Goal: Task Accomplishment & Management: Manage account settings

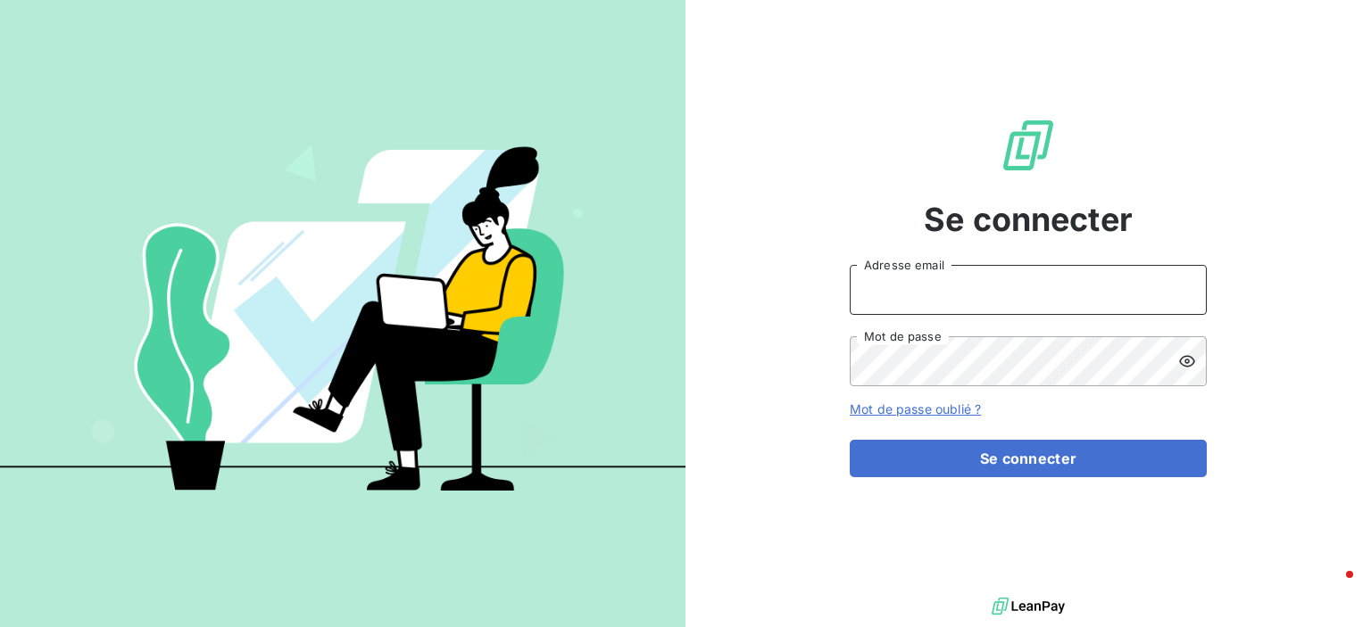
type input "[PERSON_NAME][EMAIL_ADDRESS][DOMAIN_NAME]"
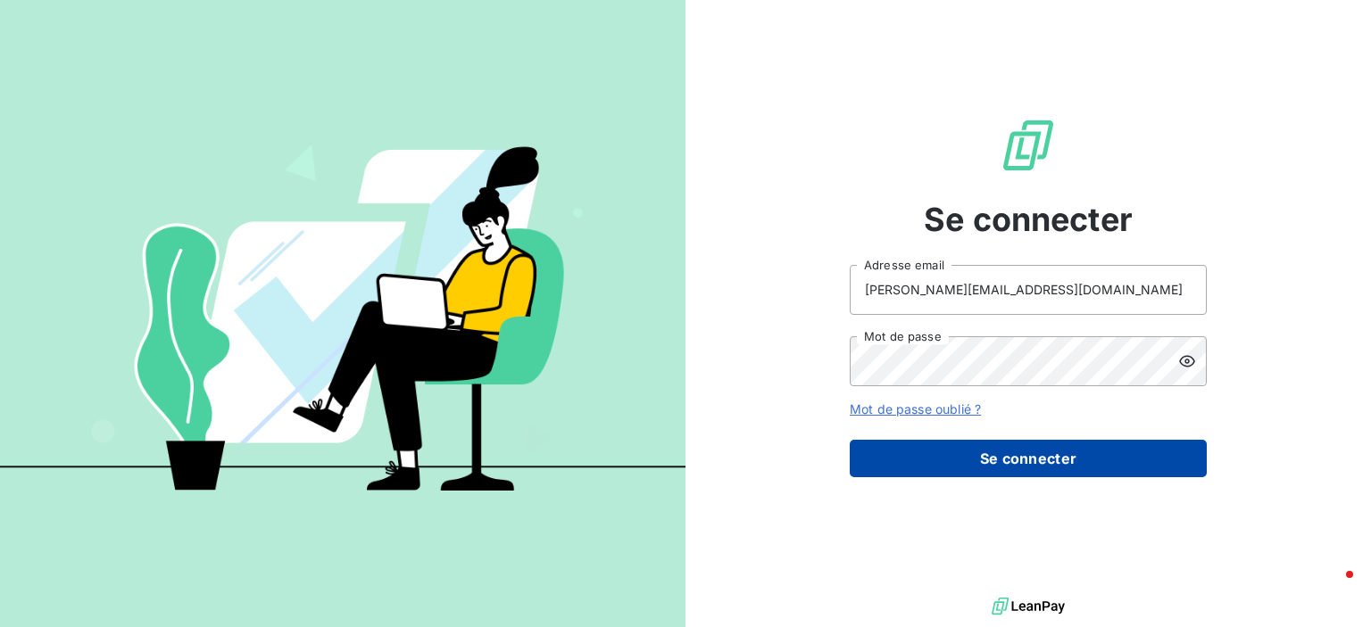
click at [1053, 449] on button "Se connecter" at bounding box center [1027, 458] width 357 height 37
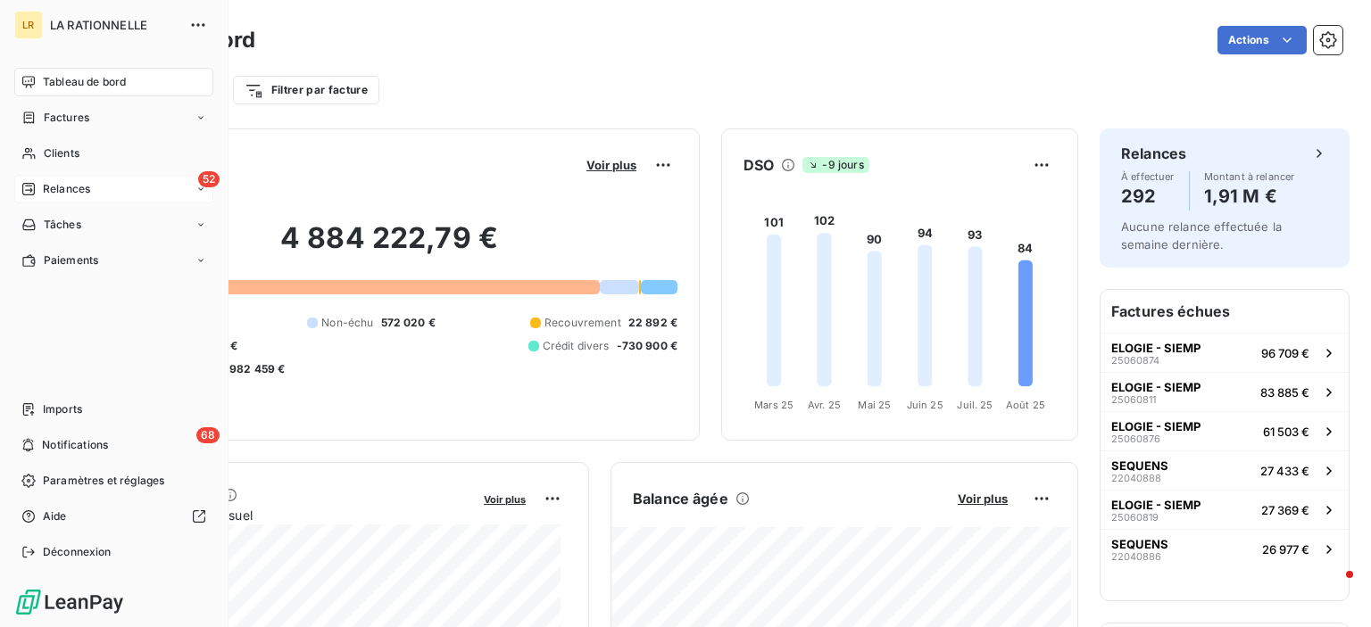
click at [32, 179] on div "52 Relances" at bounding box center [113, 189] width 199 height 29
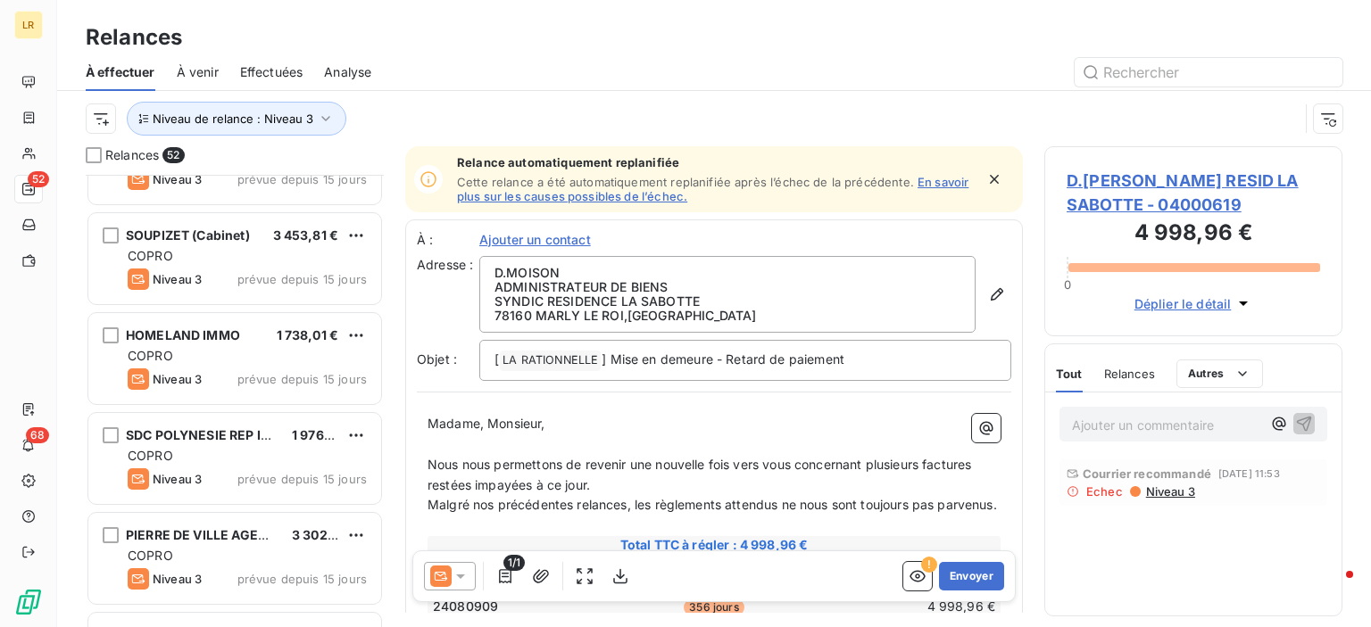
scroll to position [268, 0]
click at [263, 70] on span "Effectuées" at bounding box center [271, 72] width 63 height 18
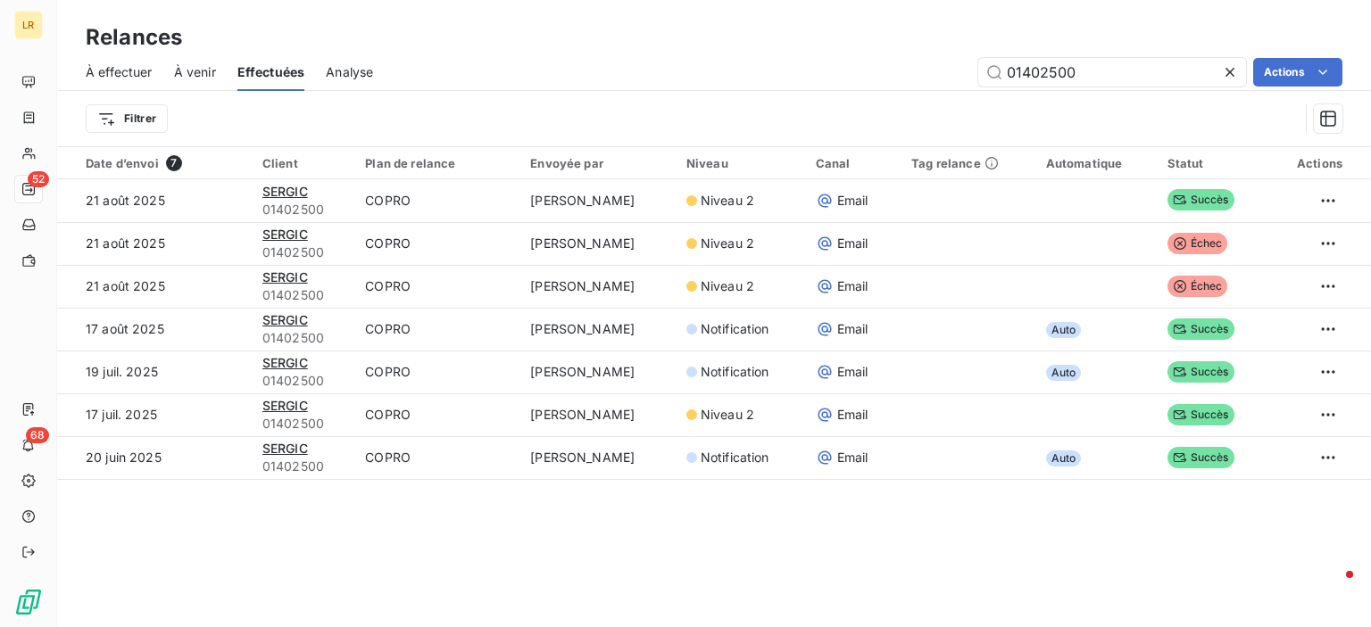
drag, startPoint x: 1060, startPoint y: 74, endPoint x: 942, endPoint y: 71, distance: 117.8
click at [938, 71] on div "01402500 Actions" at bounding box center [868, 72] width 948 height 29
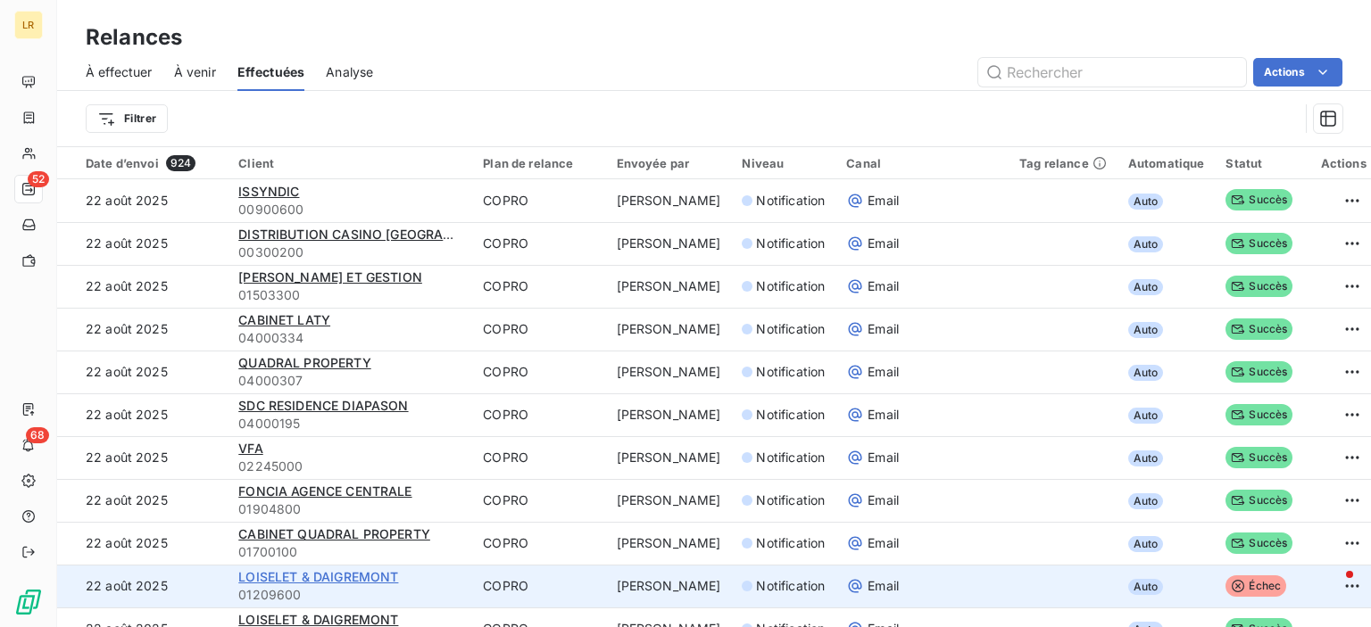
click at [287, 575] on span "LOISELET & DAIGREMONT" at bounding box center [318, 576] width 160 height 15
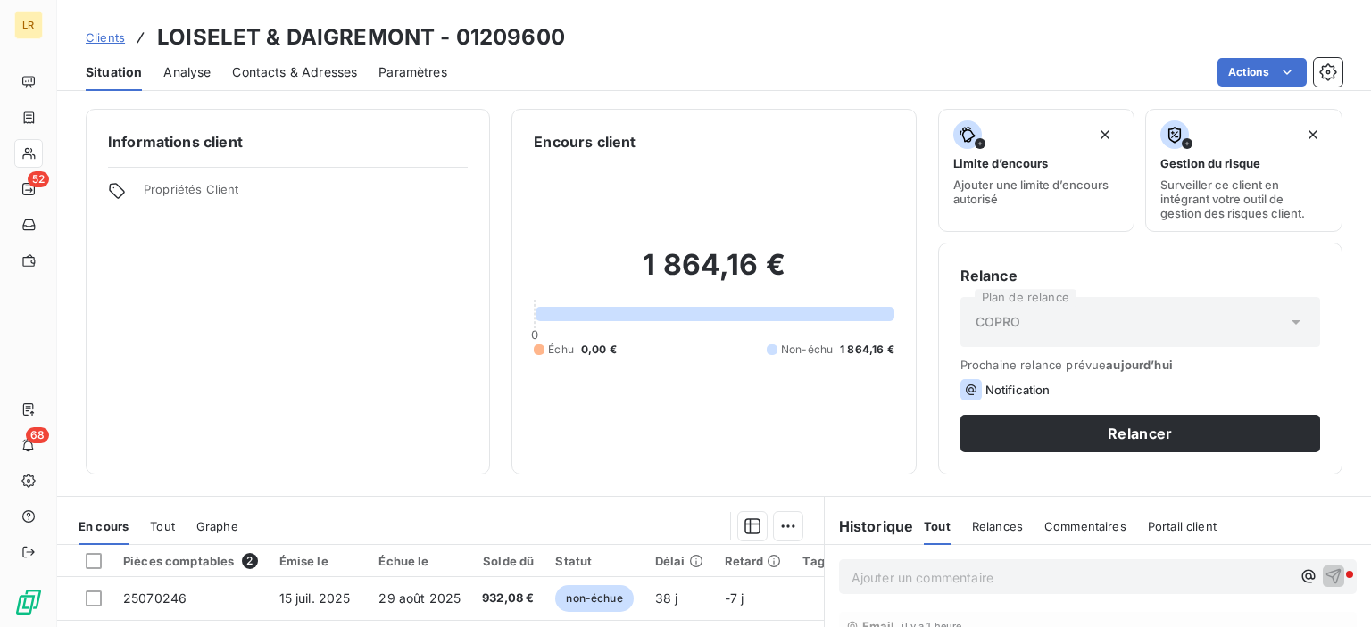
click at [327, 74] on span "Contacts & Adresses" at bounding box center [294, 72] width 125 height 18
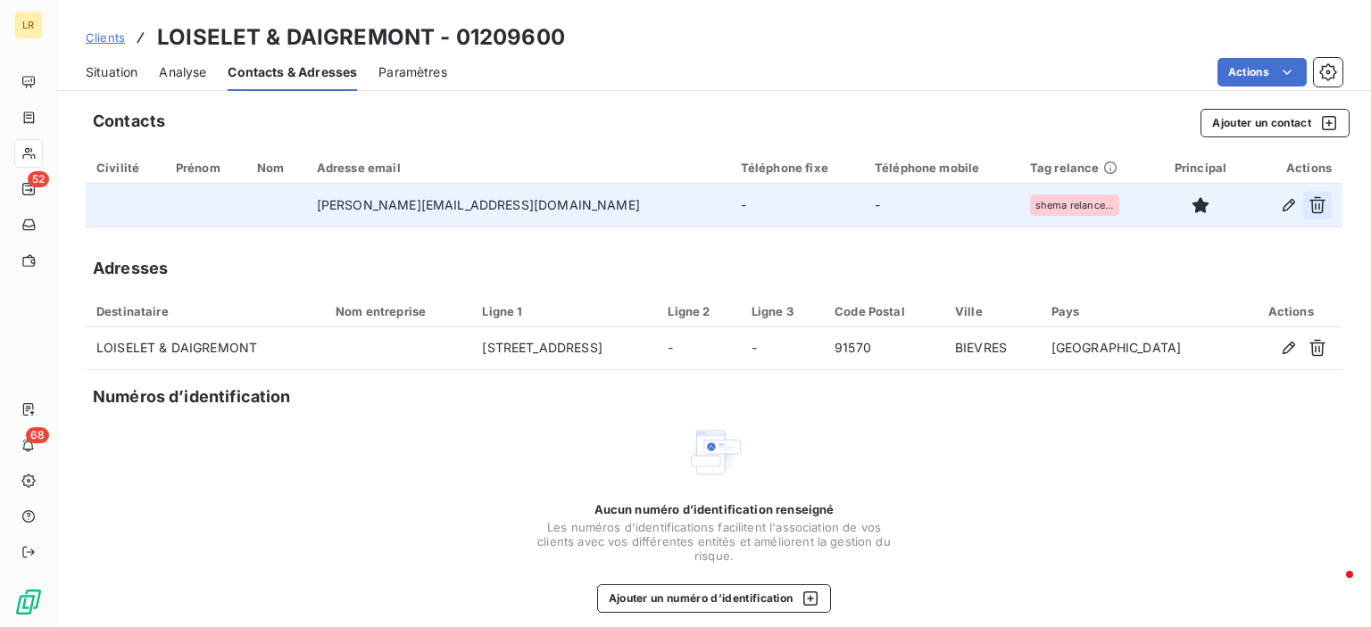
click at [1303, 195] on button "button" at bounding box center [1317, 205] width 29 height 29
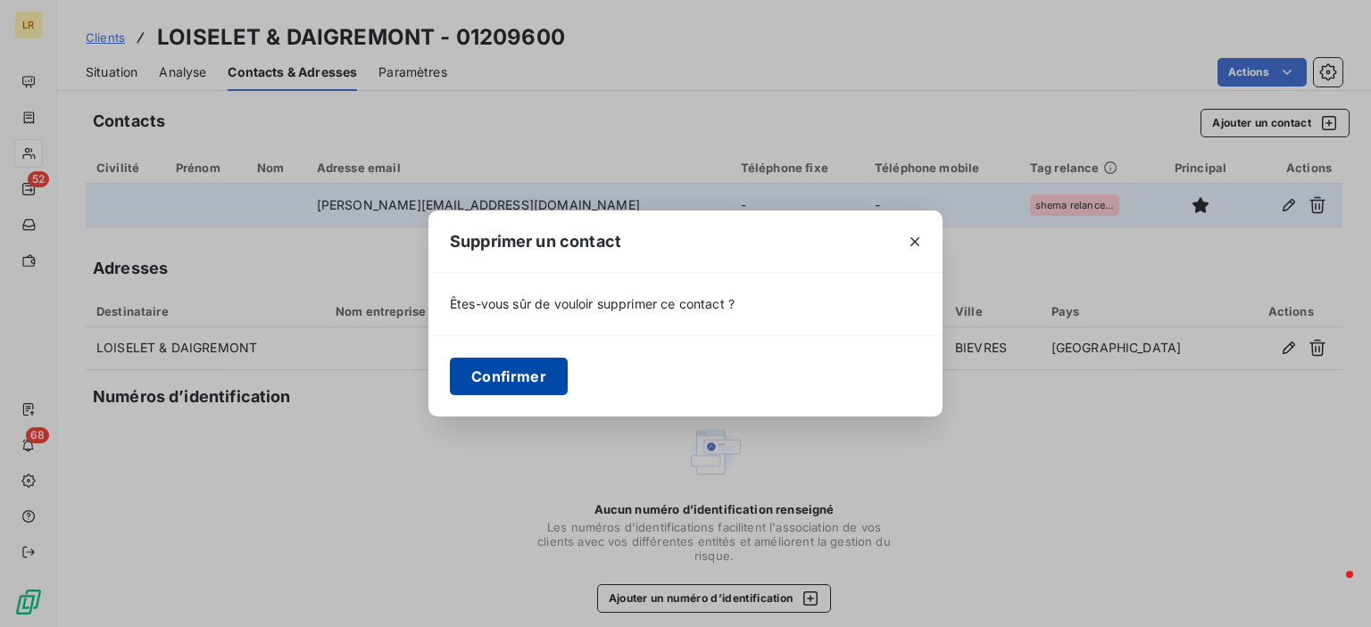
click at [471, 371] on button "Confirmer" at bounding box center [509, 376] width 118 height 37
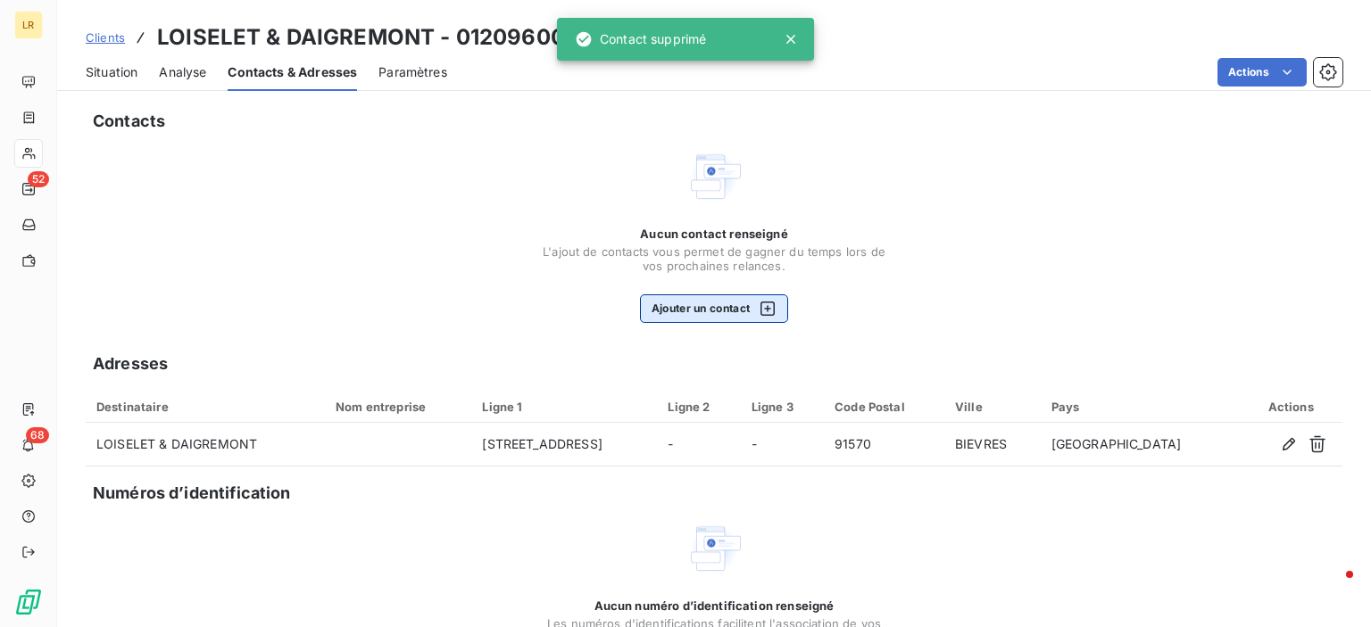
click at [705, 302] on button "Ajouter un contact" at bounding box center [714, 308] width 149 height 29
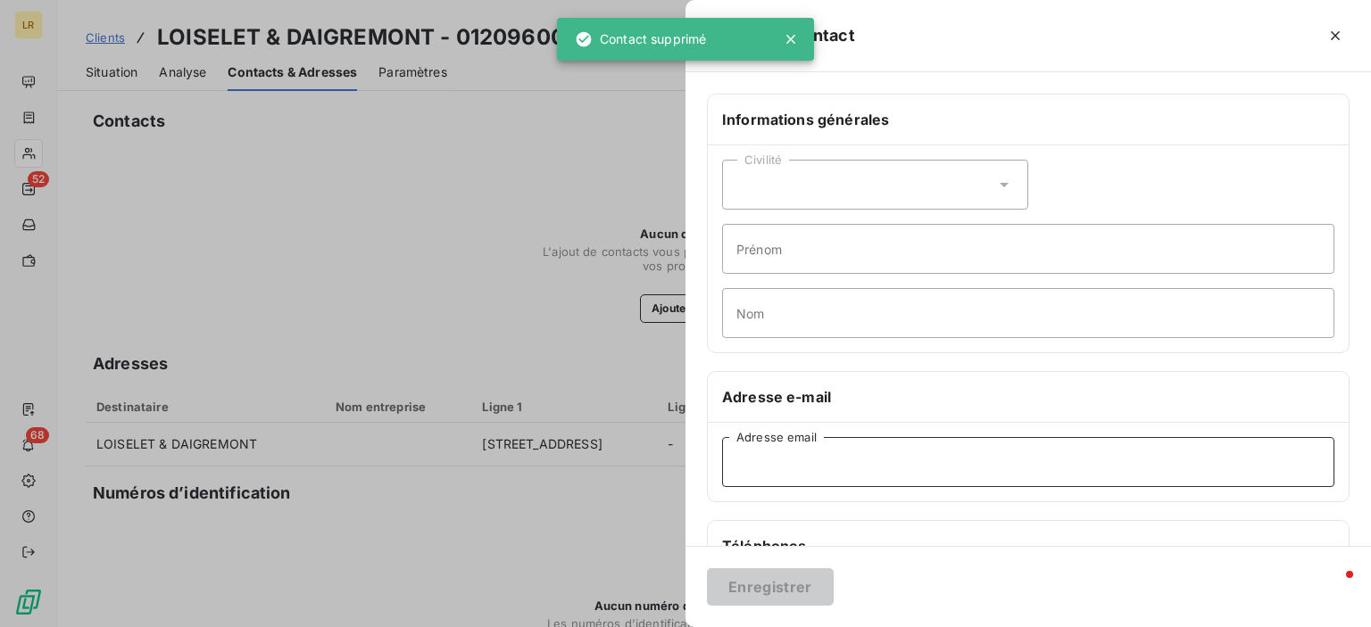
click at [786, 459] on input "Adresse email" at bounding box center [1028, 462] width 612 height 50
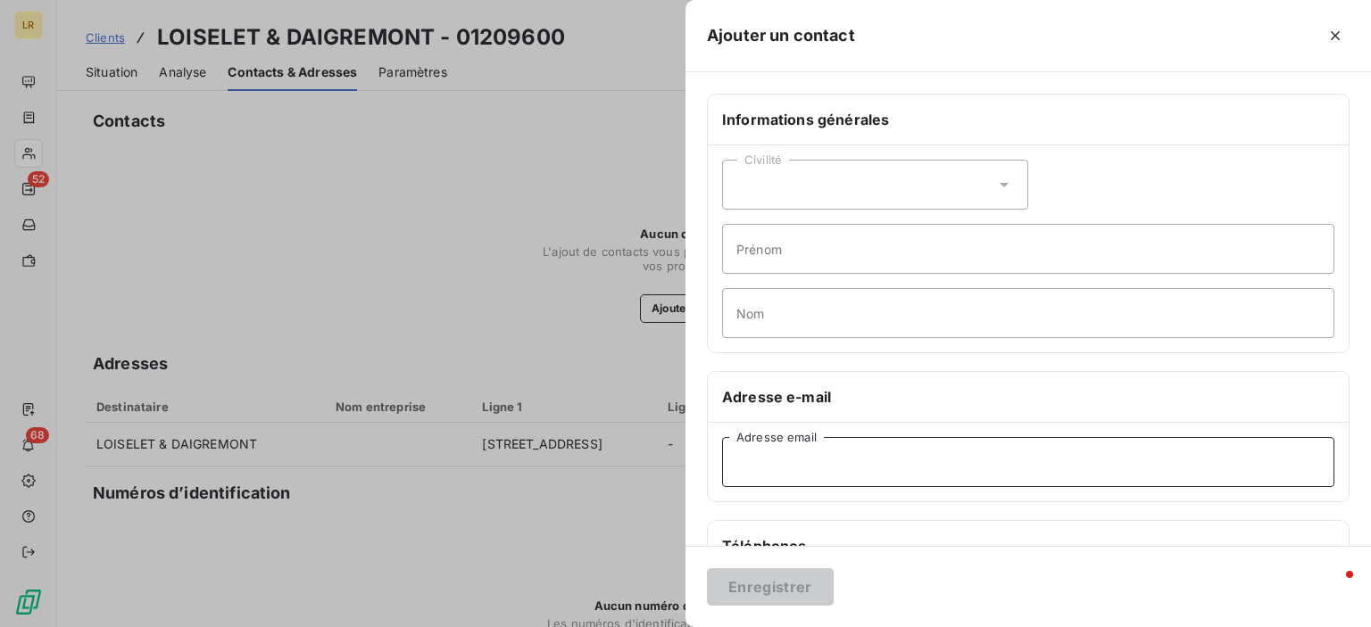
paste input "[EMAIL_ADDRESS][DOMAIN_NAME]"
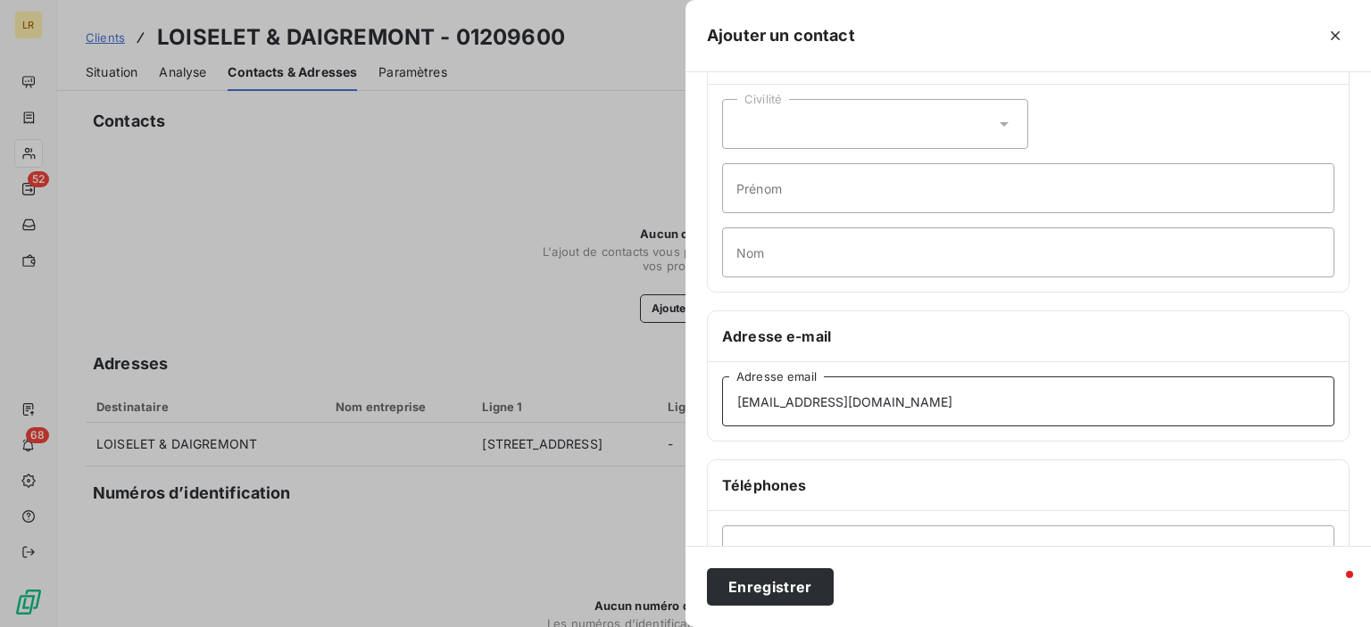
scroll to position [336, 0]
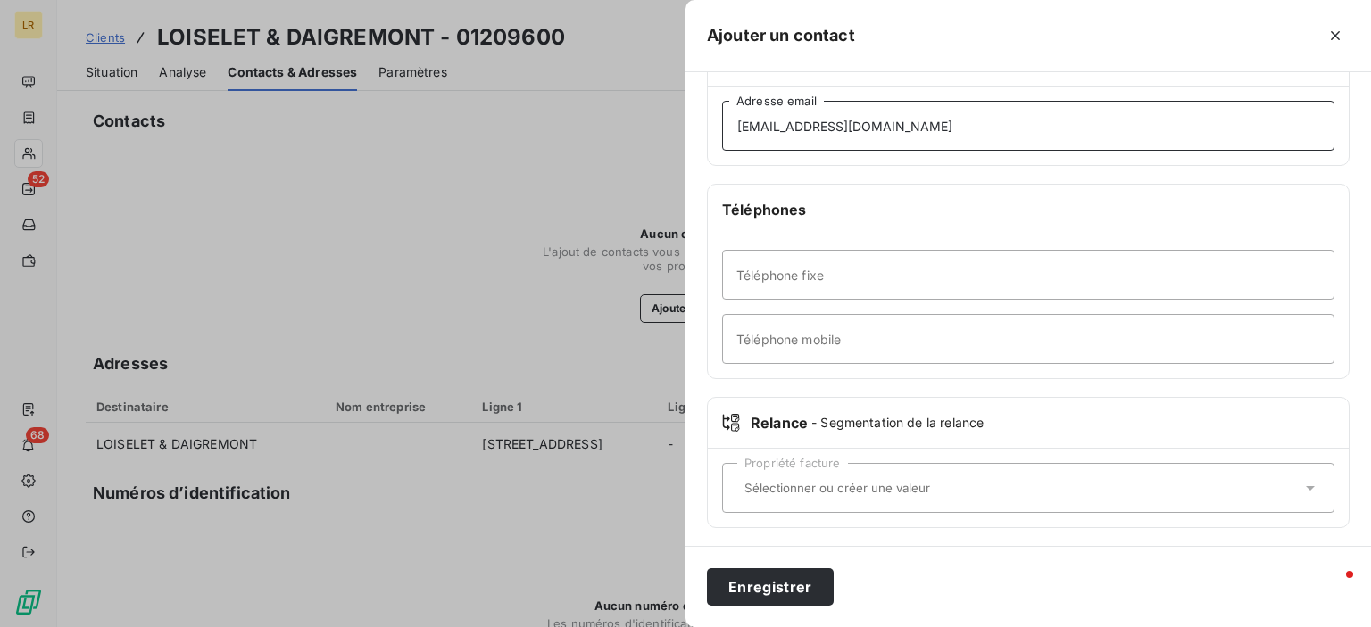
type input "[EMAIL_ADDRESS][DOMAIN_NAME]"
click at [752, 485] on input "text" at bounding box center [1019, 488] width 564 height 16
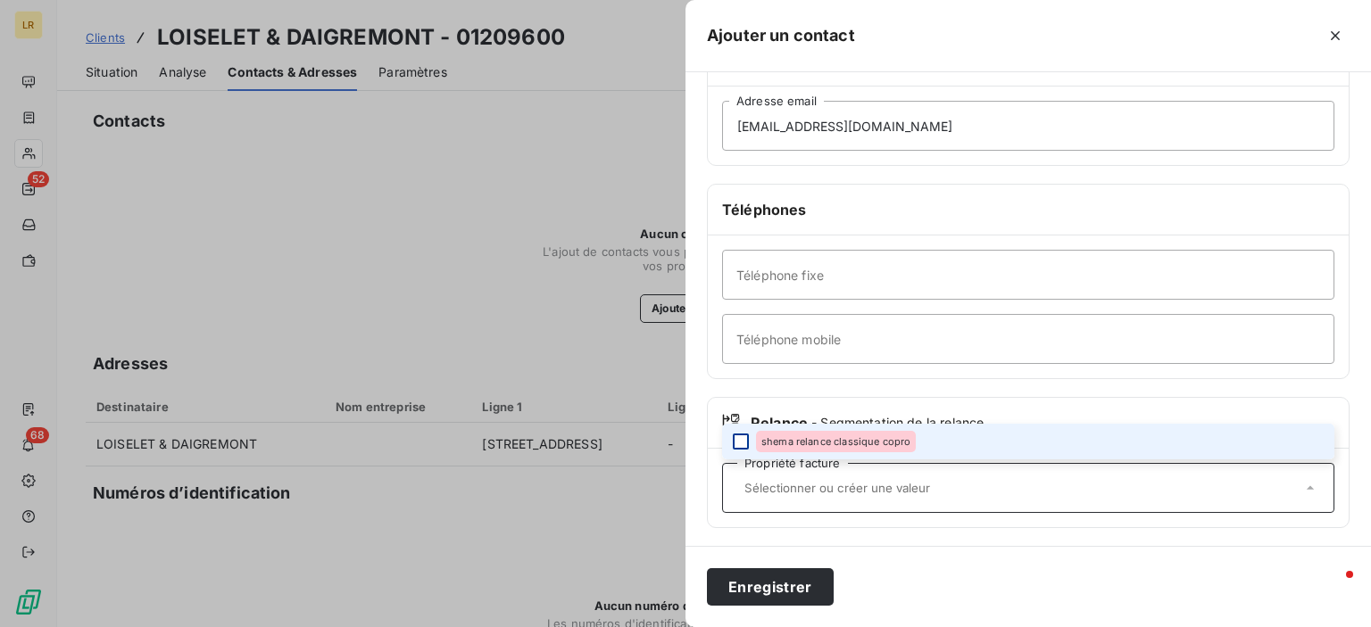
click at [737, 435] on div at bounding box center [741, 442] width 16 height 16
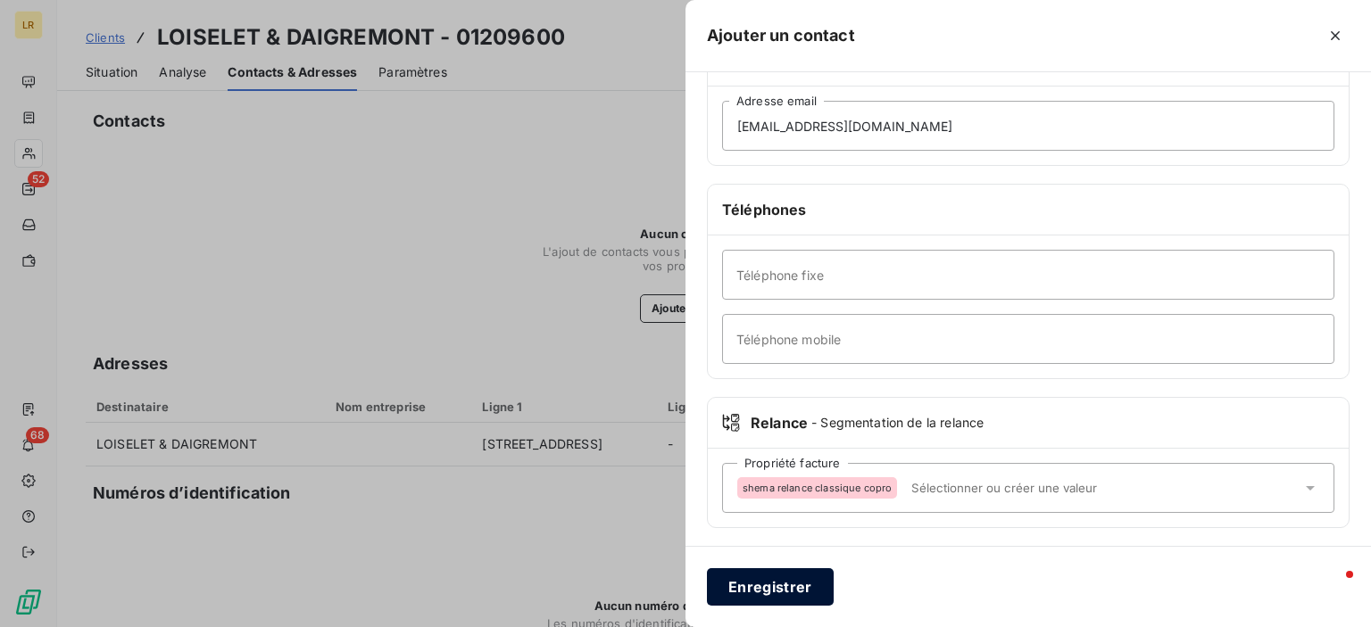
click at [765, 584] on button "Enregistrer" at bounding box center [770, 586] width 127 height 37
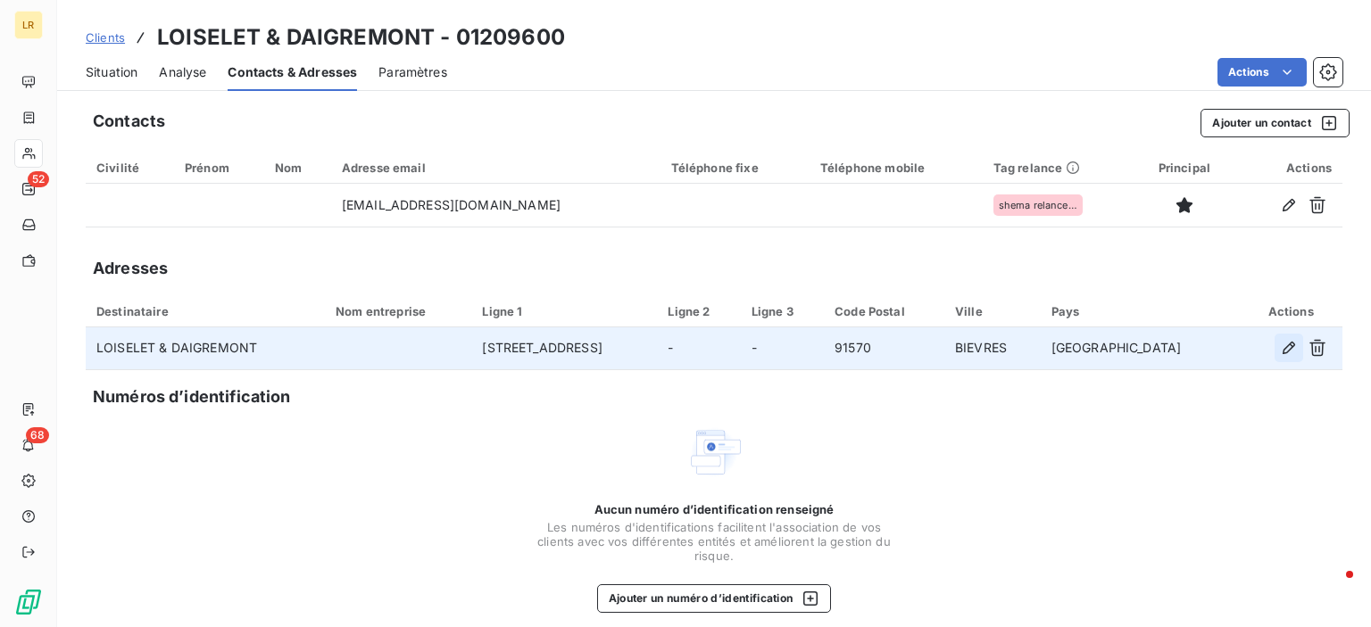
click at [1280, 345] on icon "button" at bounding box center [1289, 348] width 18 height 18
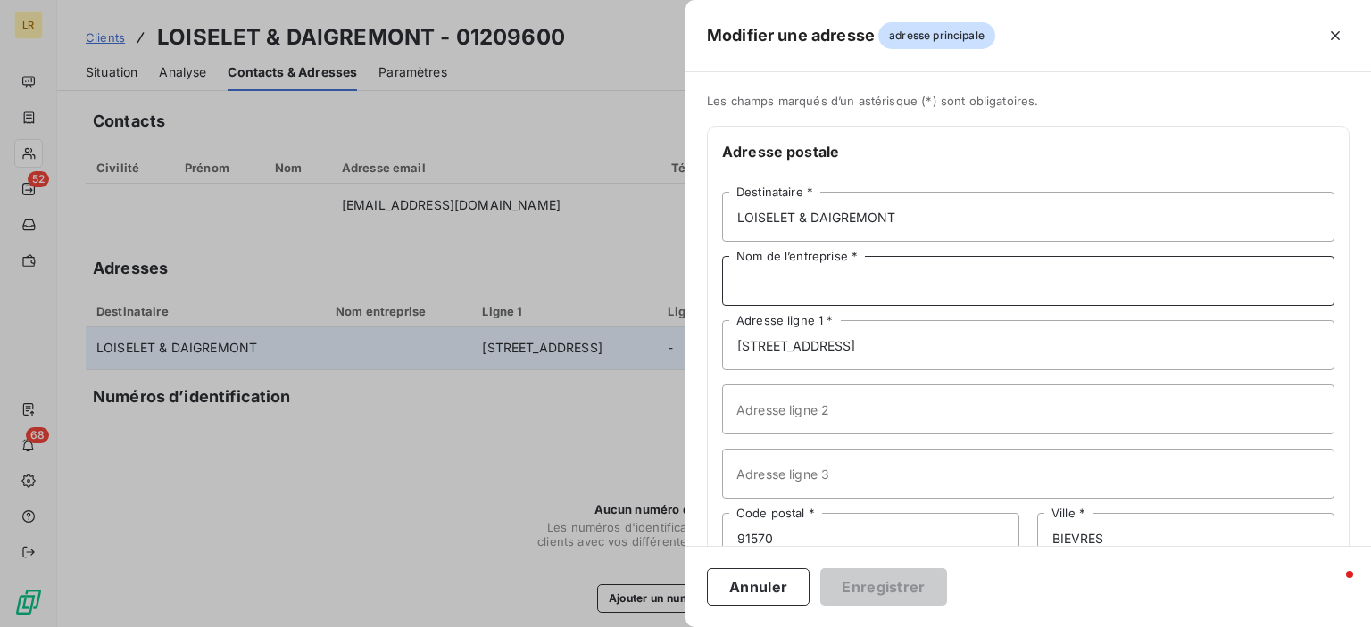
click at [860, 274] on input "Nom de l’entreprise *" at bounding box center [1028, 281] width 612 height 50
paste input "LOISELET & DAIGREMONT SDC [STREET_ADDRESS] / BIEVRES [STREET_ADDRESS]"
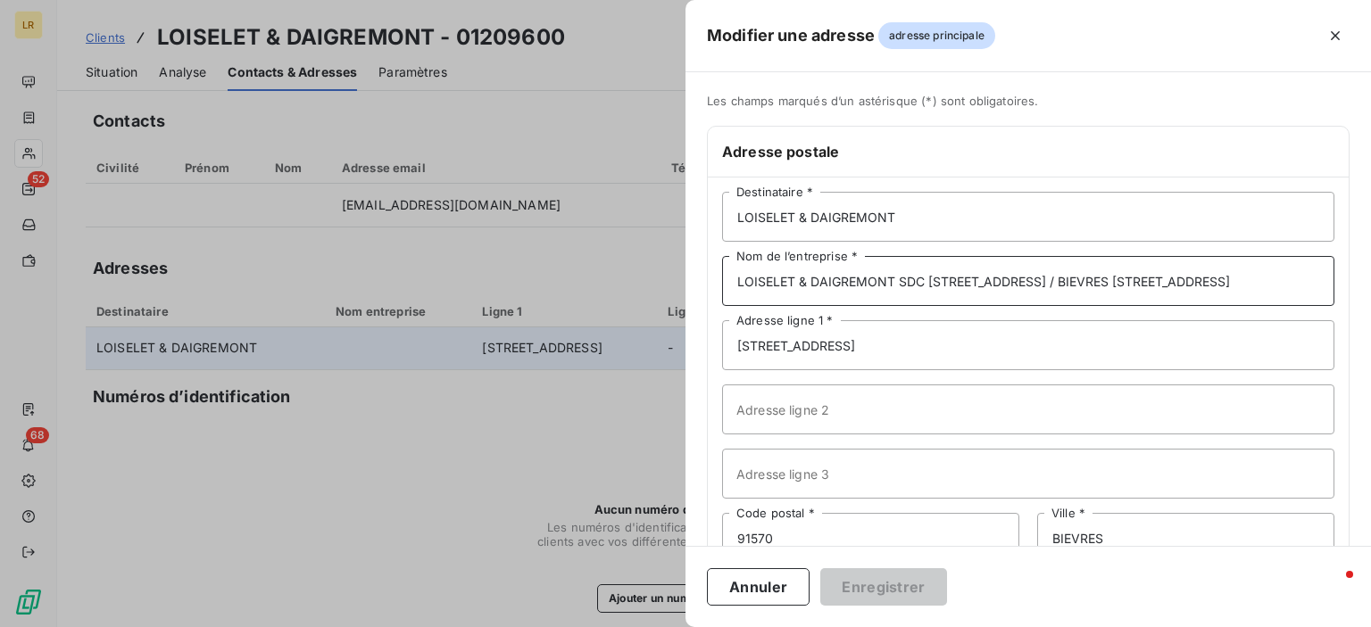
scroll to position [0, 125]
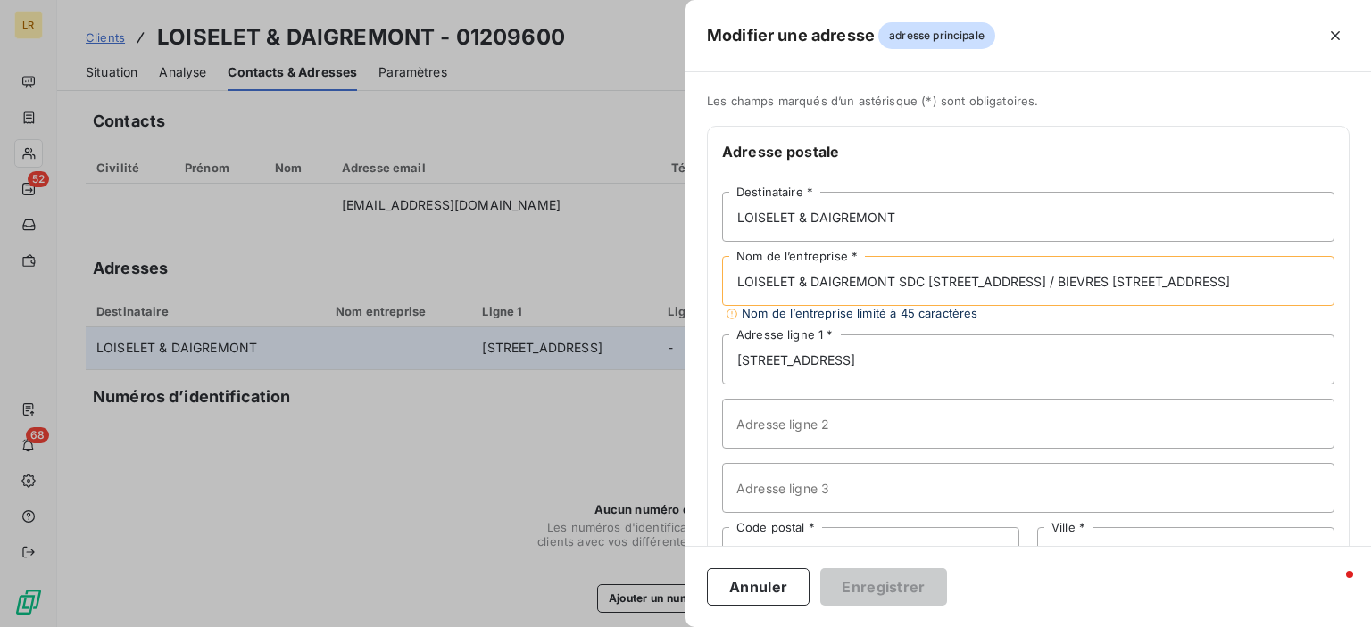
click at [772, 278] on input "LOISELET & DAIGREMONT SDC [STREET_ADDRESS] / BIEVRES [STREET_ADDRESS]" at bounding box center [1028, 281] width 612 height 50
drag, startPoint x: 958, startPoint y: 276, endPoint x: 1088, endPoint y: 278, distance: 129.4
click at [1088, 278] on input "SDC [STREET_ADDRESS] / BIEVRES [STREET_ADDRESS]" at bounding box center [1028, 281] width 612 height 50
type input "SDC [STREET_ADDRESS]"
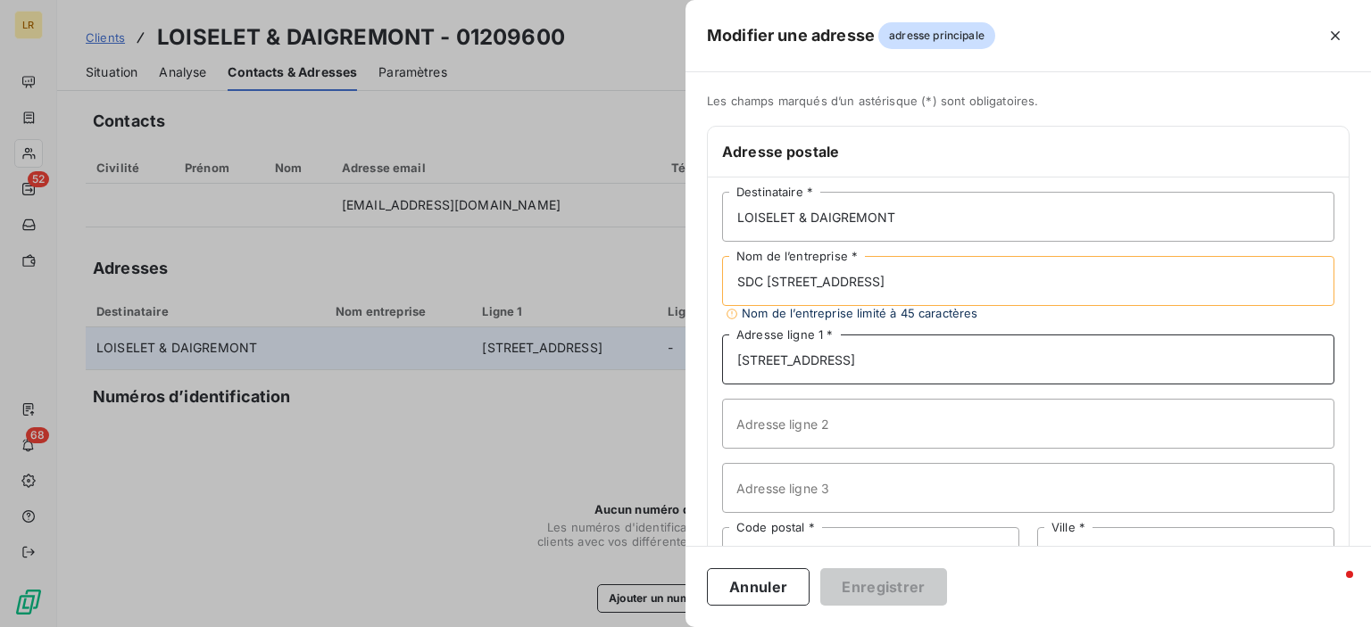
drag, startPoint x: 772, startPoint y: 351, endPoint x: 696, endPoint y: 355, distance: 76.0
click at [696, 355] on div "Les champs marqués d’un astérisque (*) sont obligatoires. Adresse postale LOISE…" at bounding box center [1027, 386] width 685 height 584
paste input "[STREET_ADDRESS]"
type input "[STREET_ADDRESS][PERSON_NAME]"
drag, startPoint x: 965, startPoint y: 279, endPoint x: 965, endPoint y: 298, distance: 18.7
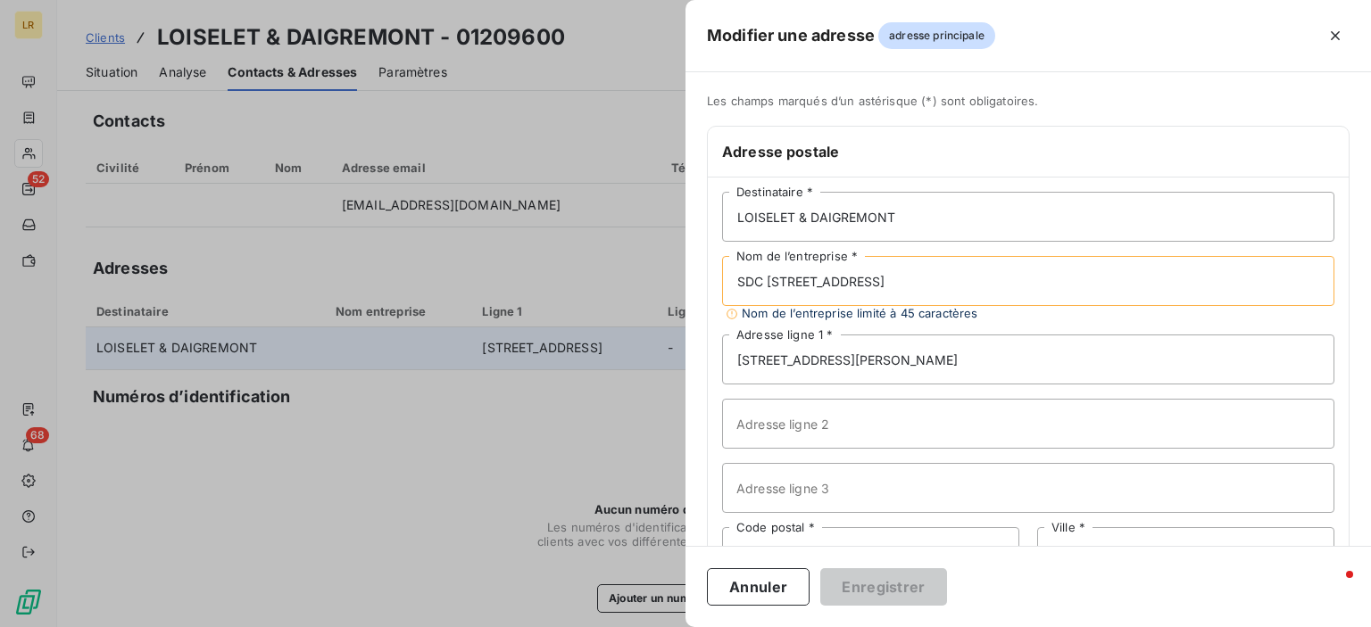
click at [965, 284] on input "SDC [STREET_ADDRESS]" at bounding box center [1028, 281] width 612 height 50
drag, startPoint x: 960, startPoint y: 278, endPoint x: 998, endPoint y: 283, distance: 38.7
click at [998, 283] on input "SDC [STREET_ADDRESS]" at bounding box center [1028, 281] width 612 height 50
type input "SDC [STREET_ADDRESS]"
click at [751, 425] on input "Adresse ligne 2" at bounding box center [1028, 424] width 612 height 50
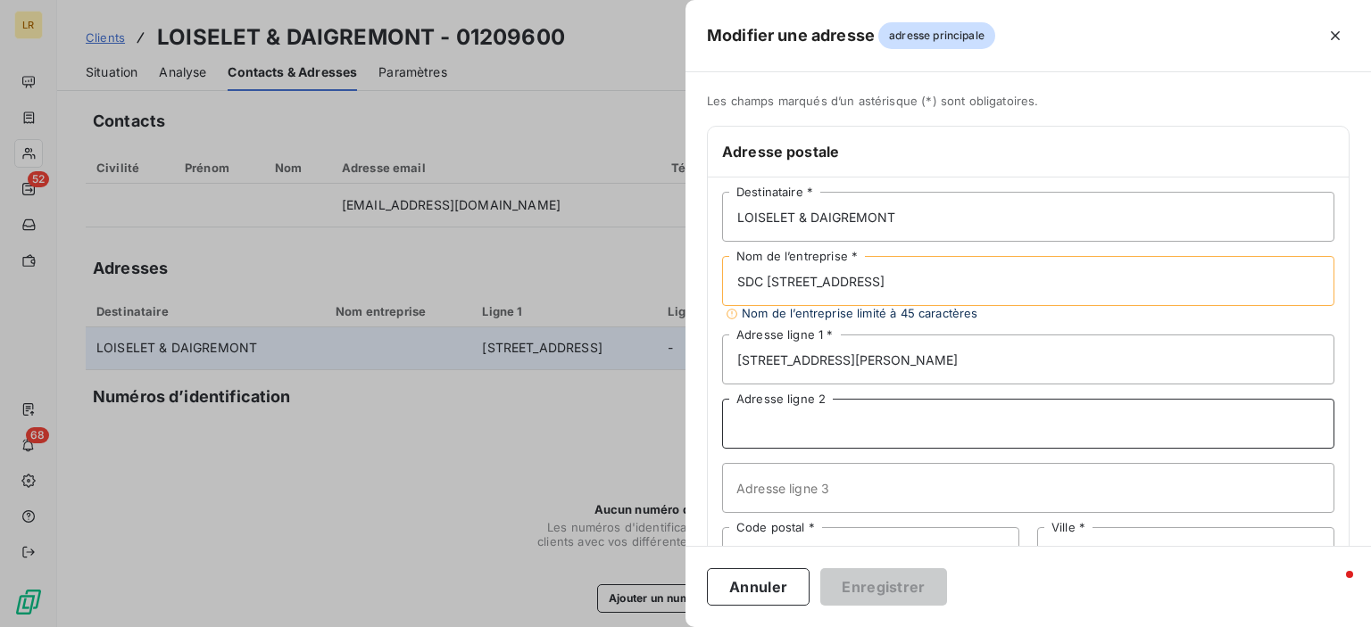
paste input "BP 107"
type input "BP 107"
drag, startPoint x: 964, startPoint y: 278, endPoint x: 1081, endPoint y: 281, distance: 117.8
click at [1114, 282] on input "SDC [STREET_ADDRESS]" at bounding box center [1028, 281] width 612 height 50
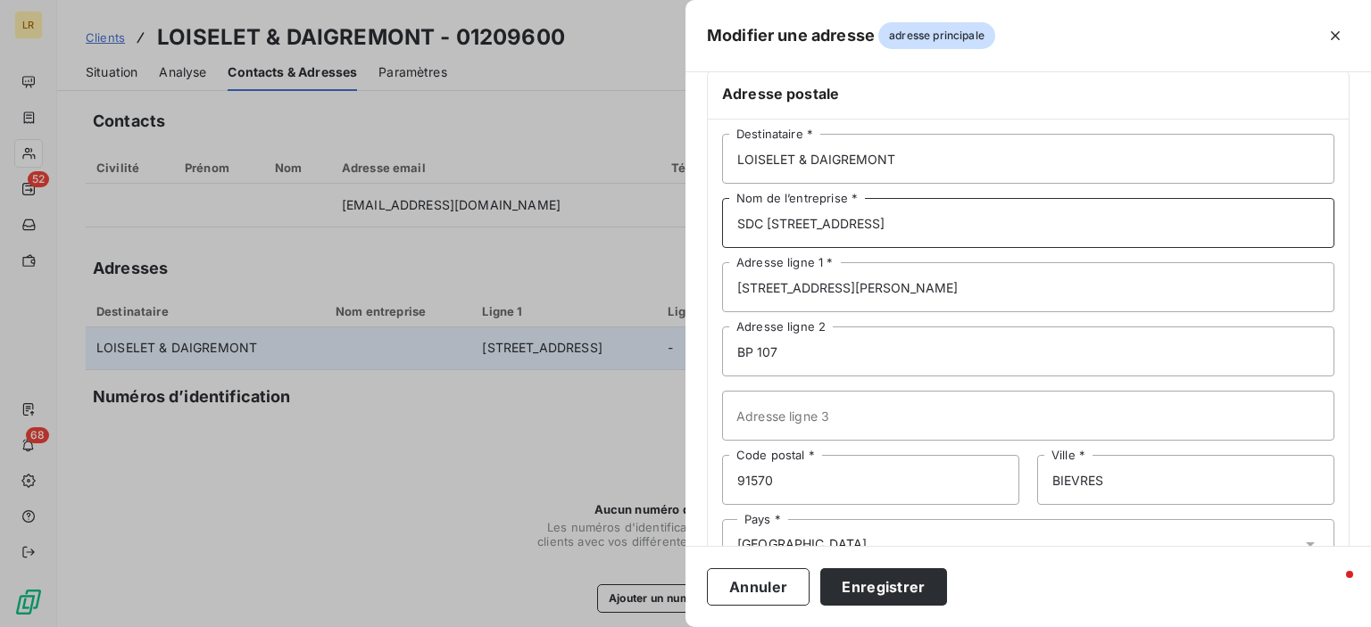
scroll to position [116, 0]
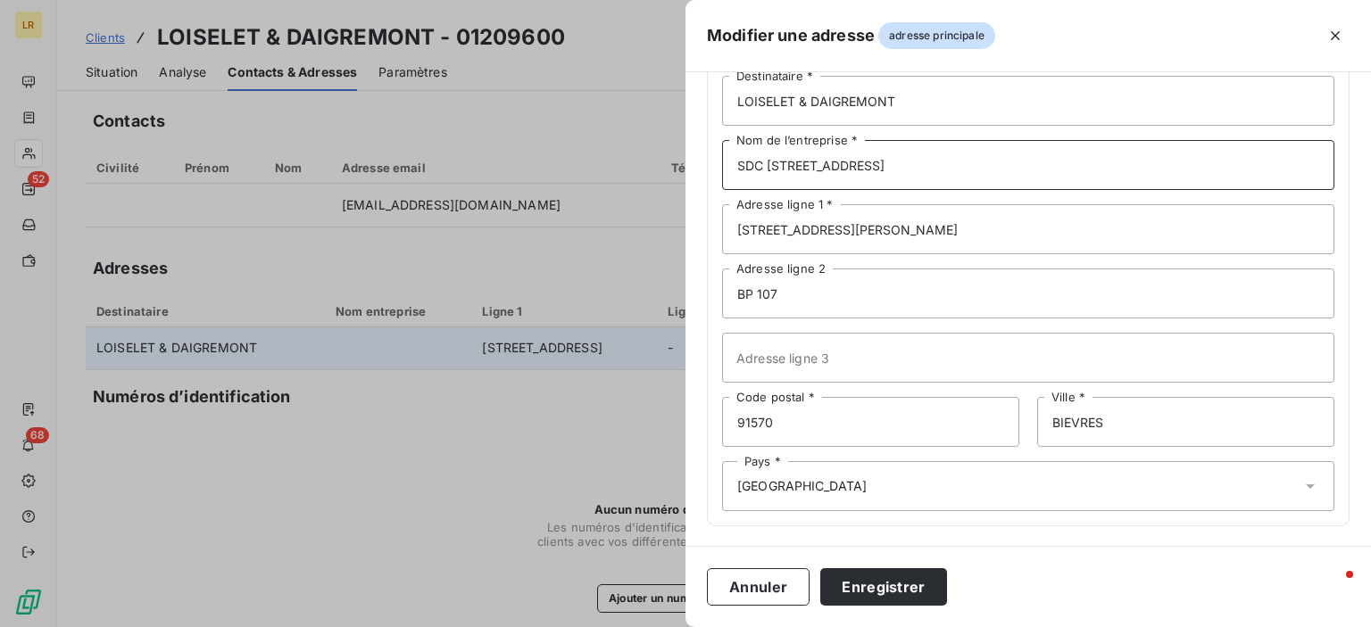
type input "SDC [STREET_ADDRESS]"
click at [1046, 420] on input "BIEVRES" at bounding box center [1185, 422] width 297 height 50
paste input "91898 ORSAY CEDEX"
type input "BI91898 ORSAY CEDEXEVRES"
drag, startPoint x: 792, startPoint y: 418, endPoint x: 673, endPoint y: 408, distance: 120.0
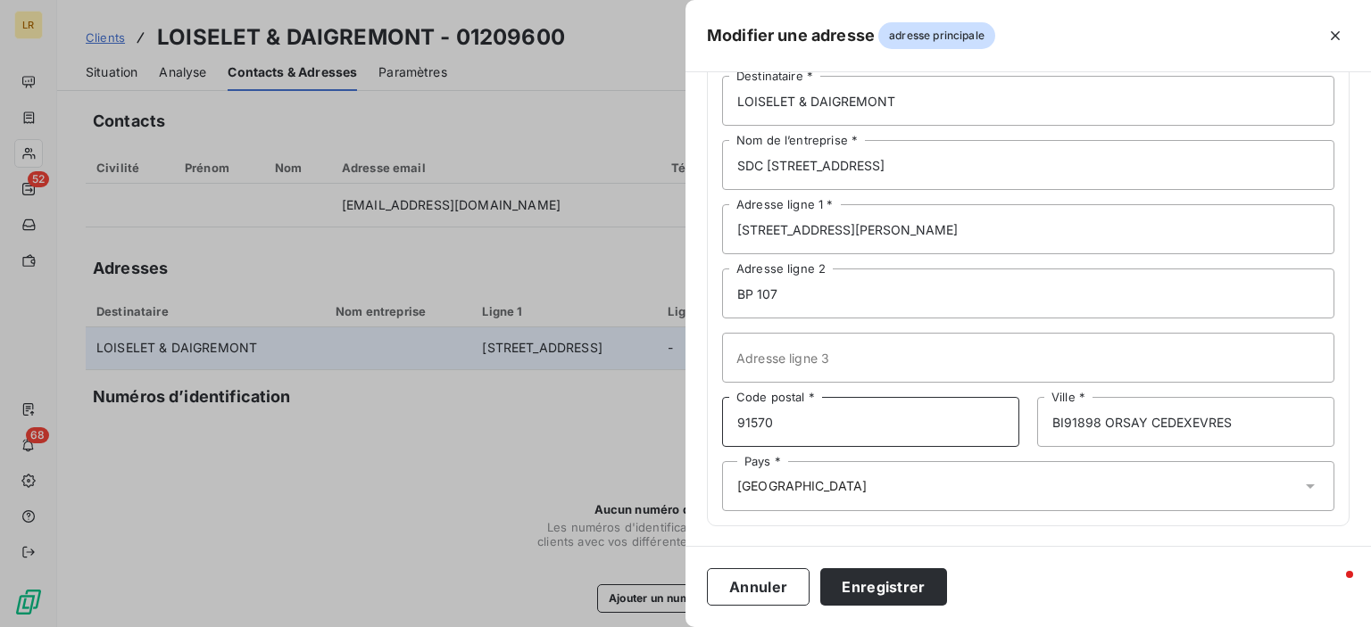
click at [673, 626] on div "Modifier une adresse adresse principale Les champs marqués d’un [DEMOGRAPHIC_DA…" at bounding box center [685, 627] width 1371 height 0
type input "91898"
click at [1186, 420] on input "BI91898 ORSAY CEDEXEVRES" at bounding box center [1185, 422] width 297 height 50
drag, startPoint x: 1140, startPoint y: 425, endPoint x: 1003, endPoint y: 425, distance: 137.4
click at [1003, 425] on div "91898 Code postal * EVRES Ville *" at bounding box center [1028, 422] width 612 height 50
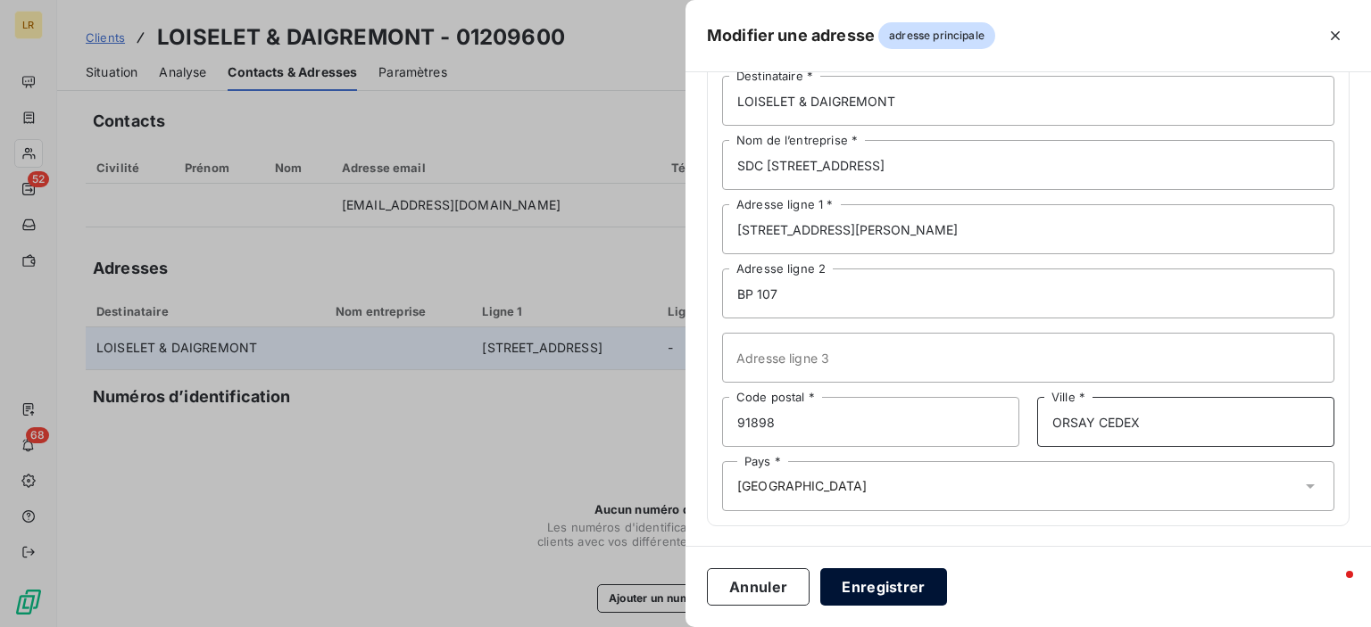
type input "ORSAY CEDEX"
click at [872, 588] on button "Enregistrer" at bounding box center [883, 586] width 127 height 37
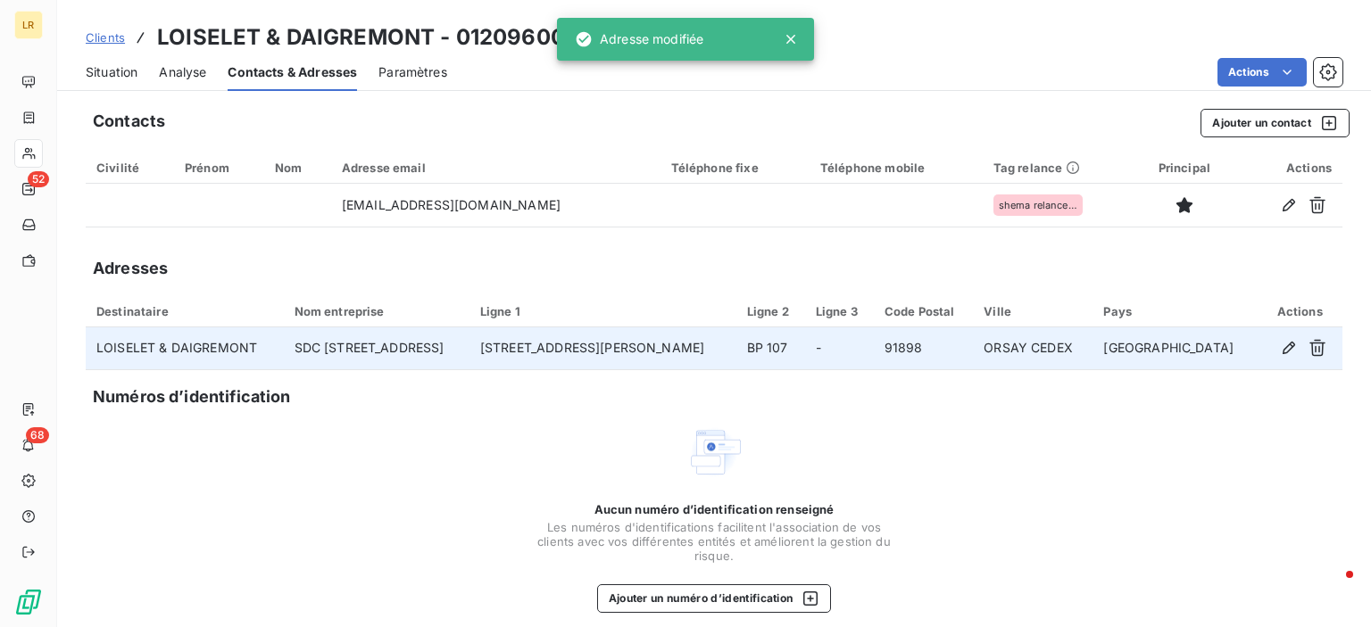
click at [585, 516] on div "Aucun numéro d’identification renseigné Les numéros d'identifications faciliten…" at bounding box center [713, 532] width 357 height 61
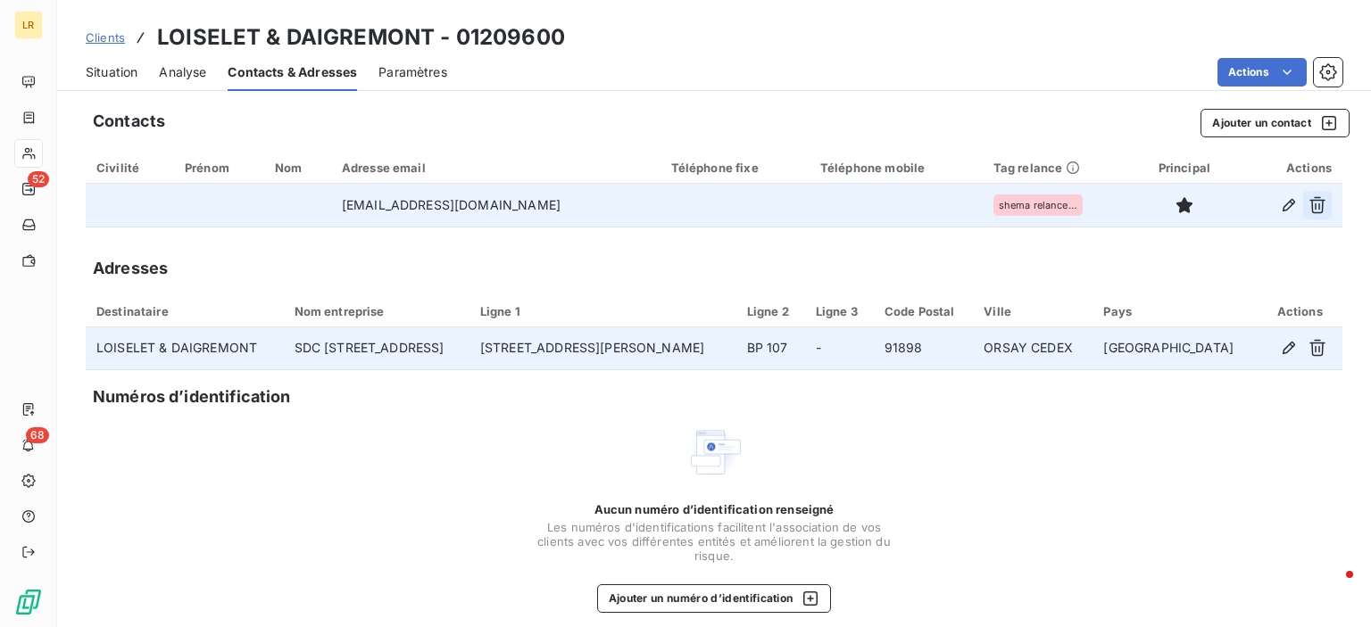
click at [1308, 203] on icon "button" at bounding box center [1317, 205] width 18 height 18
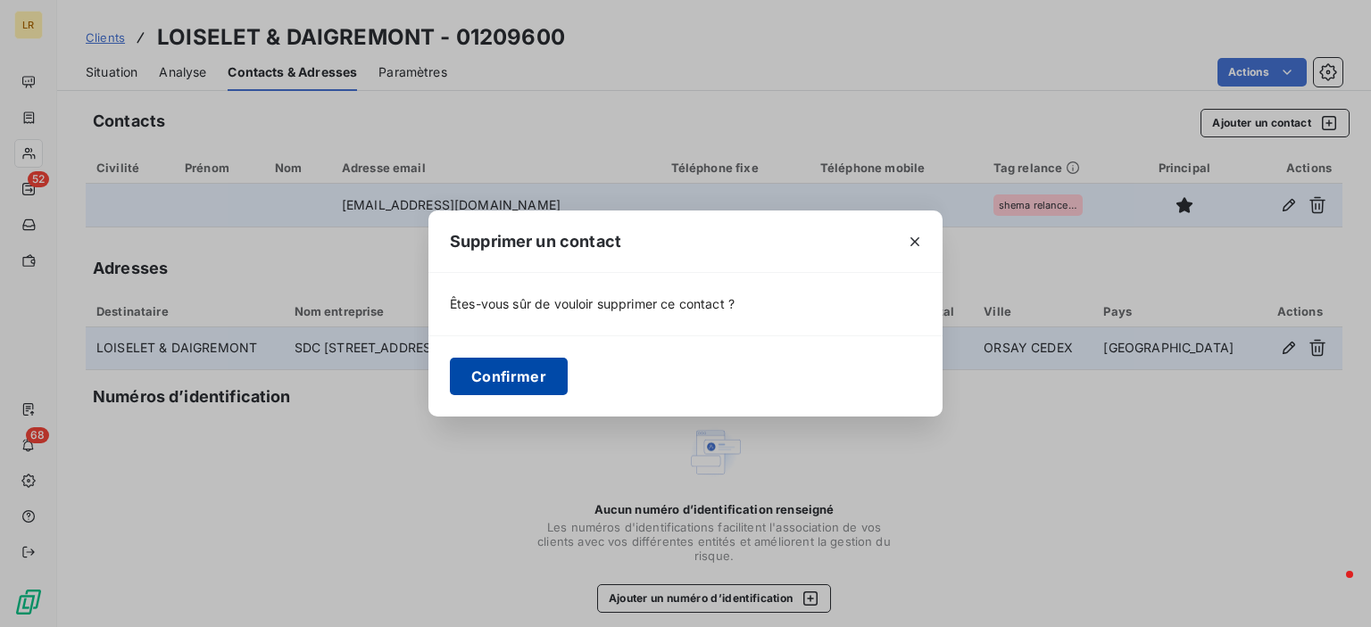
click at [516, 379] on button "Confirmer" at bounding box center [509, 376] width 118 height 37
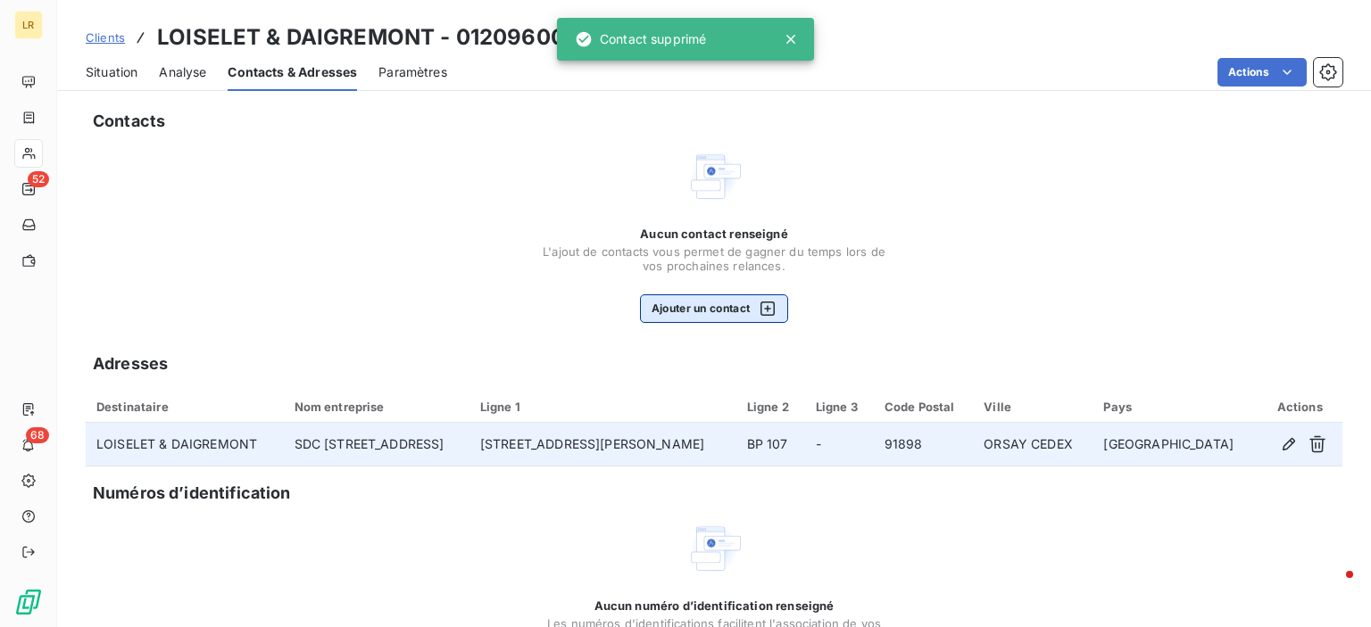
click at [692, 306] on button "Ajouter un contact" at bounding box center [714, 308] width 149 height 29
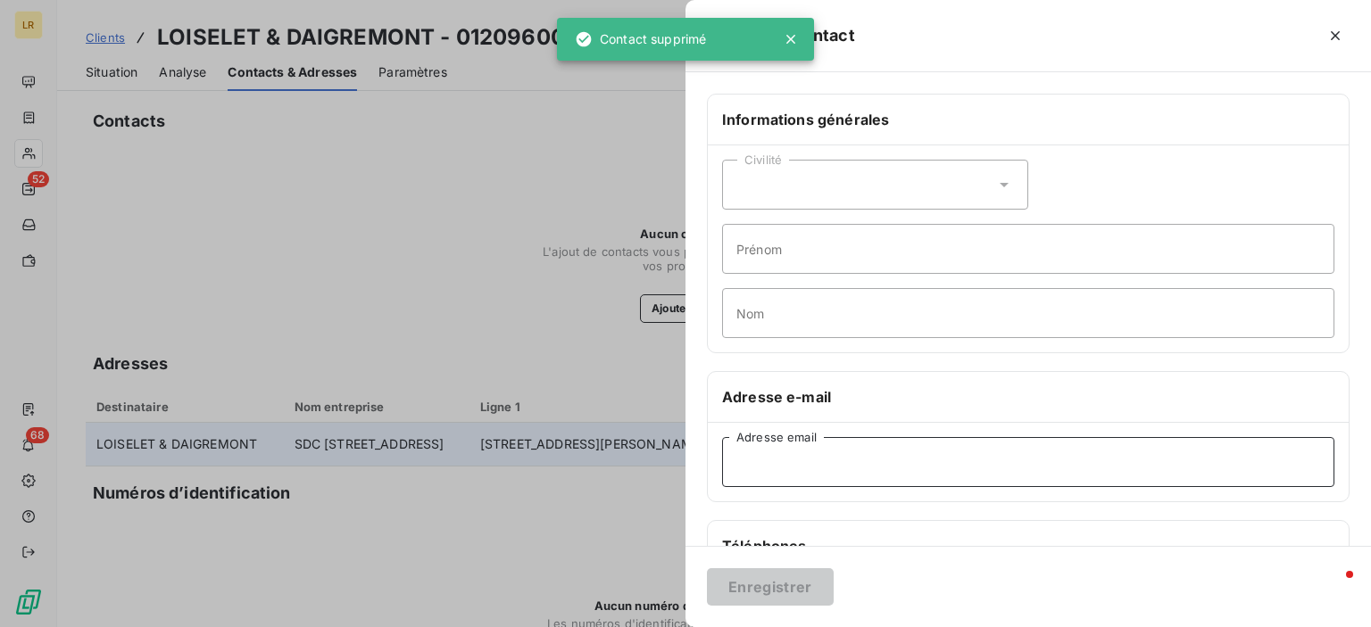
click at [827, 460] on input "Adresse email" at bounding box center [1028, 462] width 612 height 50
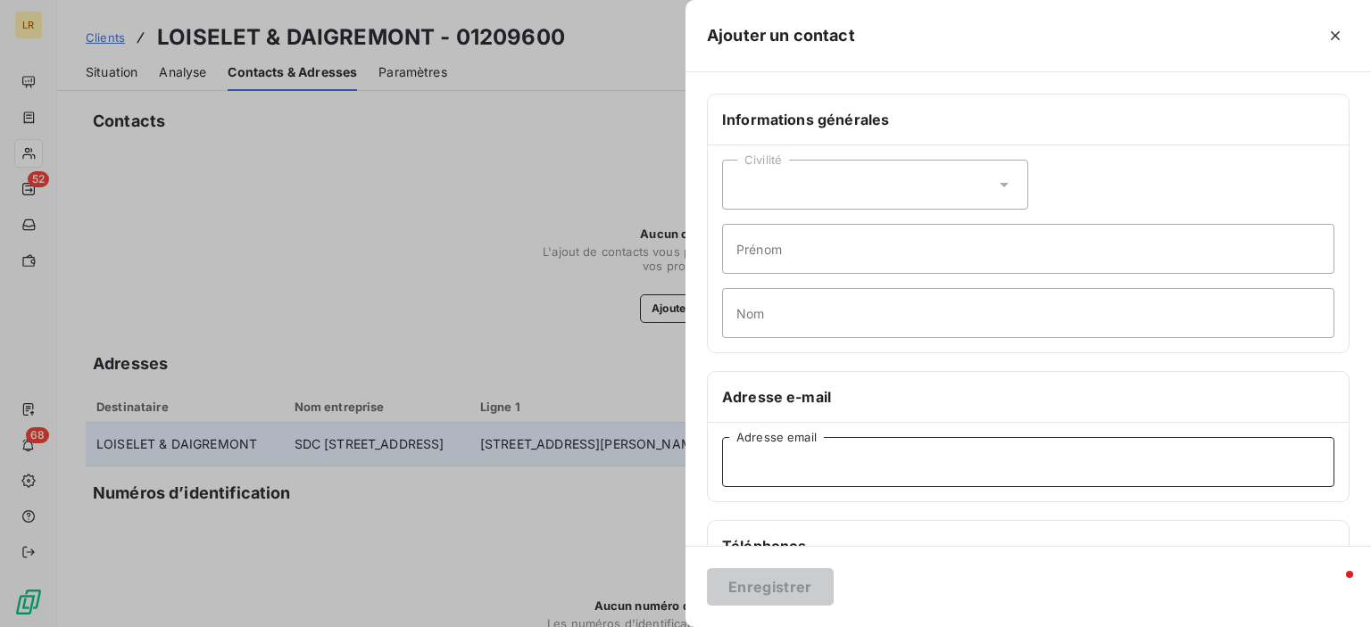
paste input "[EMAIL_ADDRESS][DOMAIN_NAME]"
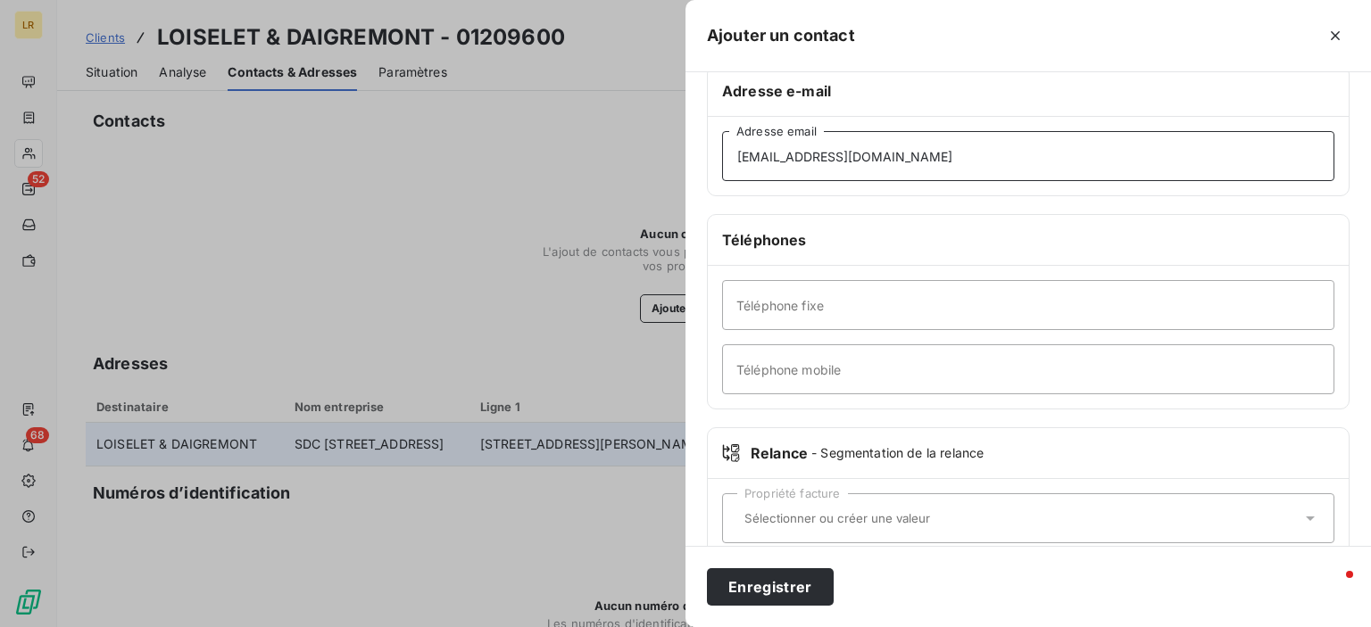
scroll to position [336, 0]
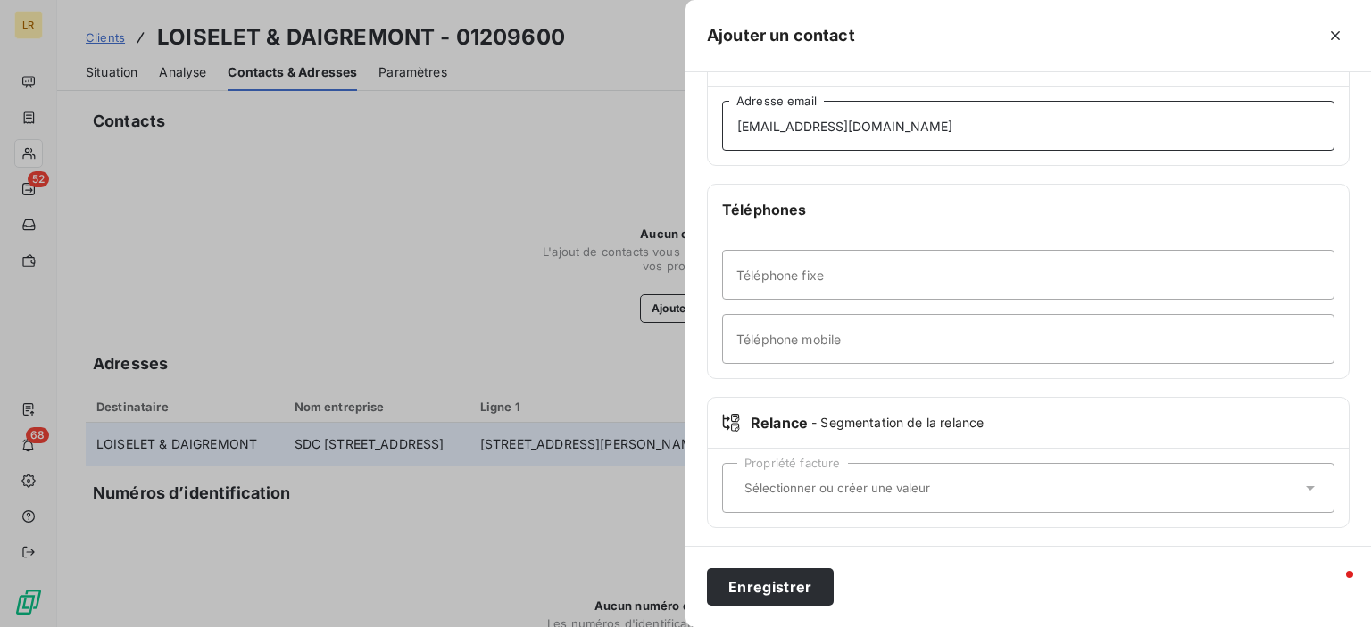
type input "[EMAIL_ADDRESS][DOMAIN_NAME]"
click at [744, 485] on input "text" at bounding box center [1019, 488] width 564 height 16
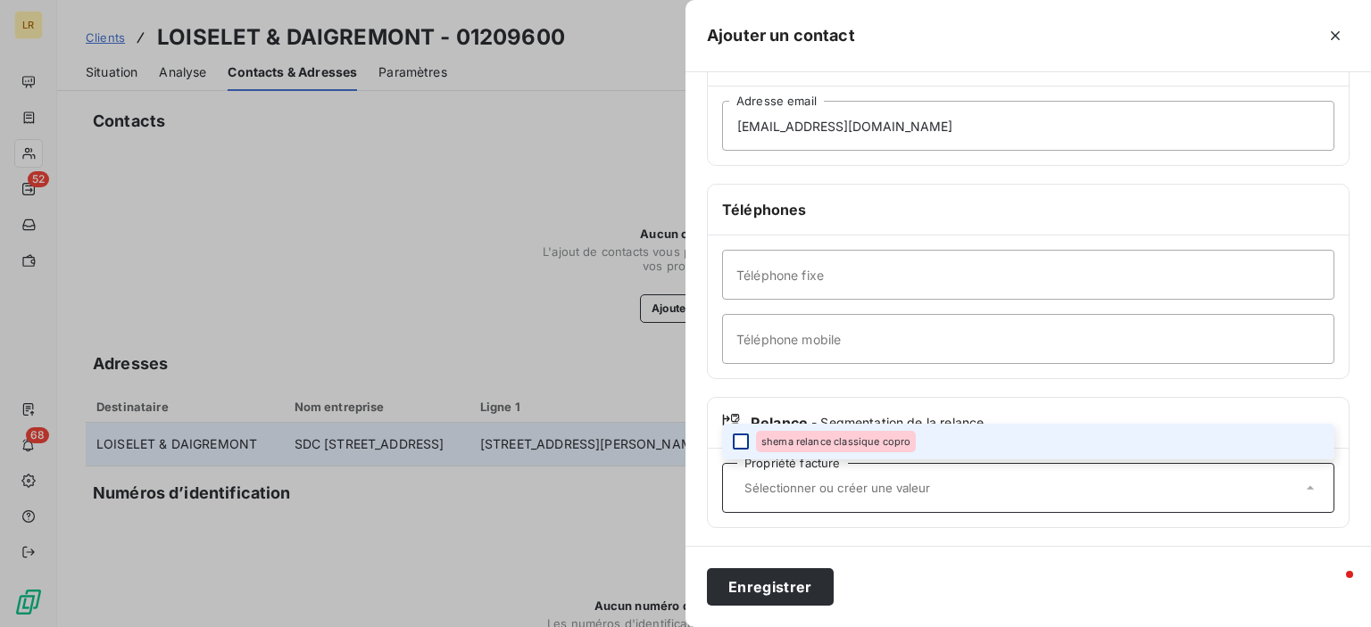
click at [745, 443] on div at bounding box center [741, 442] width 16 height 16
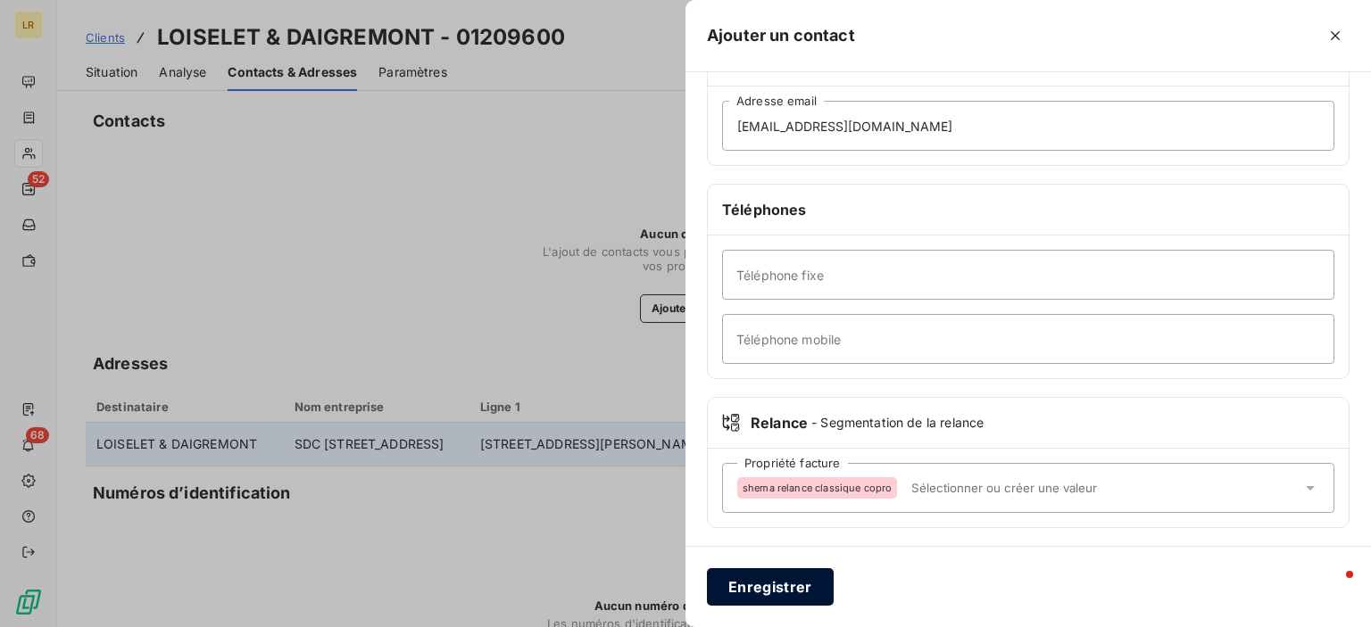
click at [765, 585] on button "Enregistrer" at bounding box center [770, 586] width 127 height 37
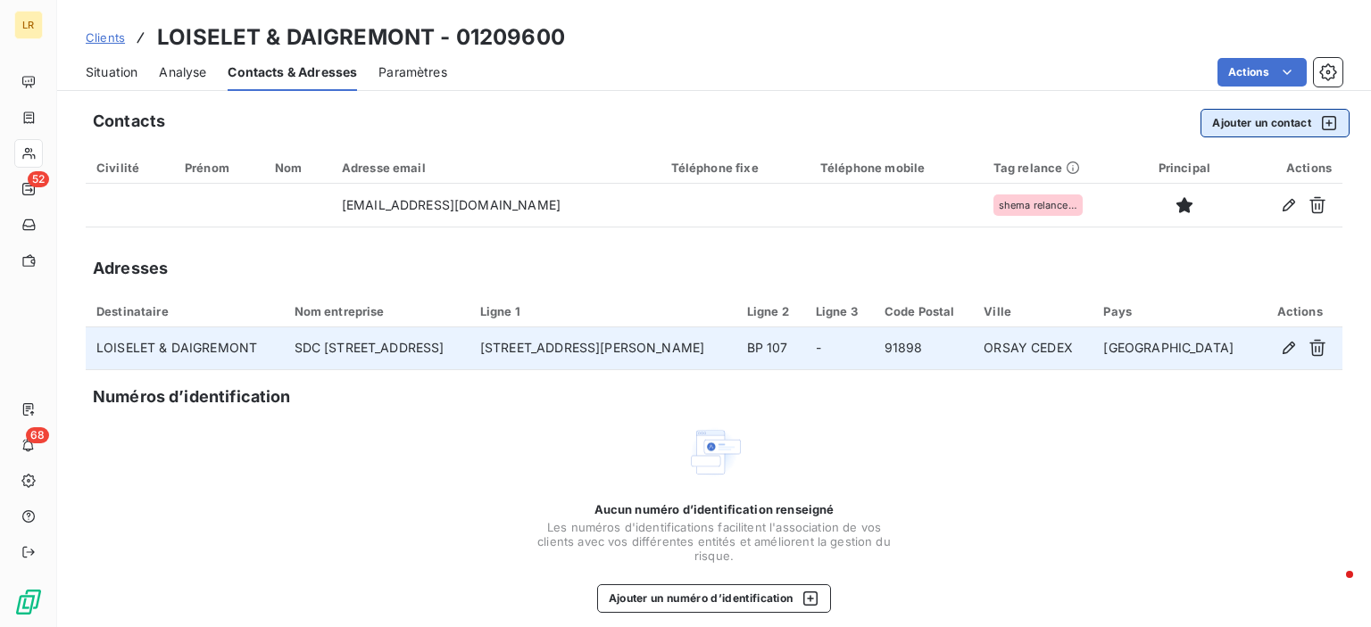
click at [1253, 120] on button "Ajouter un contact" at bounding box center [1274, 123] width 149 height 29
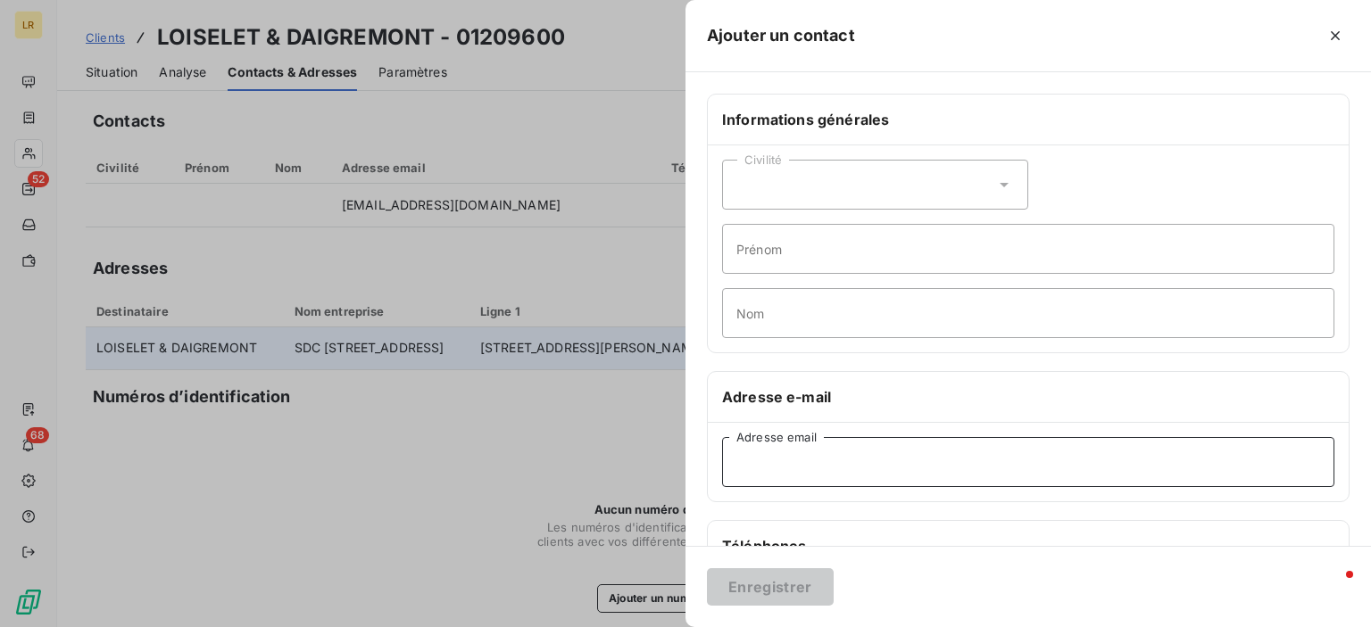
click at [768, 463] on input "Adresse email" at bounding box center [1028, 462] width 612 height 50
paste input "[PERSON_NAME][EMAIL_ADDRESS][DOMAIN_NAME]"
type input "[PERSON_NAME][EMAIL_ADDRESS][DOMAIN_NAME]"
click at [768, 582] on button "Enregistrer" at bounding box center [770, 586] width 127 height 37
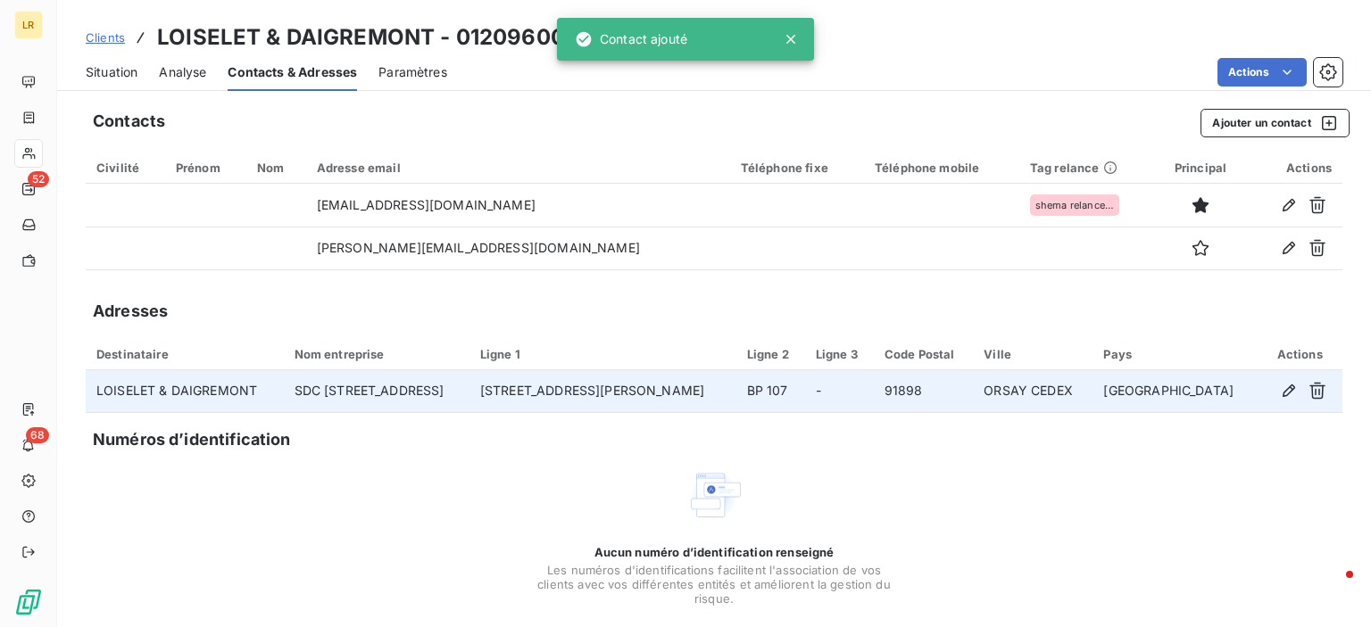
click at [400, 518] on div "Aucun numéro d’identification renseigné Les numéros d'identifications faciliten…" at bounding box center [714, 561] width 1256 height 189
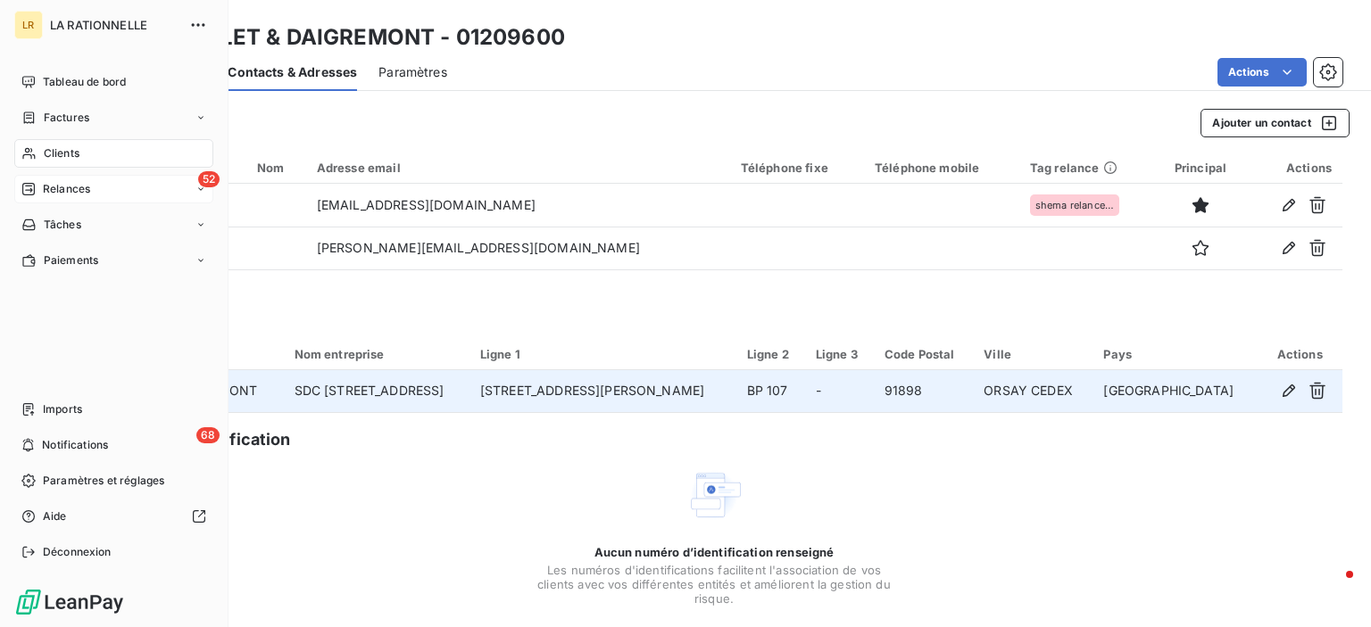
click at [75, 191] on span "Relances" at bounding box center [66, 189] width 47 height 16
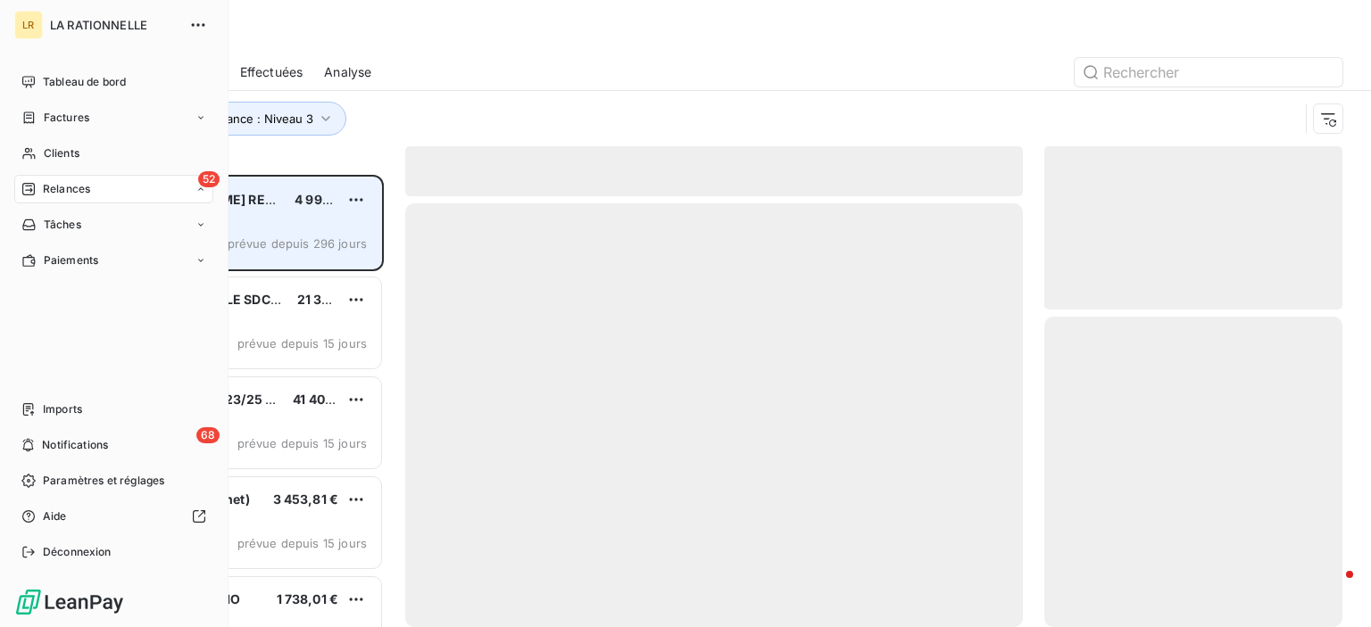
scroll to position [439, 284]
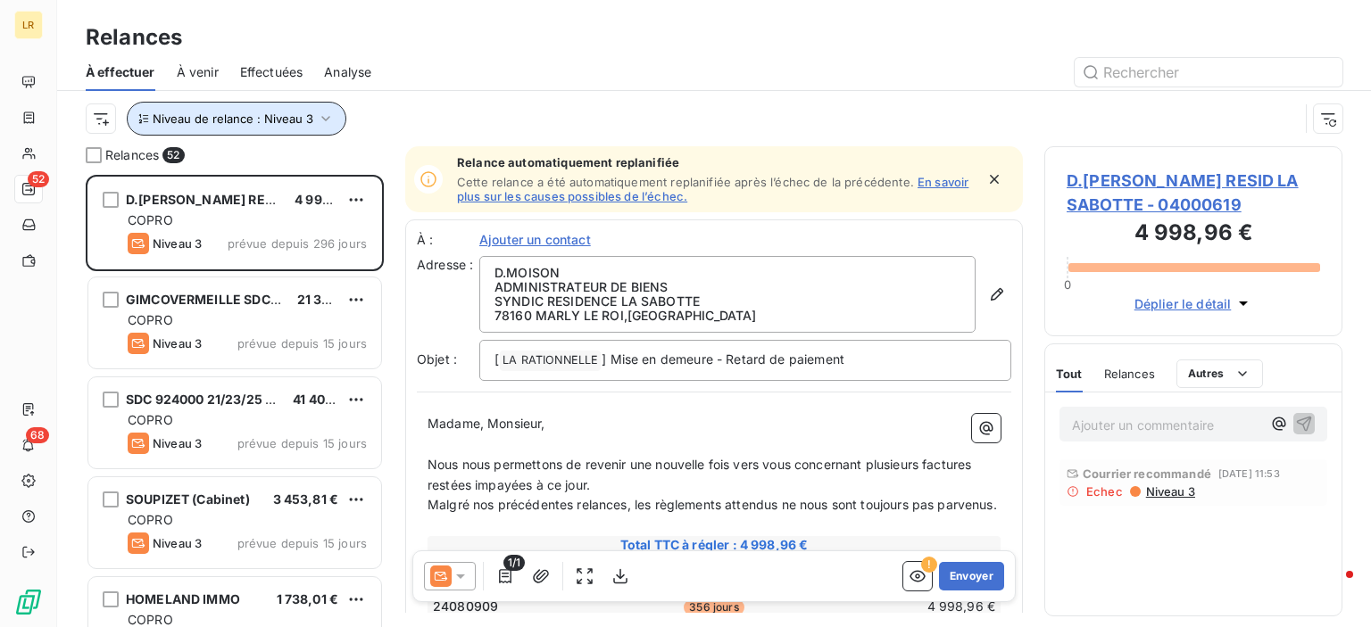
click at [319, 117] on icon "button" at bounding box center [326, 119] width 18 height 18
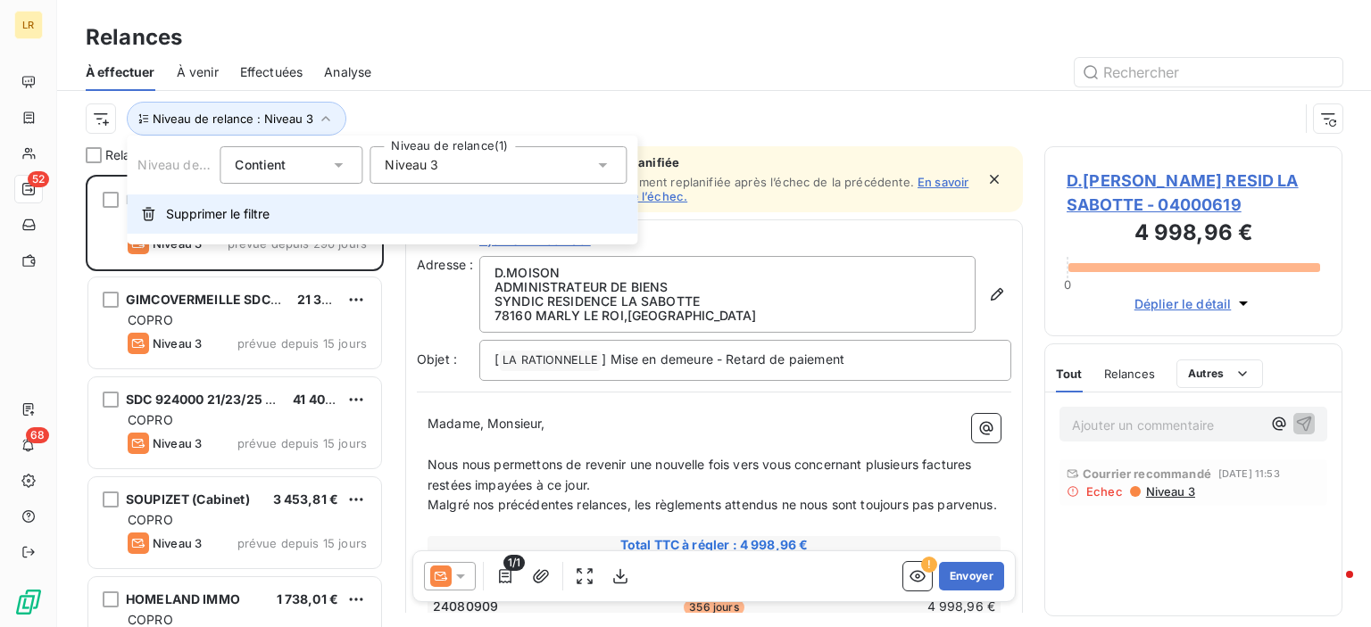
click at [275, 214] on button "Supprimer le filtre" at bounding box center [382, 214] width 510 height 39
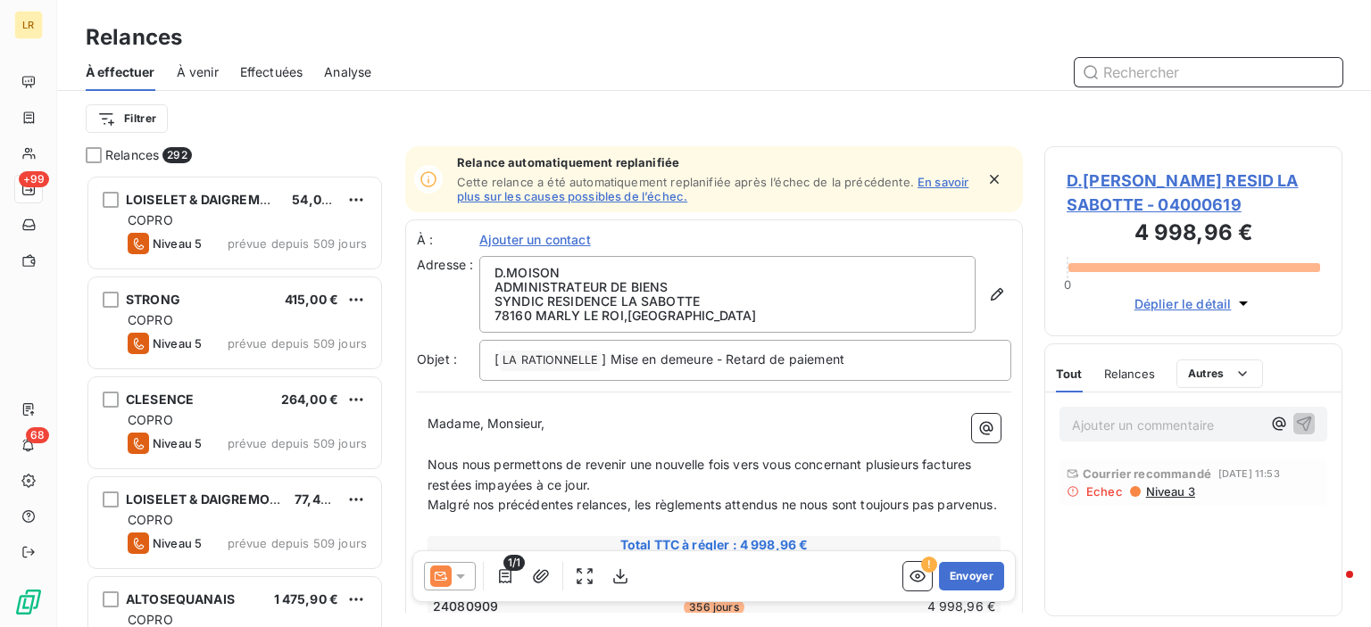
click at [1128, 67] on input "text" at bounding box center [1208, 72] width 268 height 29
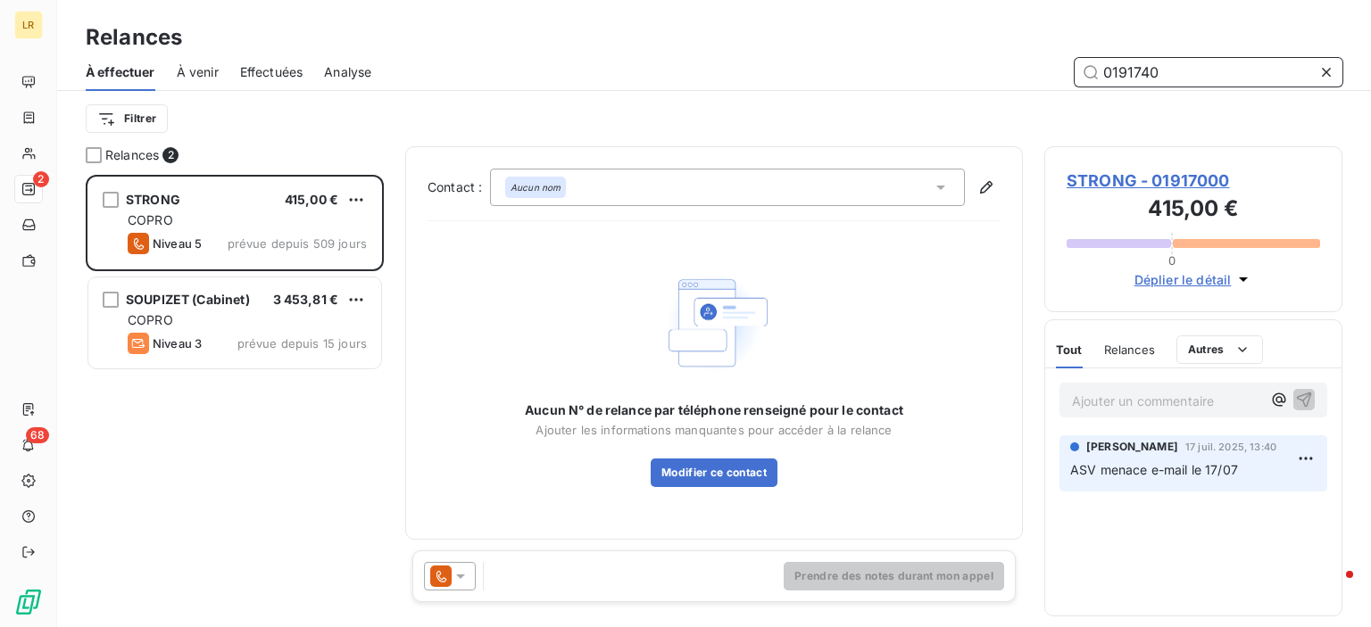
scroll to position [439, 284]
type input "01917400"
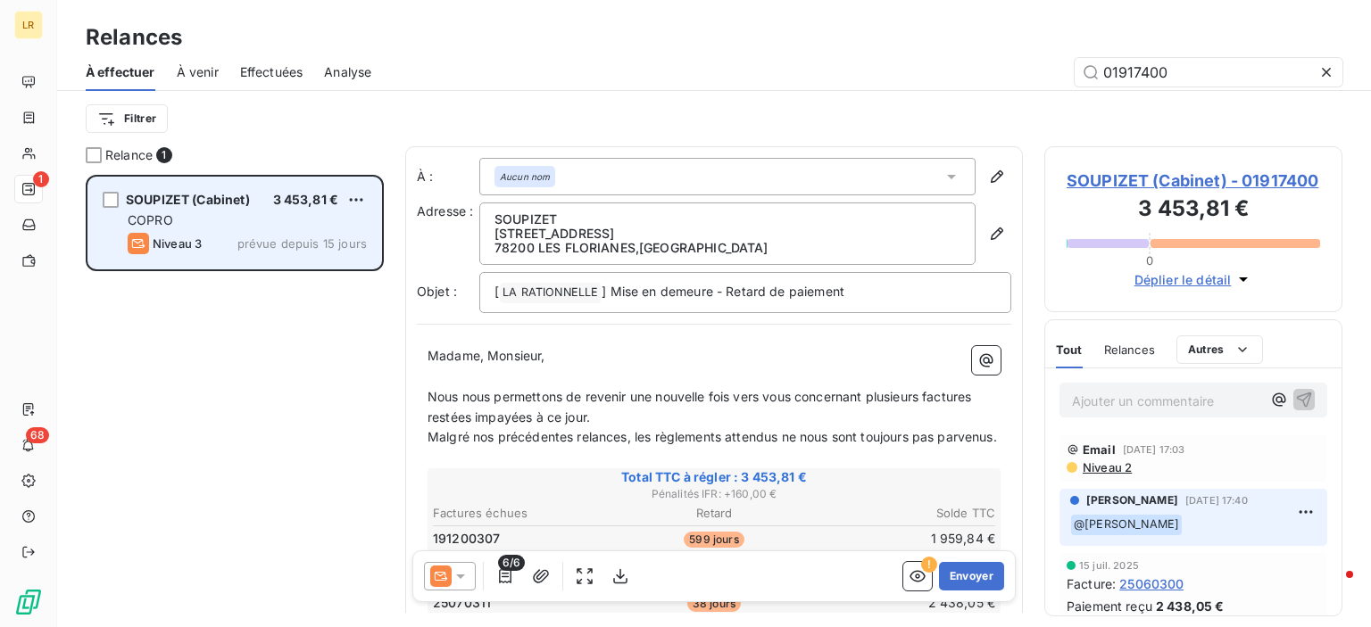
click at [232, 225] on div "COPRO" at bounding box center [247, 220] width 239 height 18
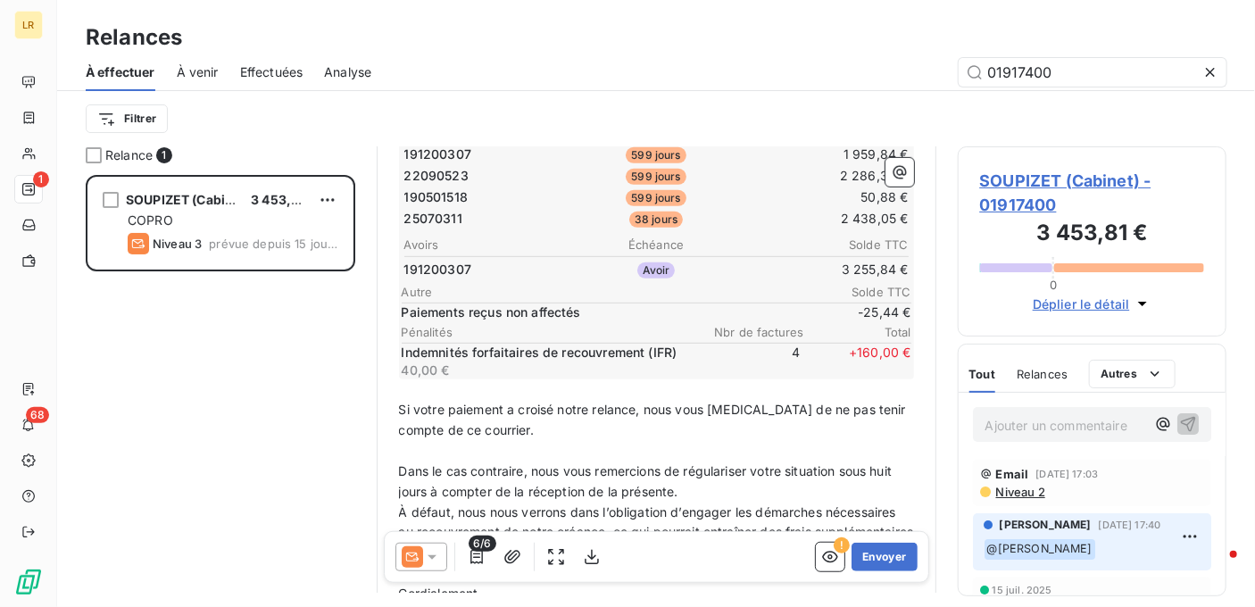
scroll to position [495, 0]
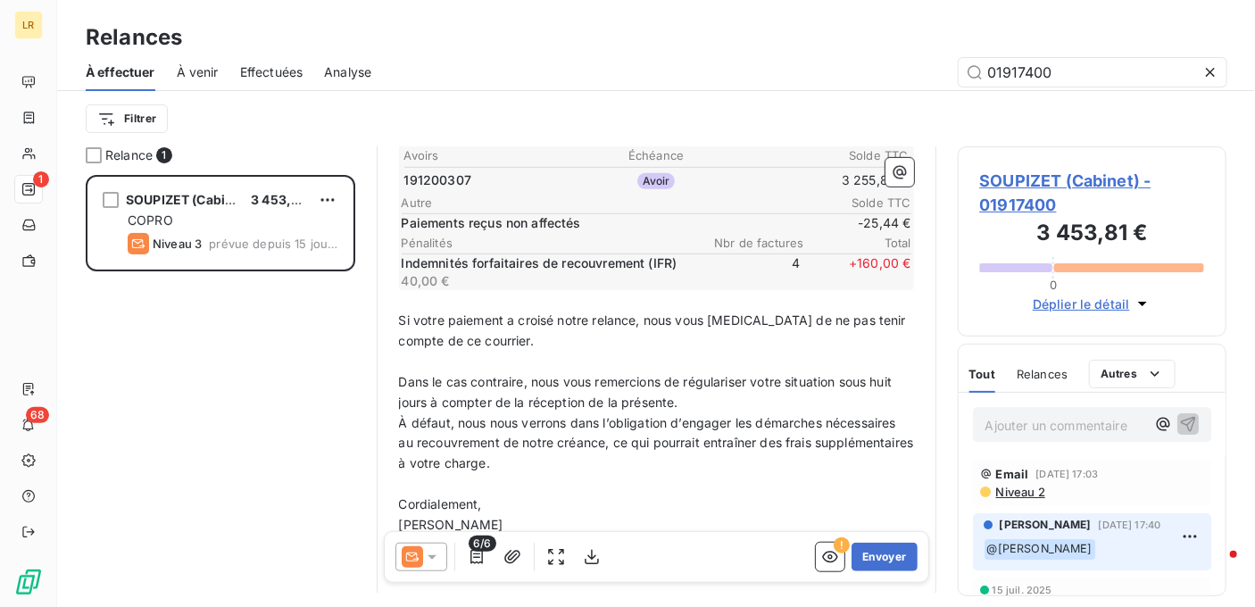
click at [610, 46] on div "Relances" at bounding box center [655, 37] width 1197 height 32
click at [975, 317] on div "SOUPIZET (Cabinet) - 01917400 3 453,81 € 0 Déplier le détail" at bounding box center [1091, 241] width 269 height 190
click at [429, 555] on icon at bounding box center [431, 556] width 9 height 4
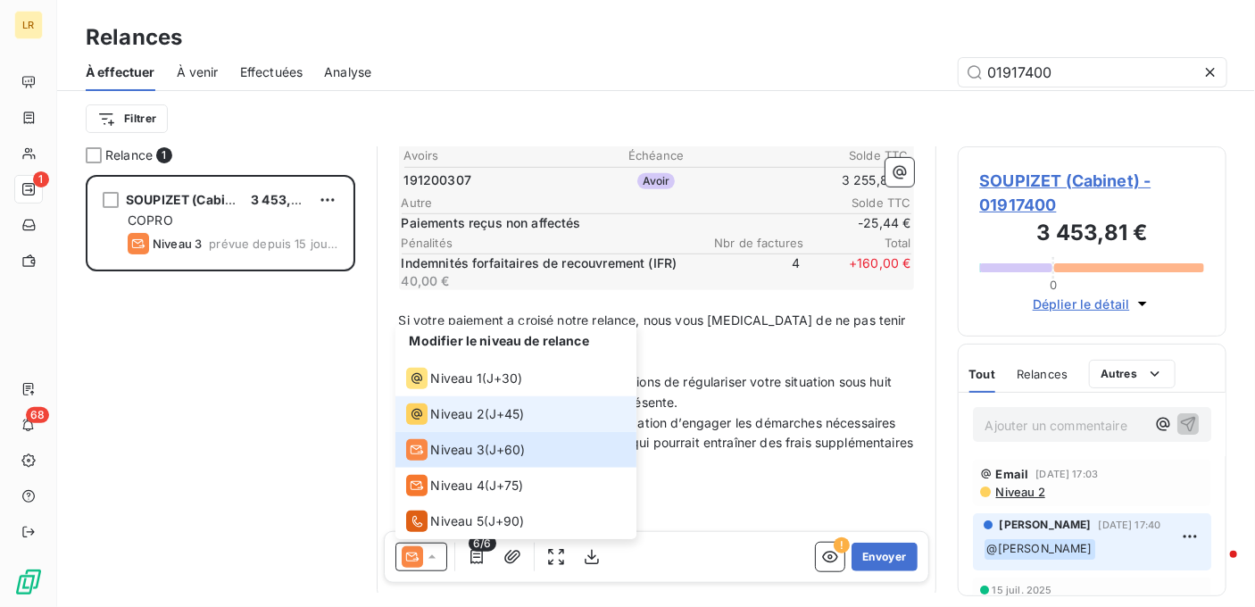
click at [453, 417] on span "Niveau 2" at bounding box center [458, 413] width 54 height 18
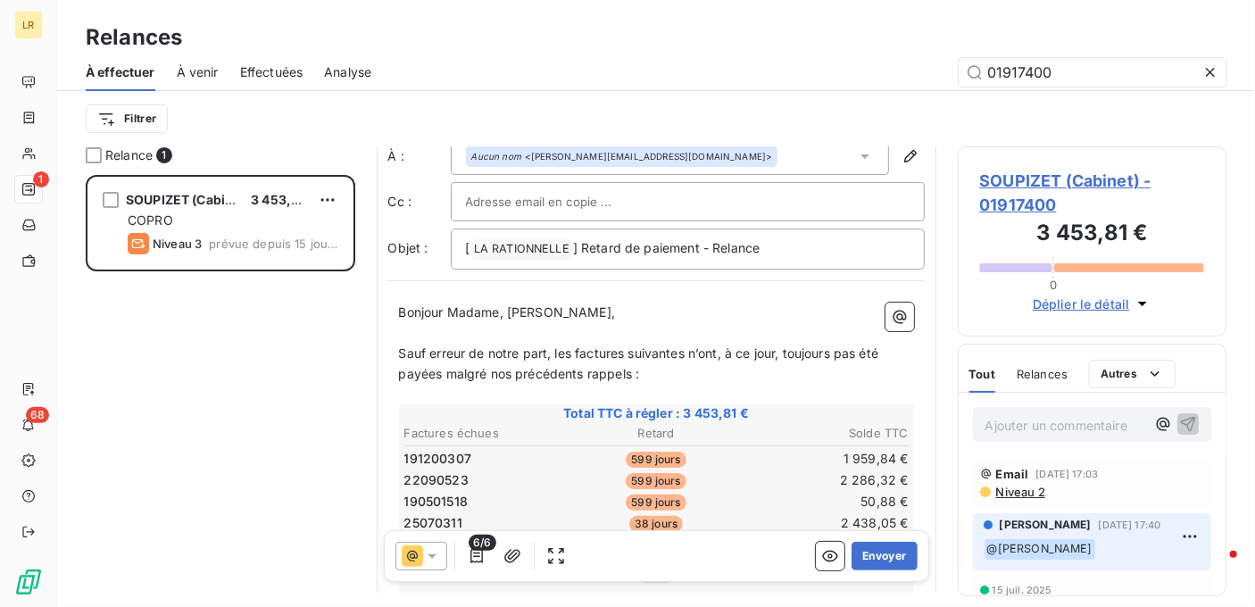
scroll to position [89, 0]
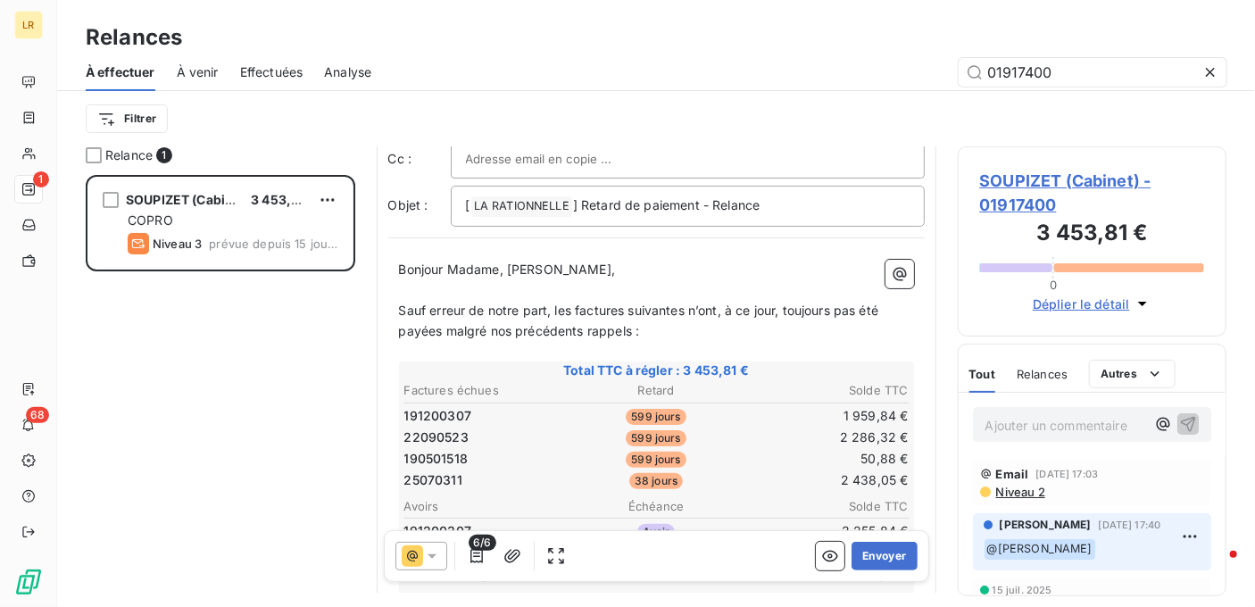
click at [686, 311] on span "Sauf erreur de notre part, les factures suivantes n’ont, à ce jour, toujours pa…" at bounding box center [641, 320] width 484 height 36
click at [649, 326] on p "Sauf erreur de notre part, les factures suivantes n’ont, à ce jour, toujours pa…" at bounding box center [656, 321] width 515 height 41
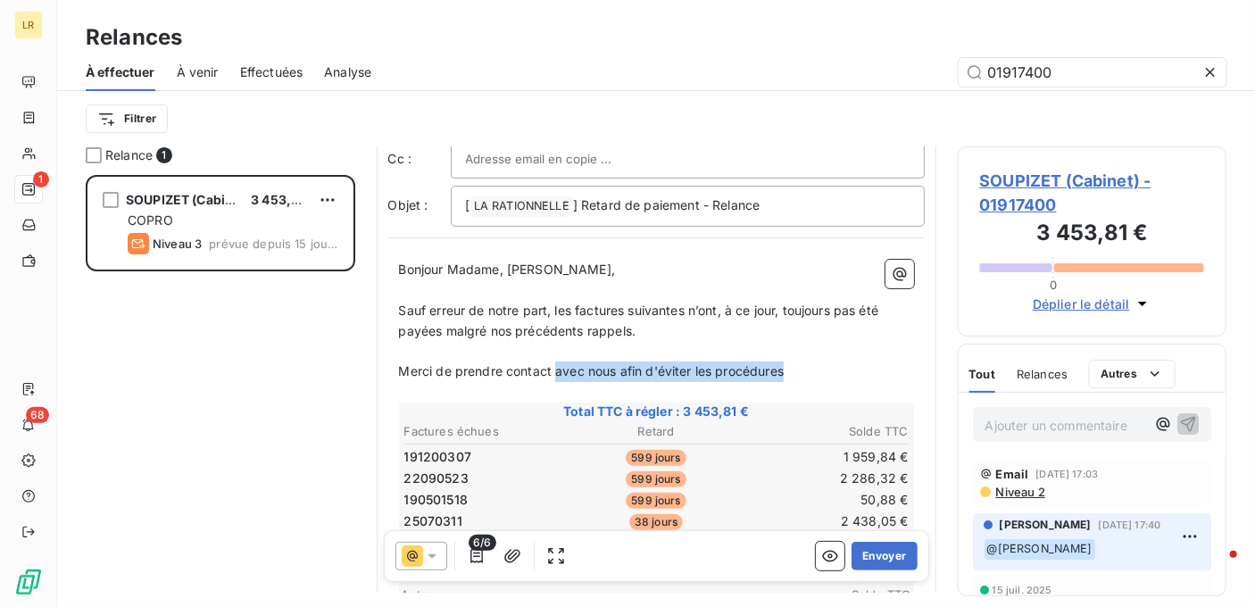
drag, startPoint x: 786, startPoint y: 360, endPoint x: 557, endPoint y: 369, distance: 229.5
click at [557, 369] on p "Merci de prendre contact avec nous afin d'éviter les procédures" at bounding box center [656, 371] width 515 height 21
click at [399, 368] on span "Merci de prendre contact" at bounding box center [475, 370] width 153 height 15
click at [745, 368] on p "A fin d'éviter les procédures, merci de prendre contact" at bounding box center [656, 371] width 515 height 21
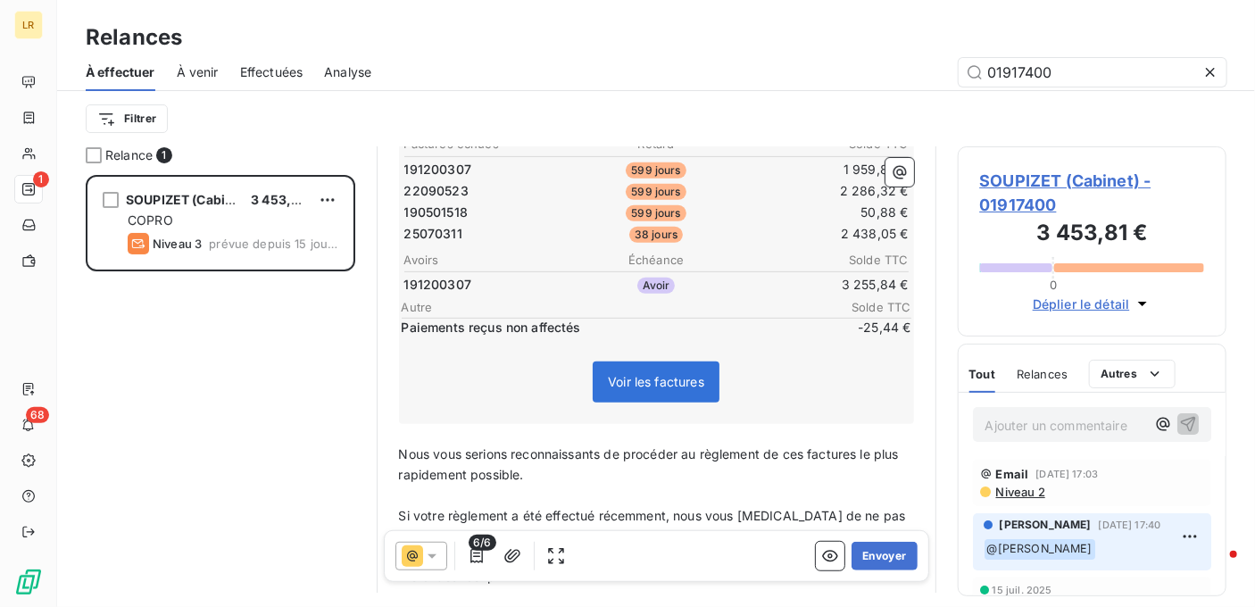
scroll to position [268, 0]
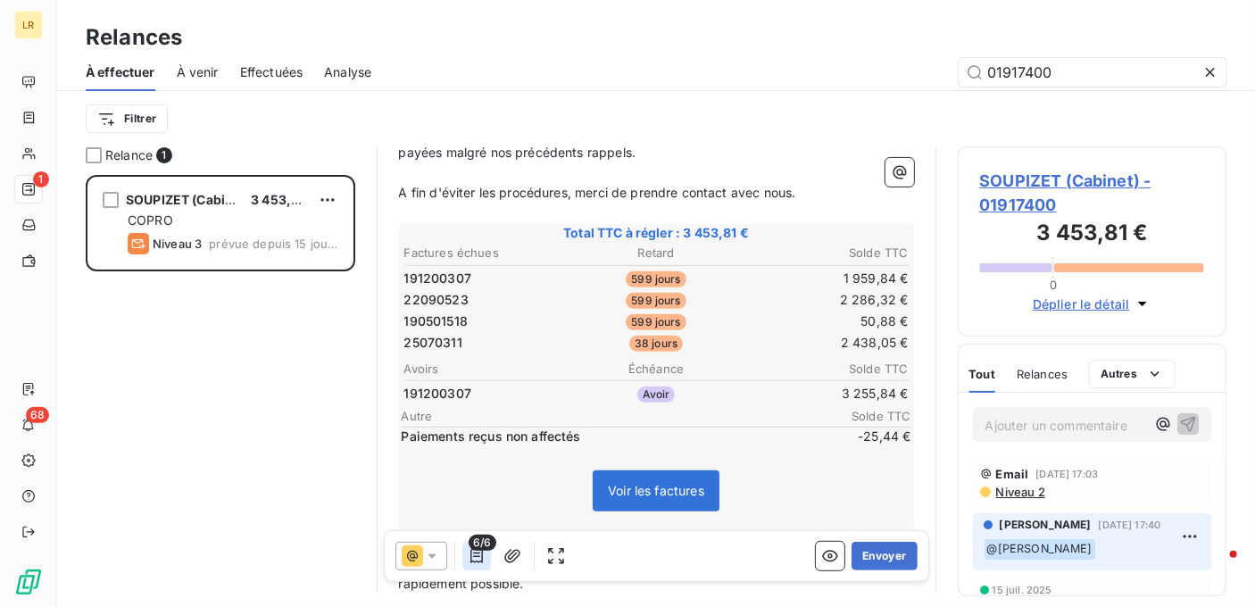
click at [474, 551] on icon "button" at bounding box center [477, 556] width 18 height 18
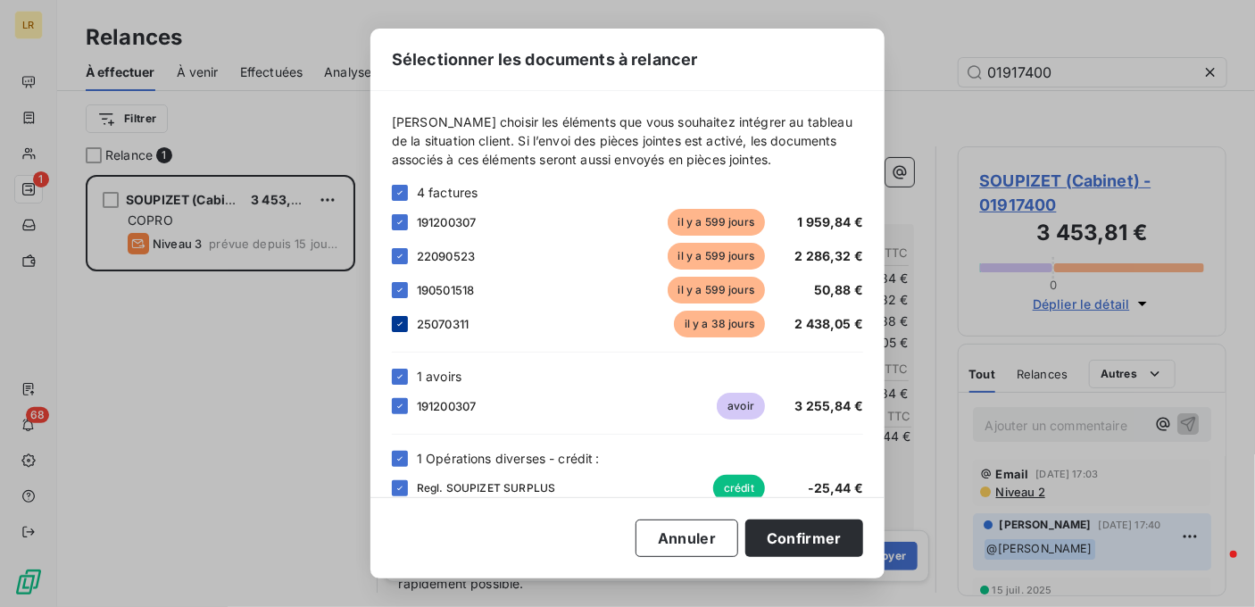
click at [396, 321] on icon at bounding box center [399, 324] width 11 height 11
click at [808, 538] on button "Confirmer" at bounding box center [804, 537] width 118 height 37
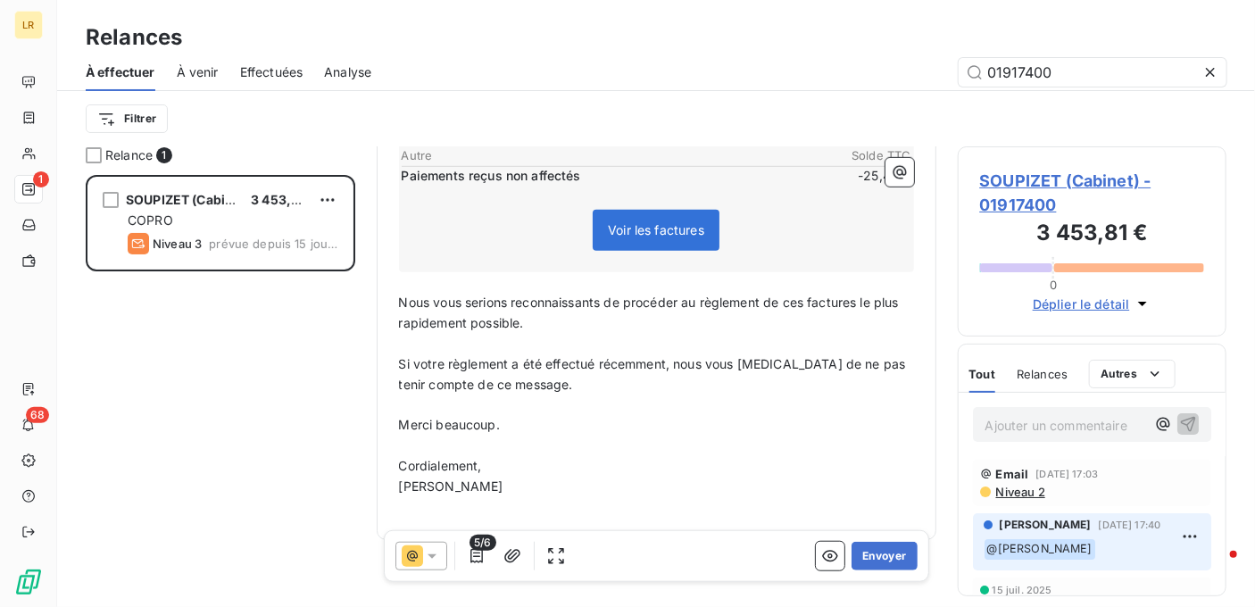
scroll to position [523, 0]
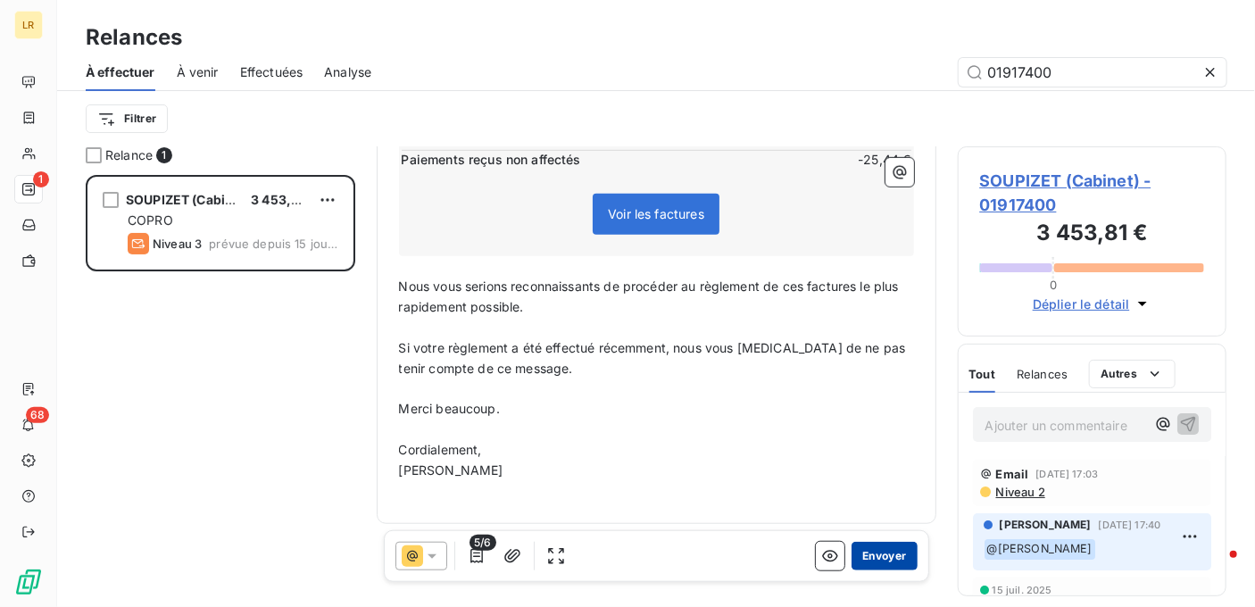
click at [869, 548] on button "Envoyer" at bounding box center [883, 556] width 65 height 29
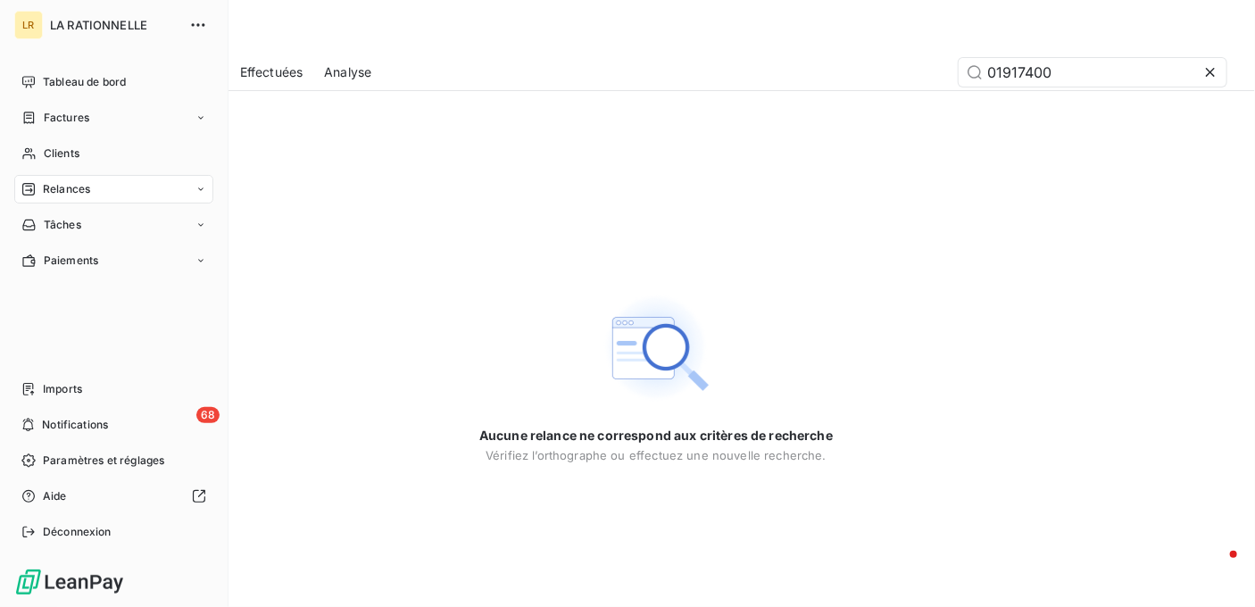
click at [62, 175] on div "Relances" at bounding box center [113, 189] width 199 height 29
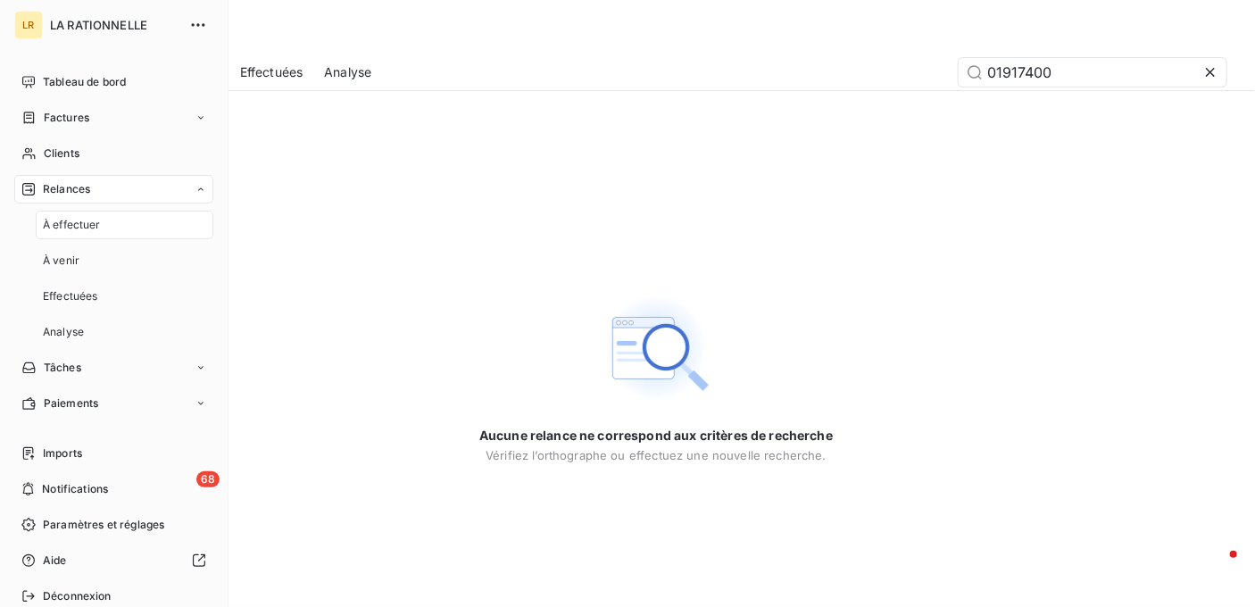
click at [75, 181] on span "Relances" at bounding box center [66, 189] width 47 height 16
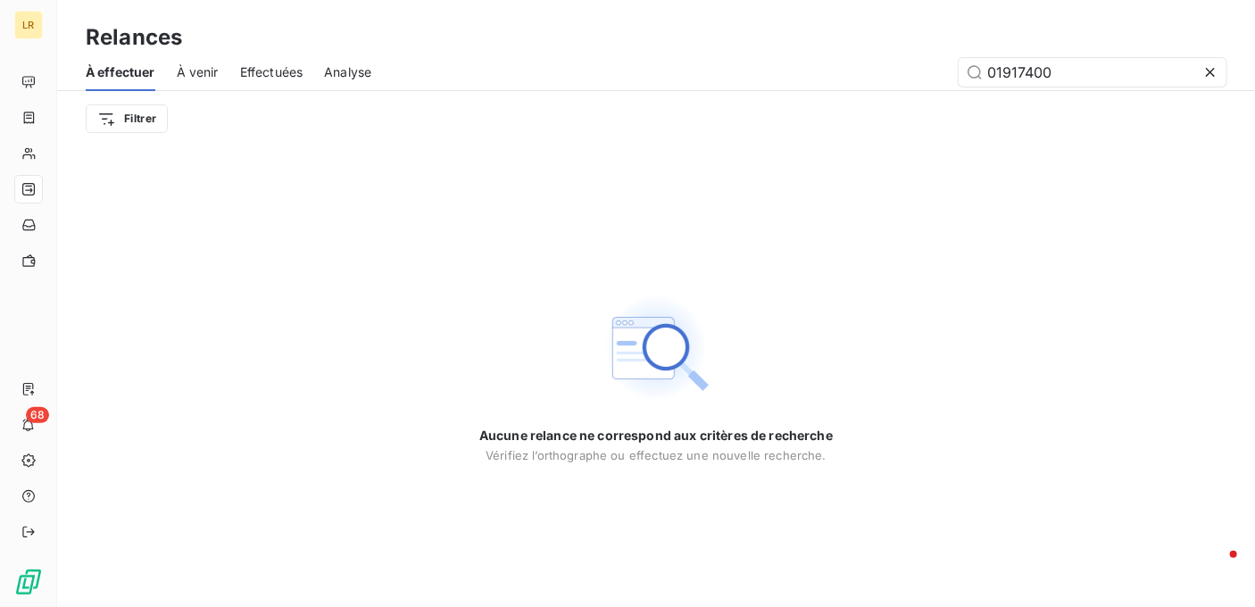
click at [181, 70] on span "À venir" at bounding box center [198, 72] width 42 height 18
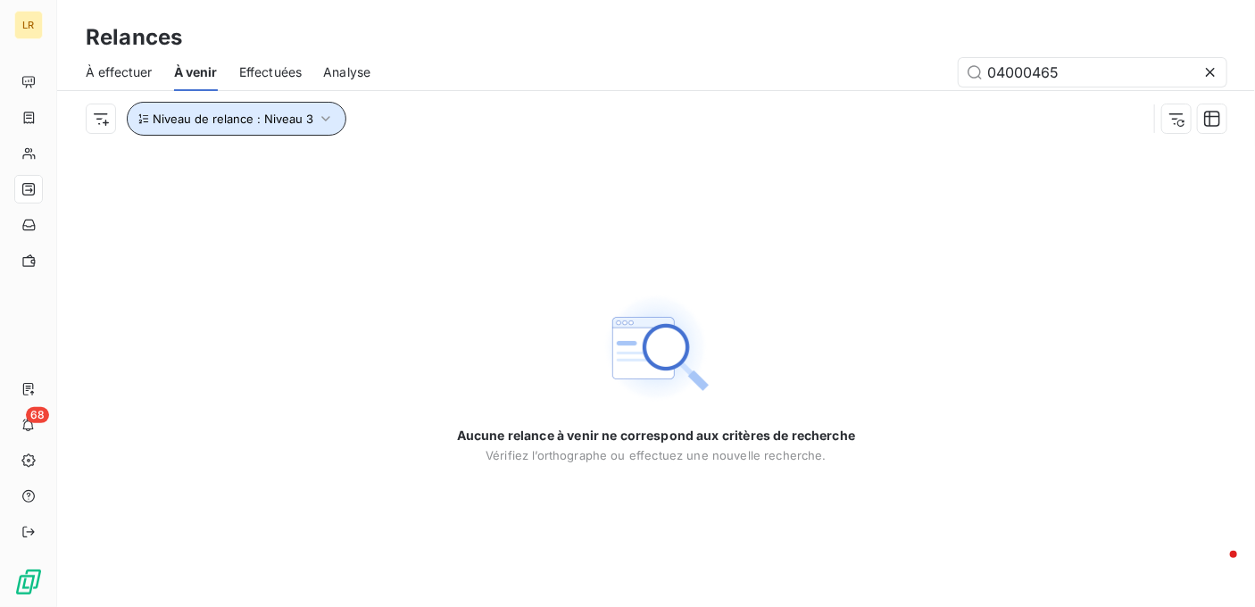
click at [323, 116] on icon "button" at bounding box center [326, 119] width 18 height 18
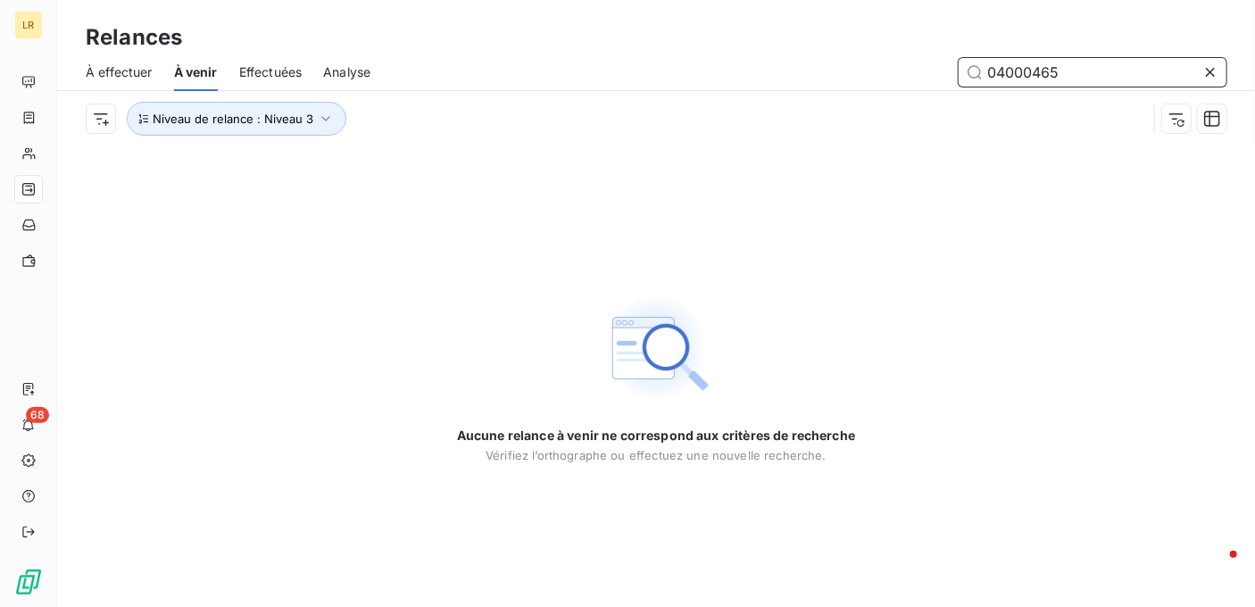
drag, startPoint x: 999, startPoint y: 88, endPoint x: 917, endPoint y: 87, distance: 82.1
click at [917, 87] on div "À effectuer À venir Effectuées Analyse 04000465" at bounding box center [655, 72] width 1197 height 37
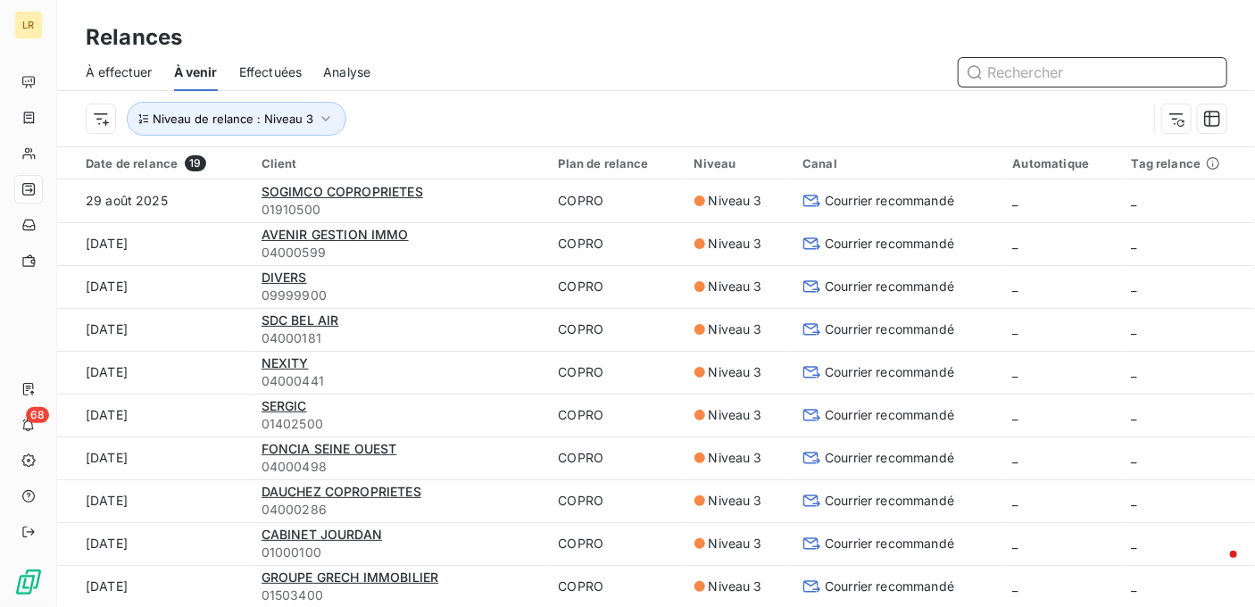
click at [132, 67] on span "À effectuer" at bounding box center [119, 72] width 67 height 18
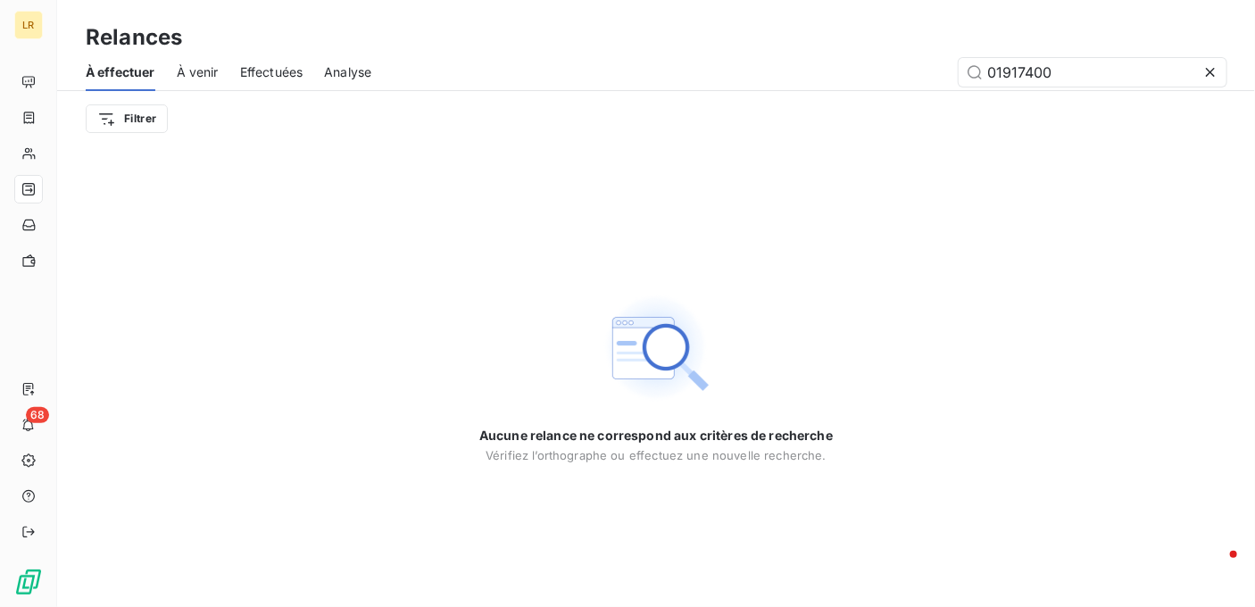
drag, startPoint x: 1055, startPoint y: 75, endPoint x: 903, endPoint y: 88, distance: 152.3
click at [903, 88] on div "À effectuer À venir Effectuées Analyse 01917400" at bounding box center [655, 72] width 1197 height 37
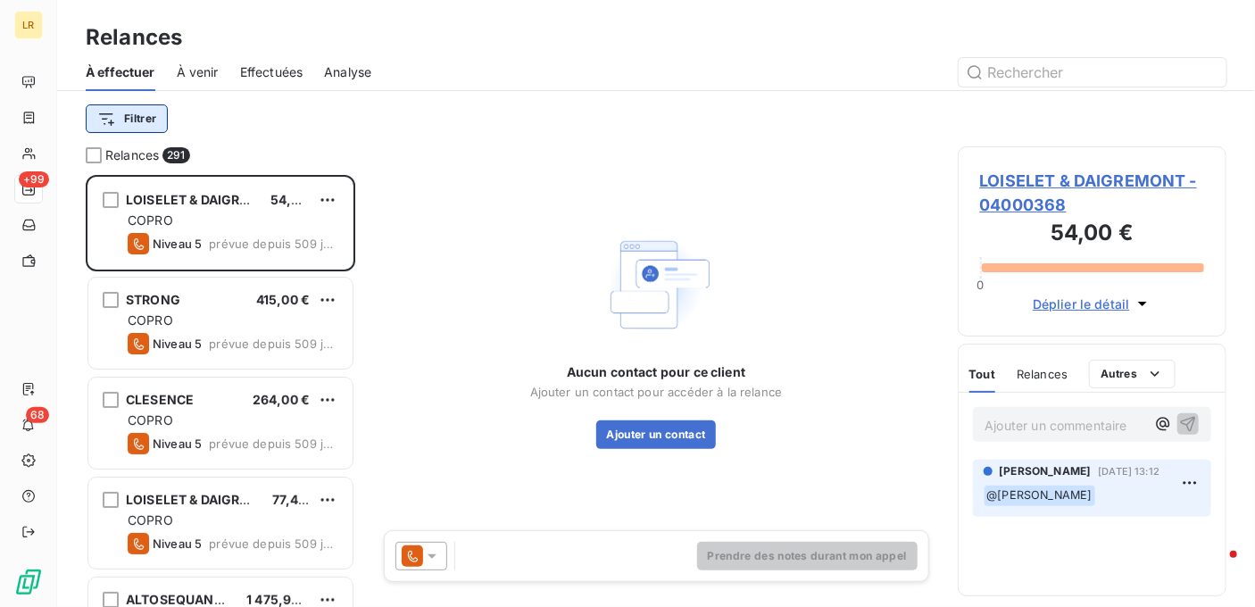
click at [146, 113] on html "LR +99 68 Relances À effectuer À venir Effectuées Analyse Filtrer Relances 291 …" at bounding box center [627, 303] width 1255 height 607
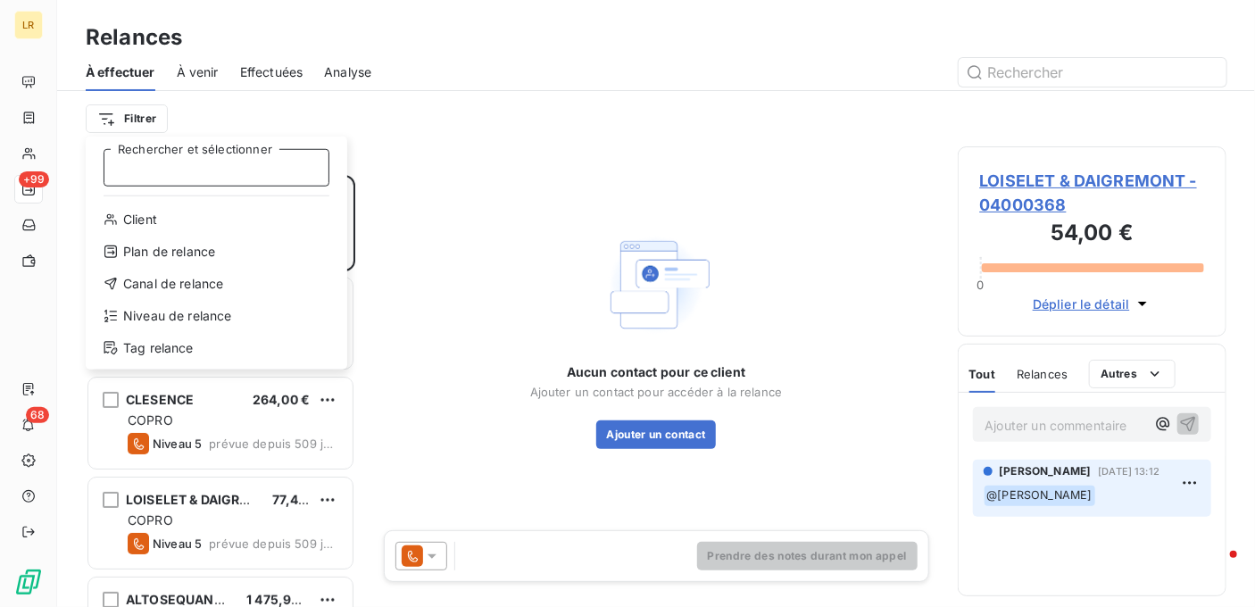
click at [159, 166] on input "Rechercher et sélectionner" at bounding box center [217, 167] width 226 height 37
click at [150, 311] on div "Niveau de relance" at bounding box center [216, 316] width 247 height 29
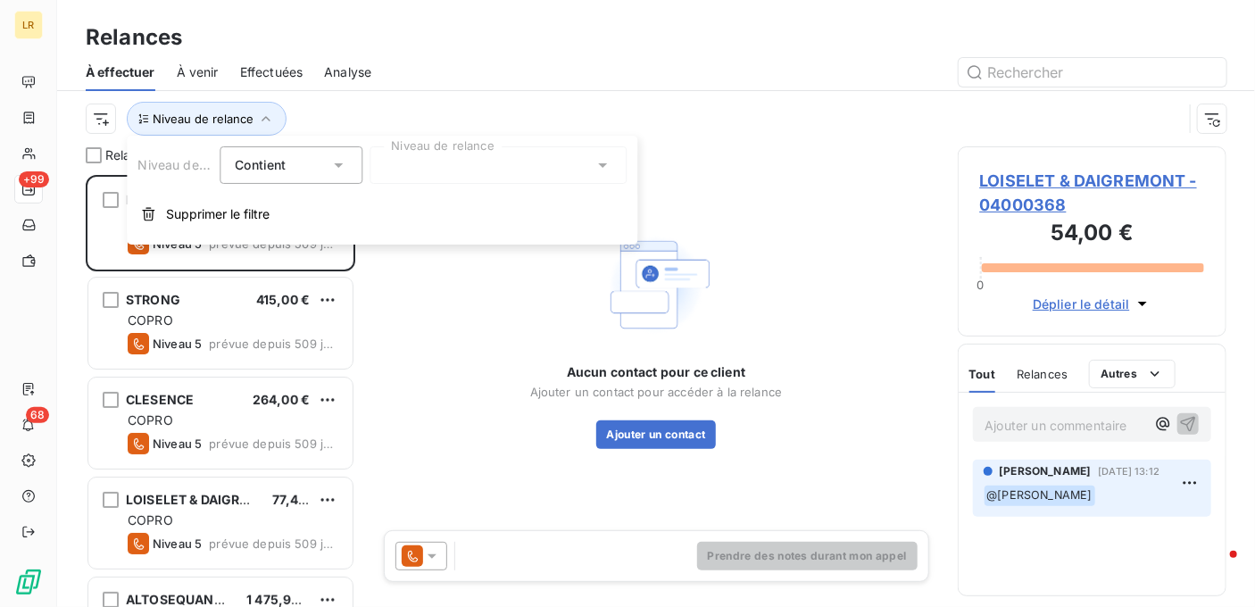
click at [408, 166] on div at bounding box center [497, 164] width 257 height 37
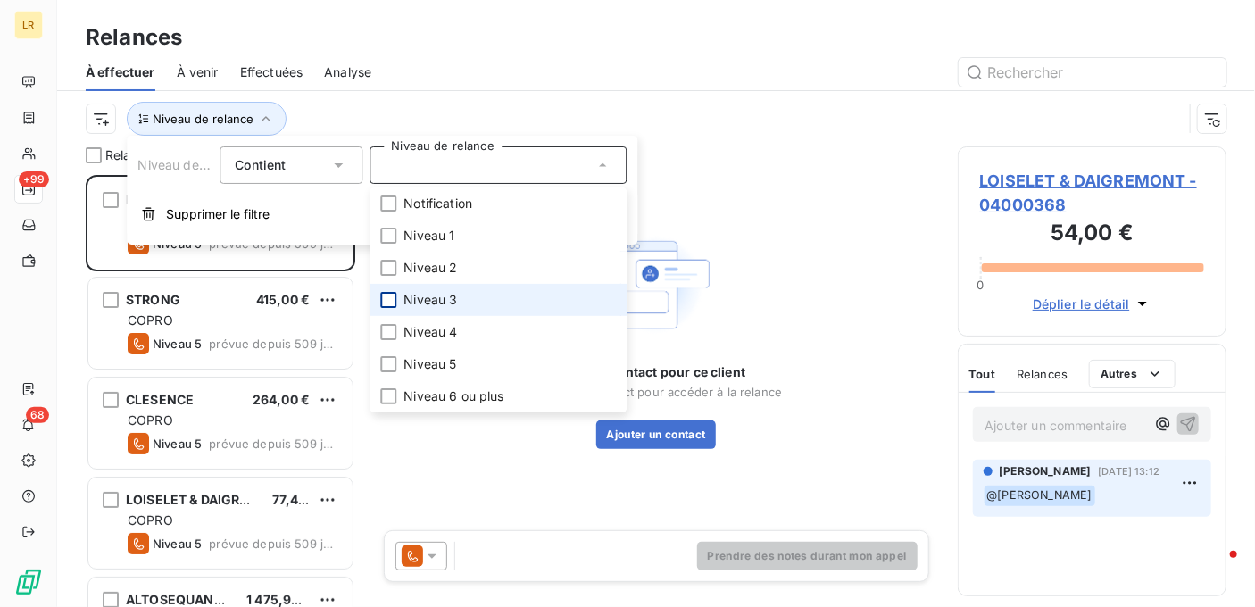
click at [388, 302] on div at bounding box center [388, 300] width 16 height 16
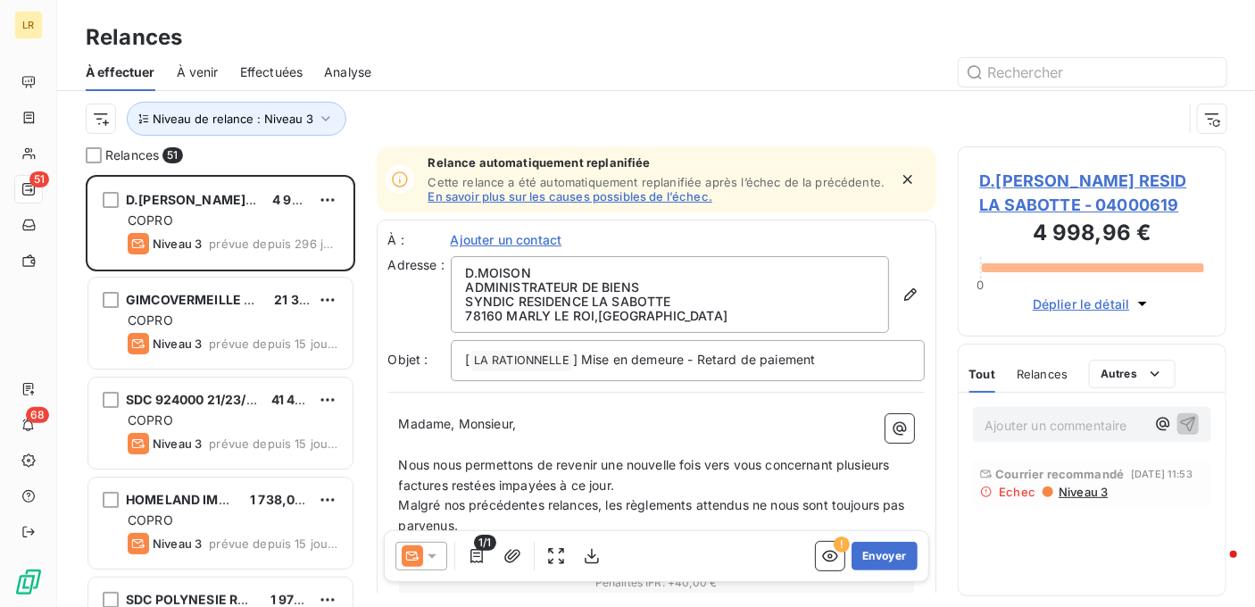
click at [464, 70] on div at bounding box center [809, 72] width 833 height 29
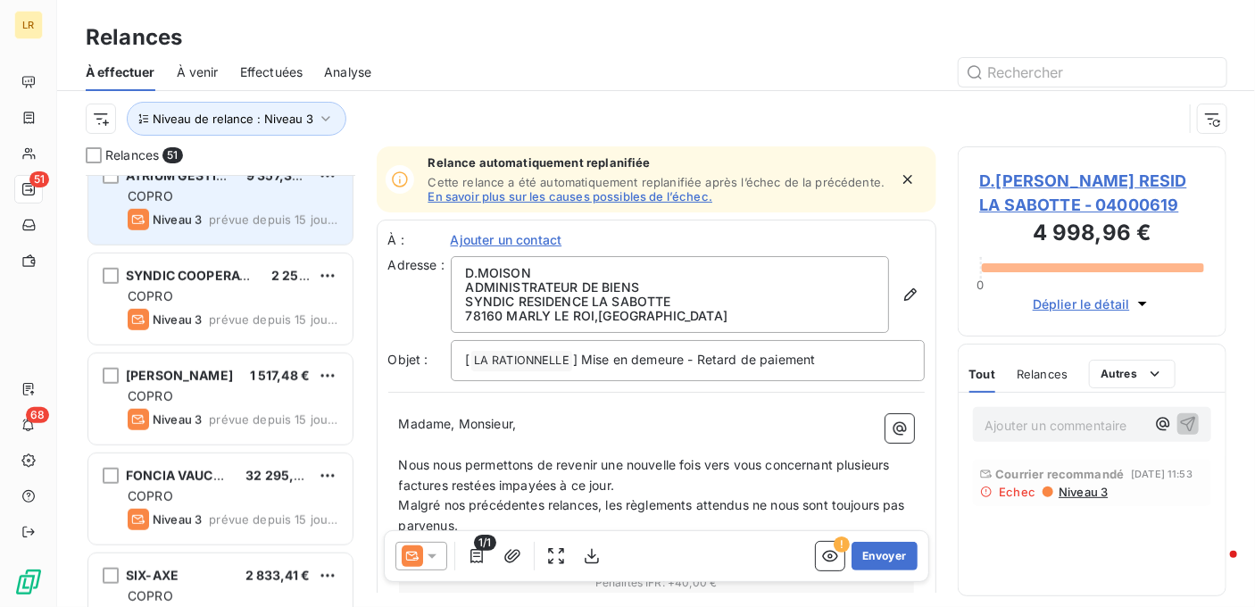
scroll to position [535, 0]
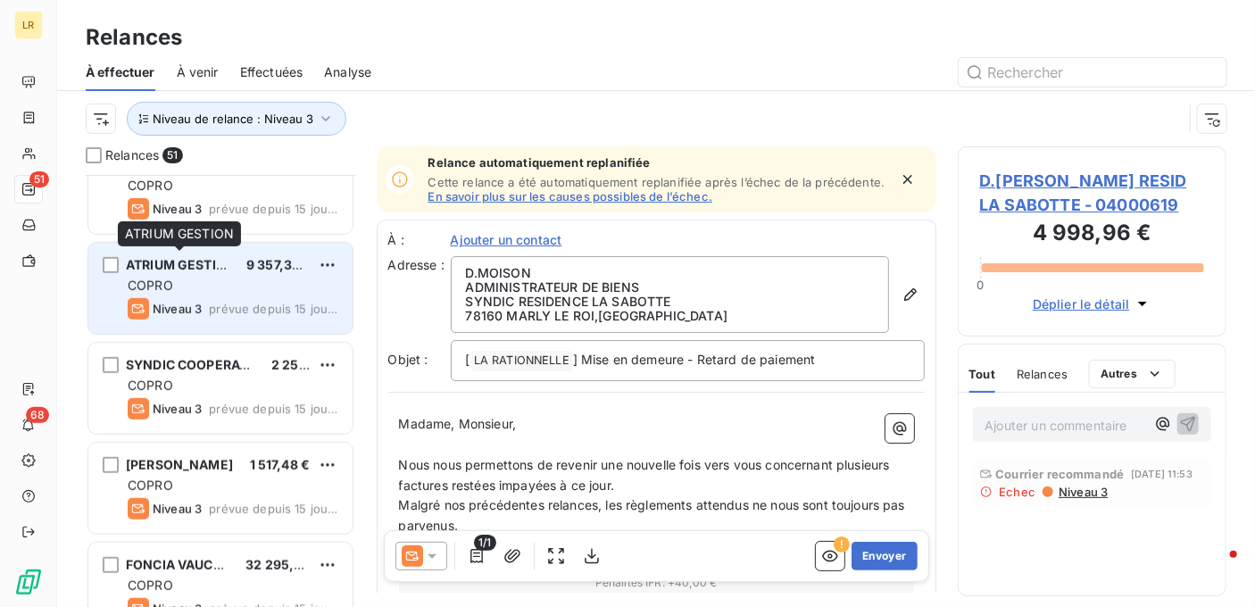
click at [213, 266] on span "ATRIUM GESTION" at bounding box center [181, 264] width 110 height 15
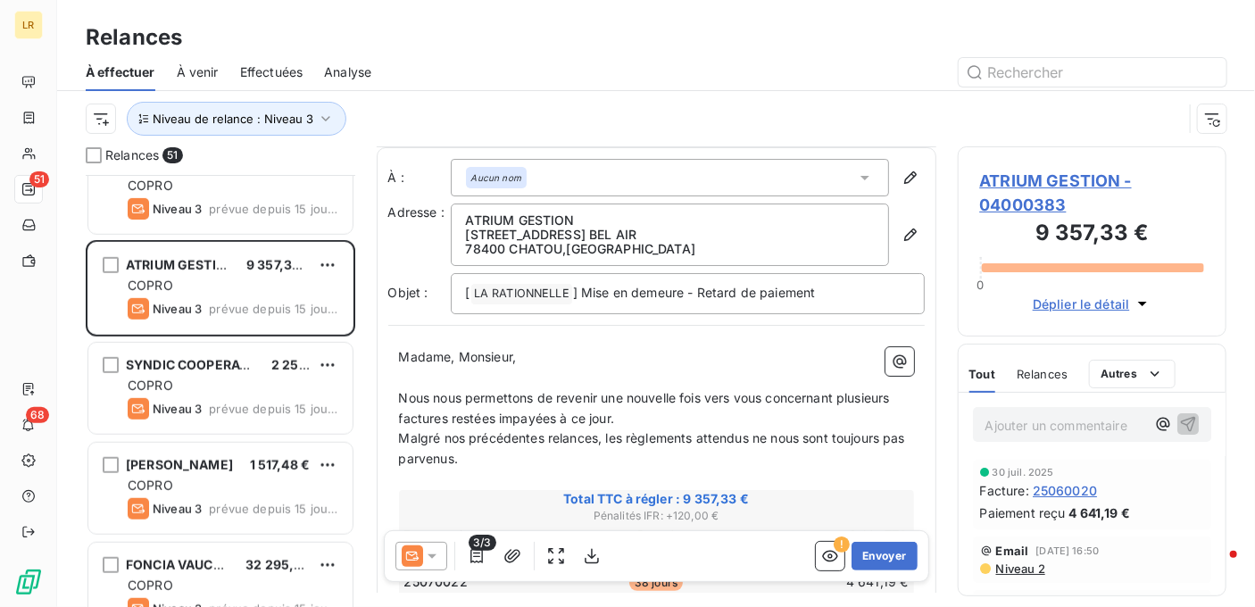
click at [542, 360] on p "Madame, Monsieur," at bounding box center [656, 357] width 515 height 21
click at [901, 229] on icon "button" at bounding box center [910, 235] width 18 height 18
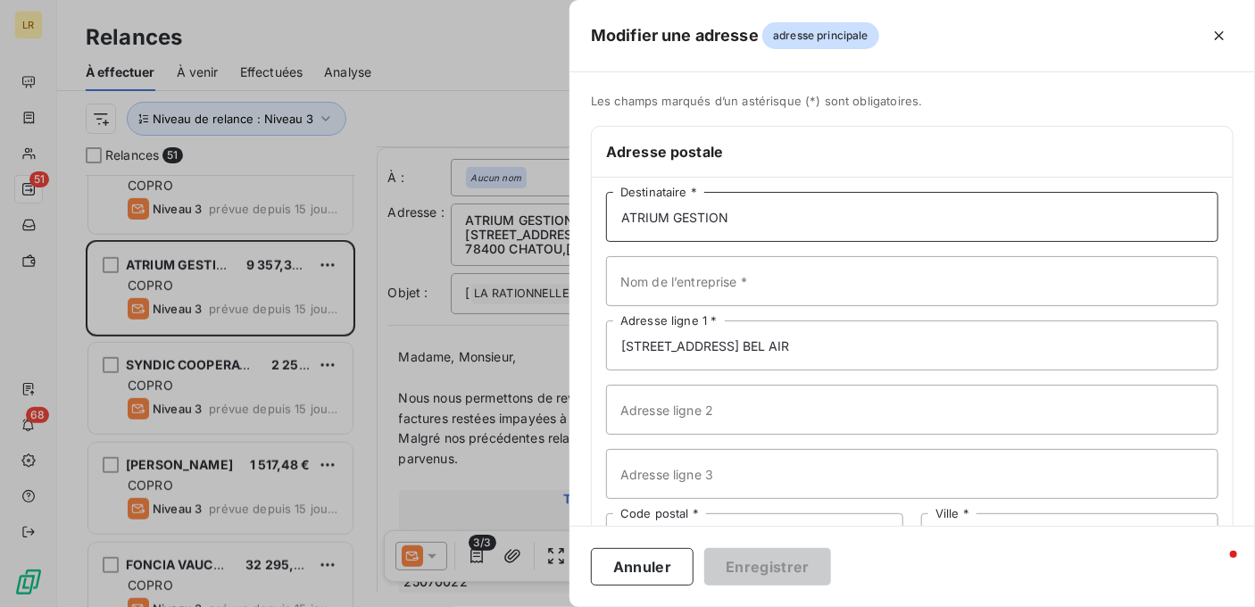
click at [832, 216] on input "ATRIUM GESTION" at bounding box center [912, 217] width 612 height 50
paste input "ATRIUM GESTION SDC BEL AIR [STREET_ADDRESS]"
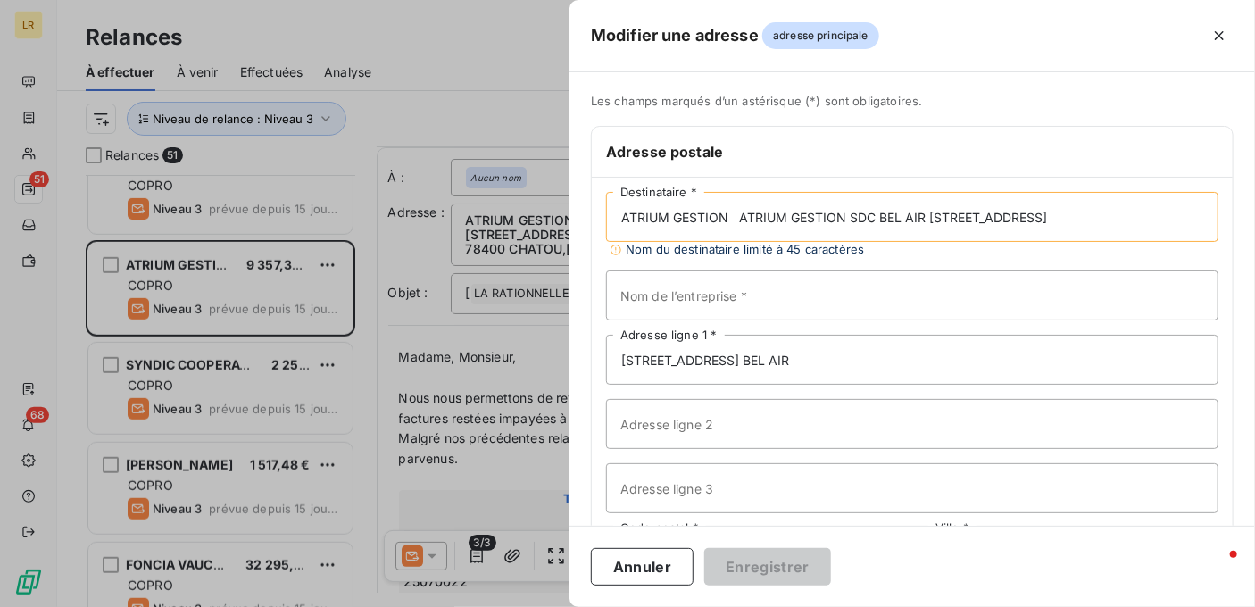
drag, startPoint x: 840, startPoint y: 213, endPoint x: 921, endPoint y: 209, distance: 81.3
click at [921, 209] on input "ATRIUM GESTION ATRIUM GESTION SDC BEL AIR [STREET_ADDRESS]" at bounding box center [912, 217] width 612 height 50
type input "ATRIUM GESTION ATRIUM GESTION [STREET_ADDRESS]"
click at [739, 282] on input "Nom de l’entreprise *" at bounding box center [912, 295] width 612 height 50
paste input "SDC BEL AIR"
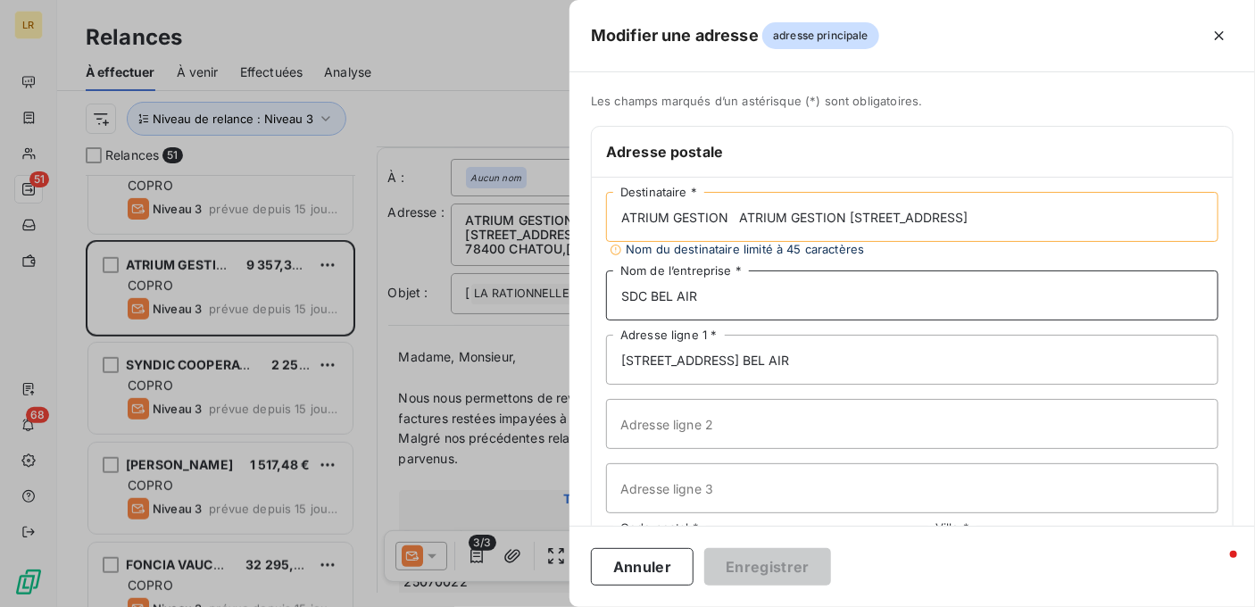
type input "SDC BEL AIR"
drag, startPoint x: 849, startPoint y: 216, endPoint x: 967, endPoint y: 217, distance: 117.8
click at [967, 217] on input "ATRIUM GESTION ATRIUM GESTION [STREET_ADDRESS]" at bounding box center [912, 217] width 612 height 50
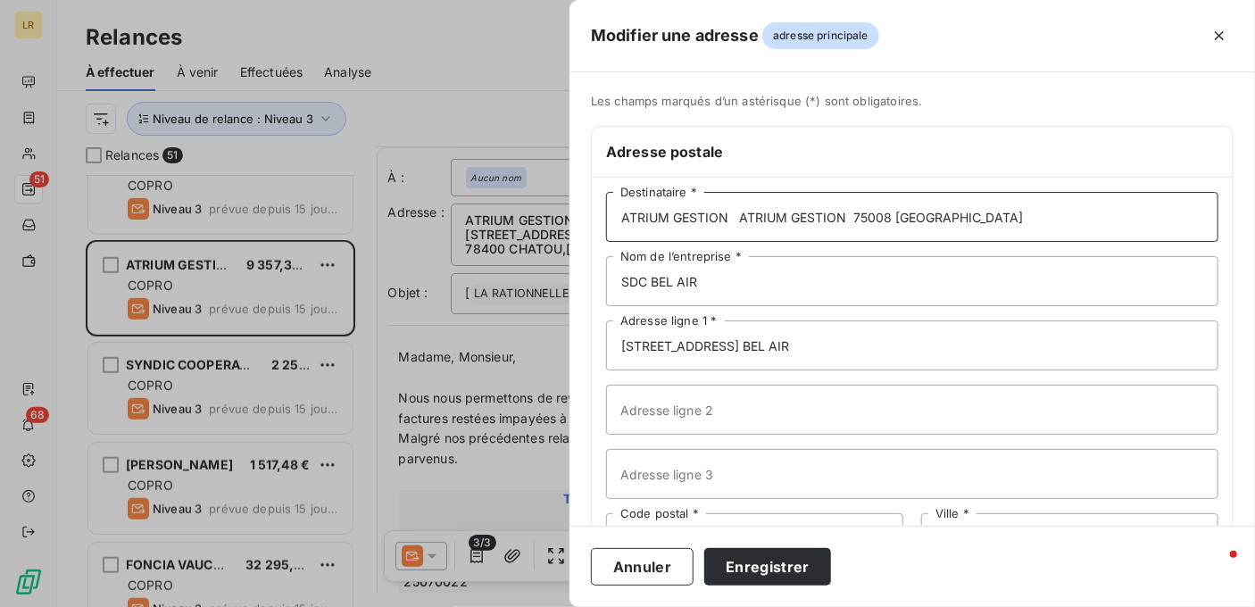
type input "ATRIUM GESTION ATRIUM GESTION 75008 [GEOGRAPHIC_DATA]"
drag, startPoint x: 689, startPoint y: 352, endPoint x: 621, endPoint y: 352, distance: 67.8
click at [606, 352] on input "[STREET_ADDRESS] BEL AIR" at bounding box center [912, 345] width 612 height 50
paste input "[STREET_ADDRESS]"
type input "[STREET_ADDRESS]"
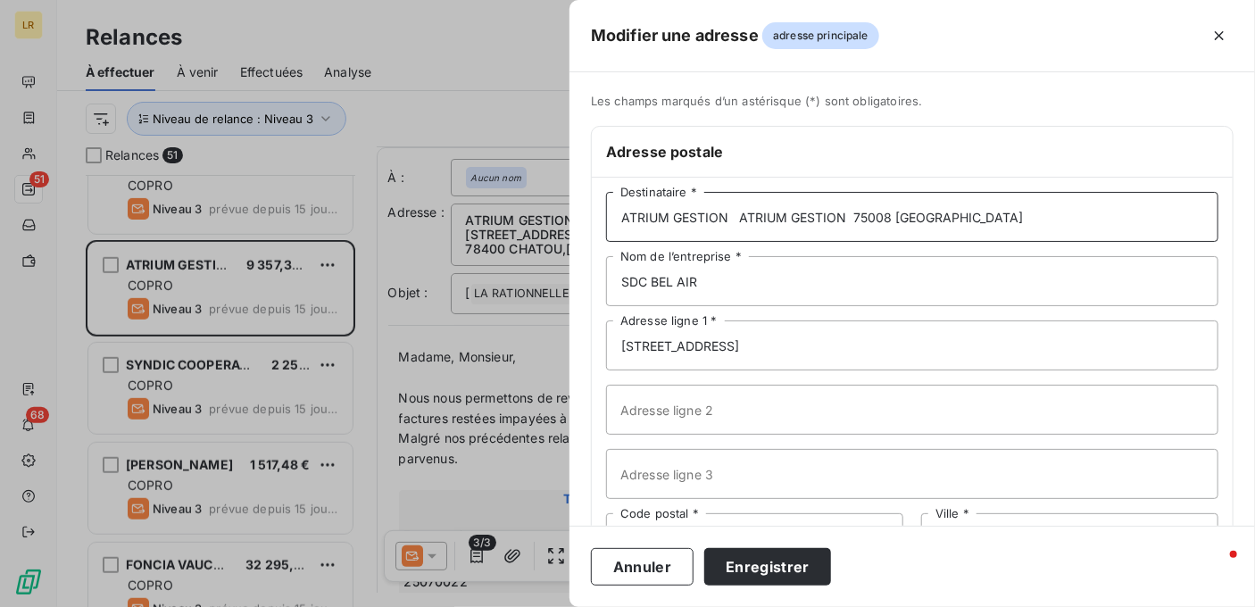
drag, startPoint x: 931, startPoint y: 214, endPoint x: 739, endPoint y: 213, distance: 191.8
click at [739, 213] on input "ATRIUM GESTION ATRIUM GESTION 75008 [GEOGRAPHIC_DATA]" at bounding box center [912, 217] width 612 height 50
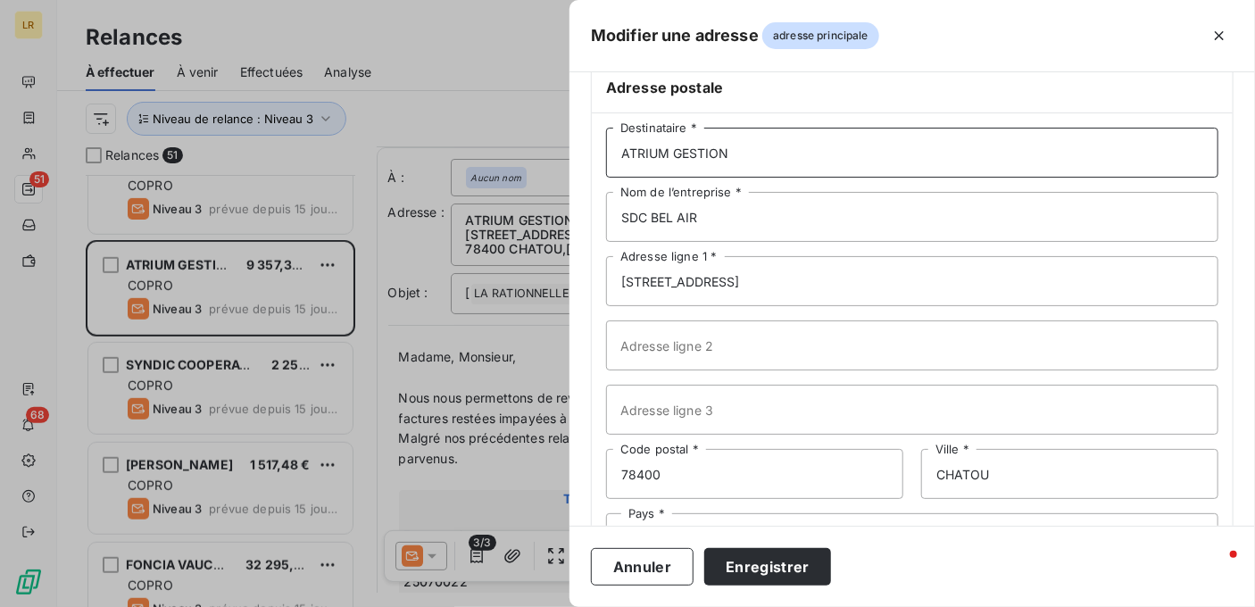
scroll to position [137, 0]
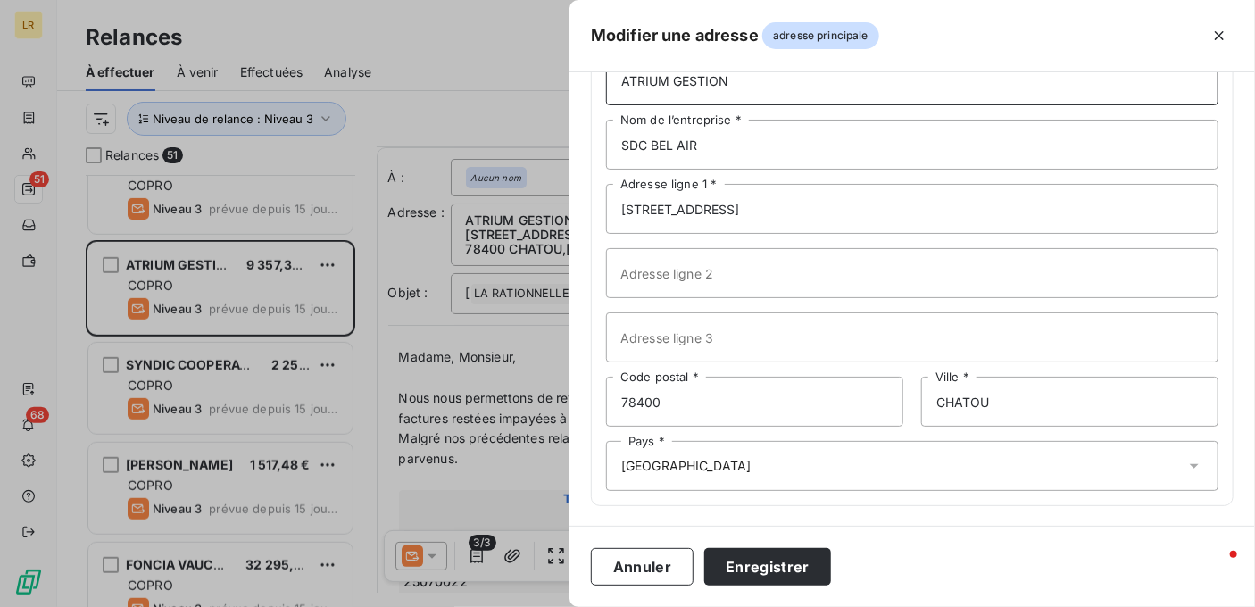
type input "ATRIUM GESTION"
click at [705, 404] on input "78400" at bounding box center [754, 402] width 297 height 50
type input "75008"
drag, startPoint x: 982, startPoint y: 393, endPoint x: 833, endPoint y: 396, distance: 149.9
click at [833, 396] on div "75008 Code postal * CHATOU Ville *" at bounding box center [912, 402] width 612 height 50
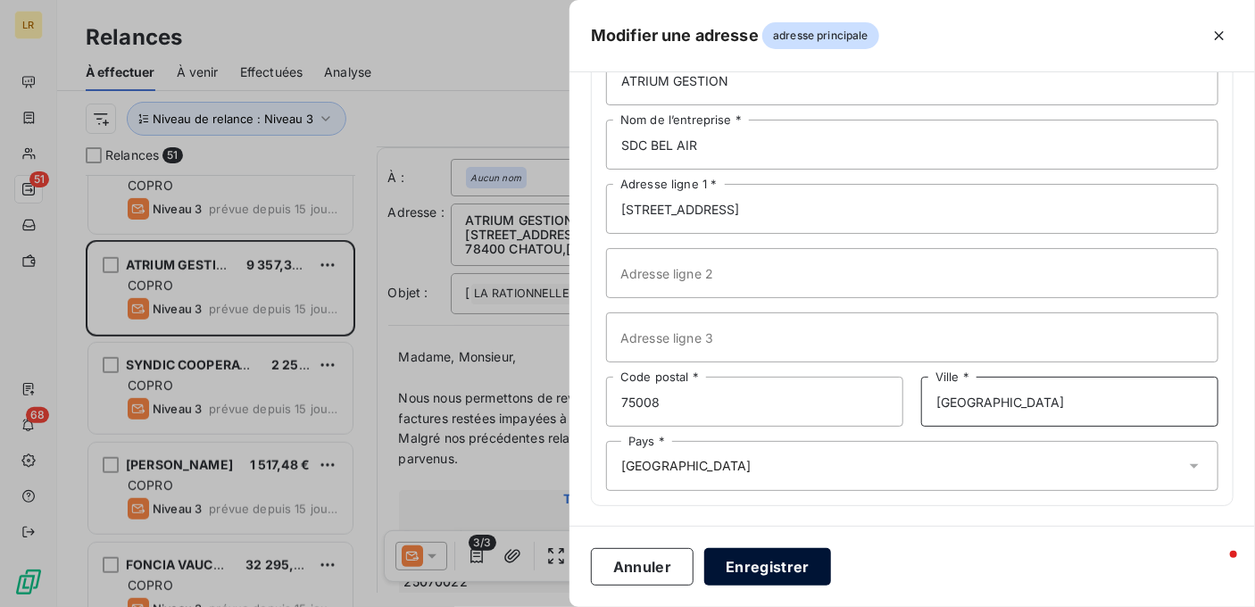
type input "[GEOGRAPHIC_DATA]"
click at [761, 559] on button "Enregistrer" at bounding box center [767, 566] width 127 height 37
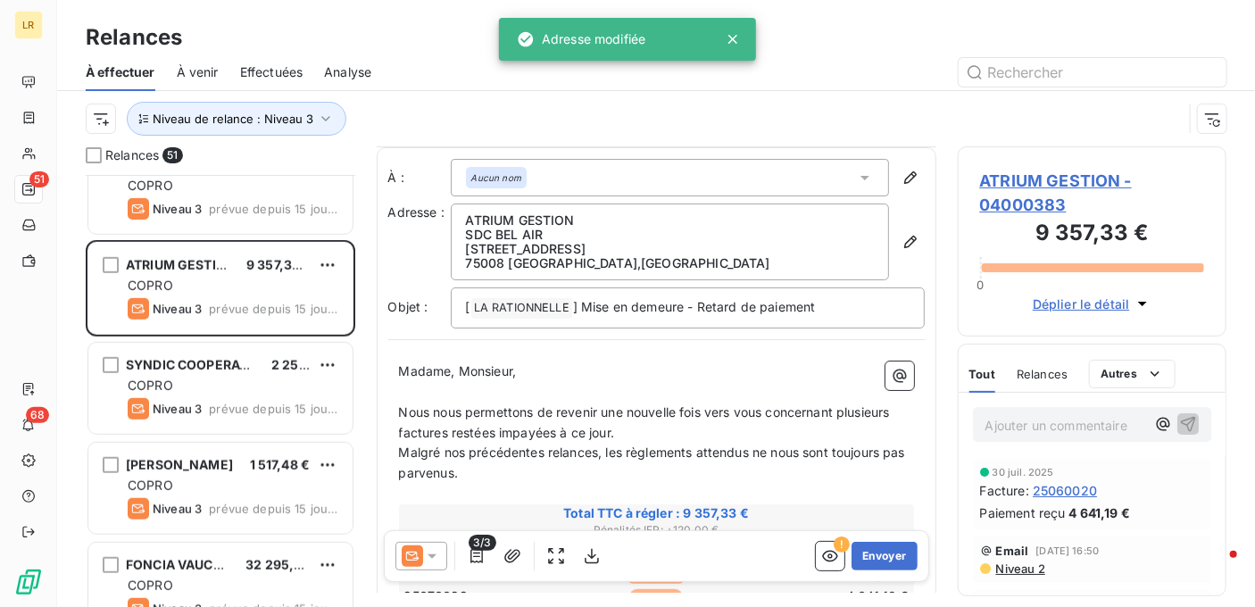
scroll to position [178, 0]
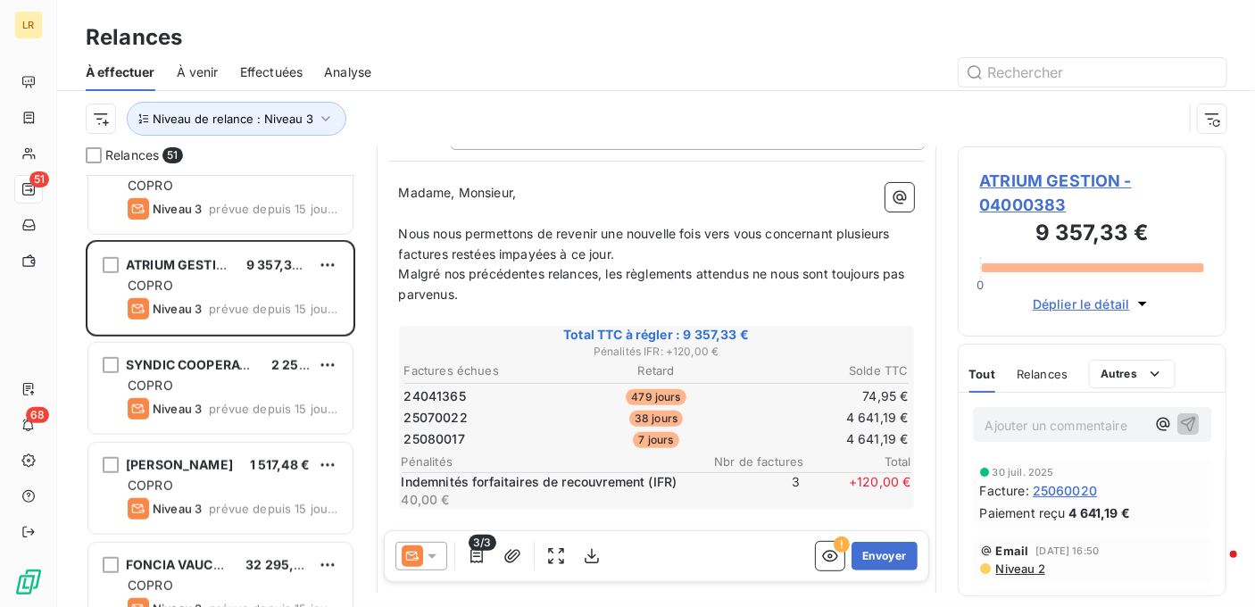
click at [429, 551] on icon at bounding box center [432, 556] width 18 height 18
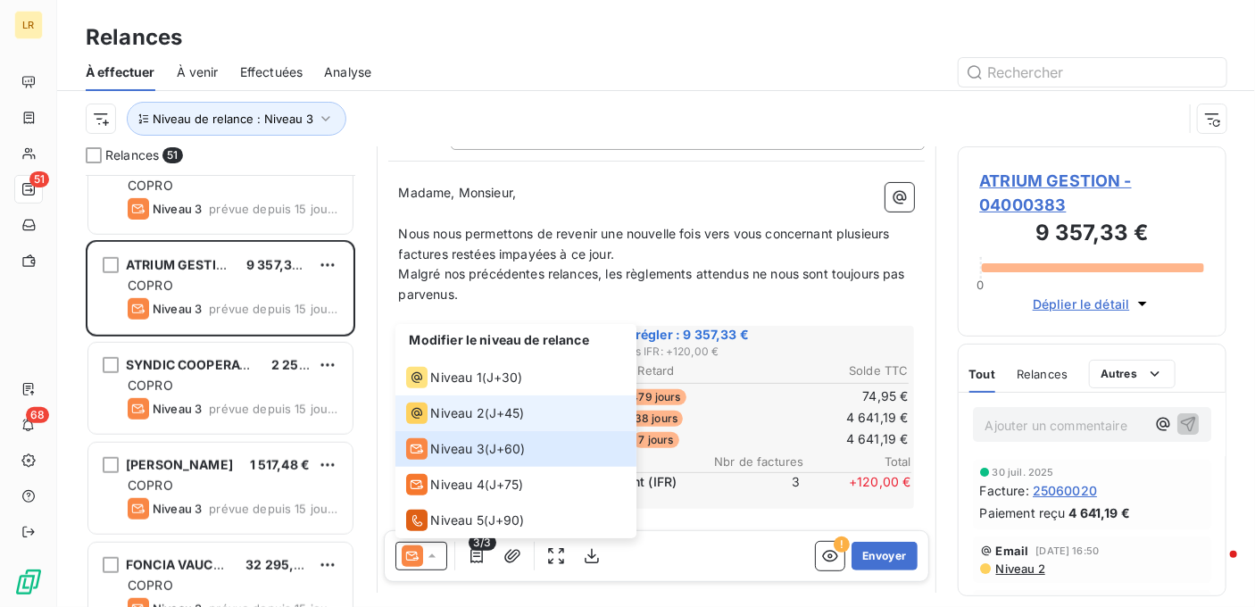
click at [458, 413] on span "Niveau 2" at bounding box center [458, 413] width 54 height 18
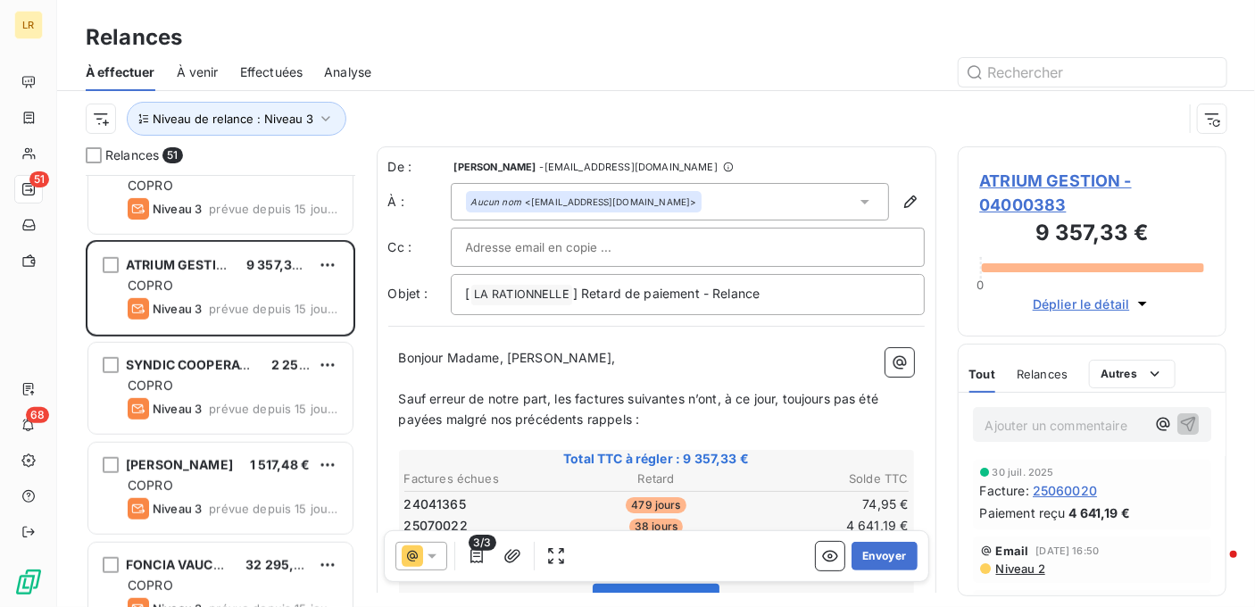
scroll to position [89, 0]
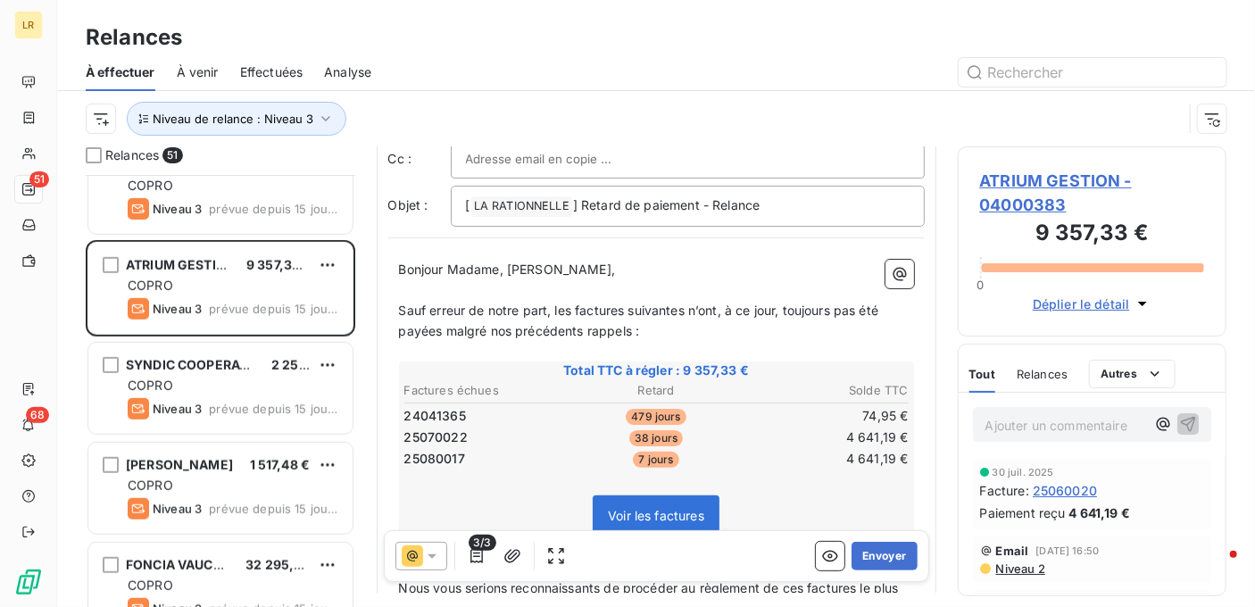
click at [642, 328] on p "Sauf erreur de notre part, les factures suivantes n’ont, à ce jour, toujours pa…" at bounding box center [656, 321] width 515 height 41
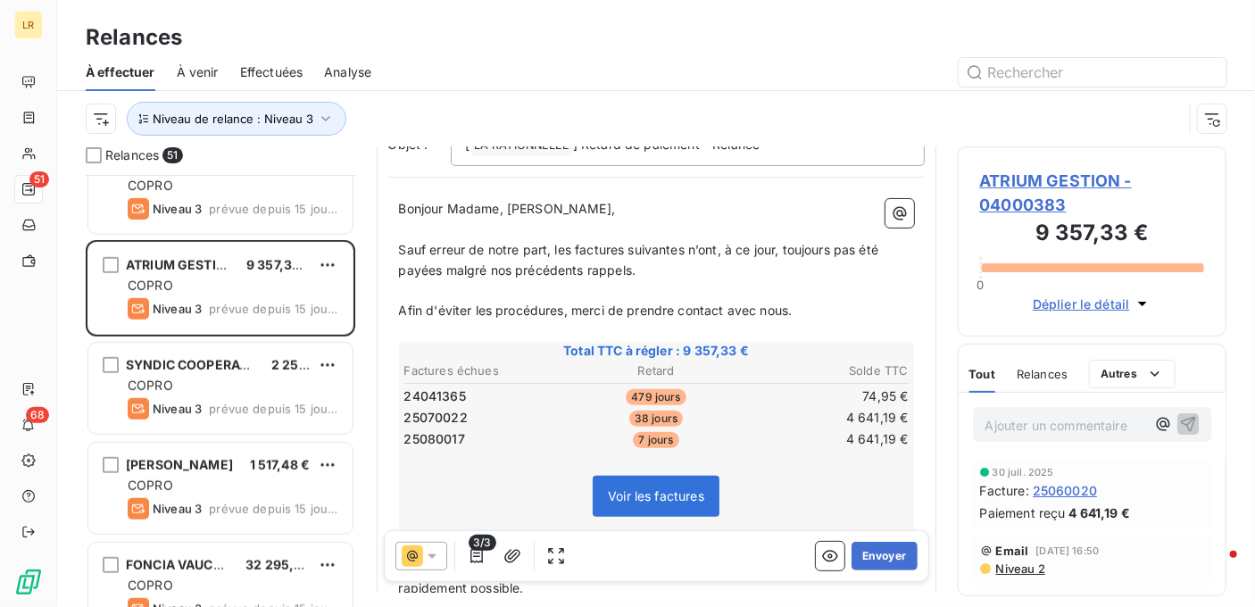
scroll to position [178, 0]
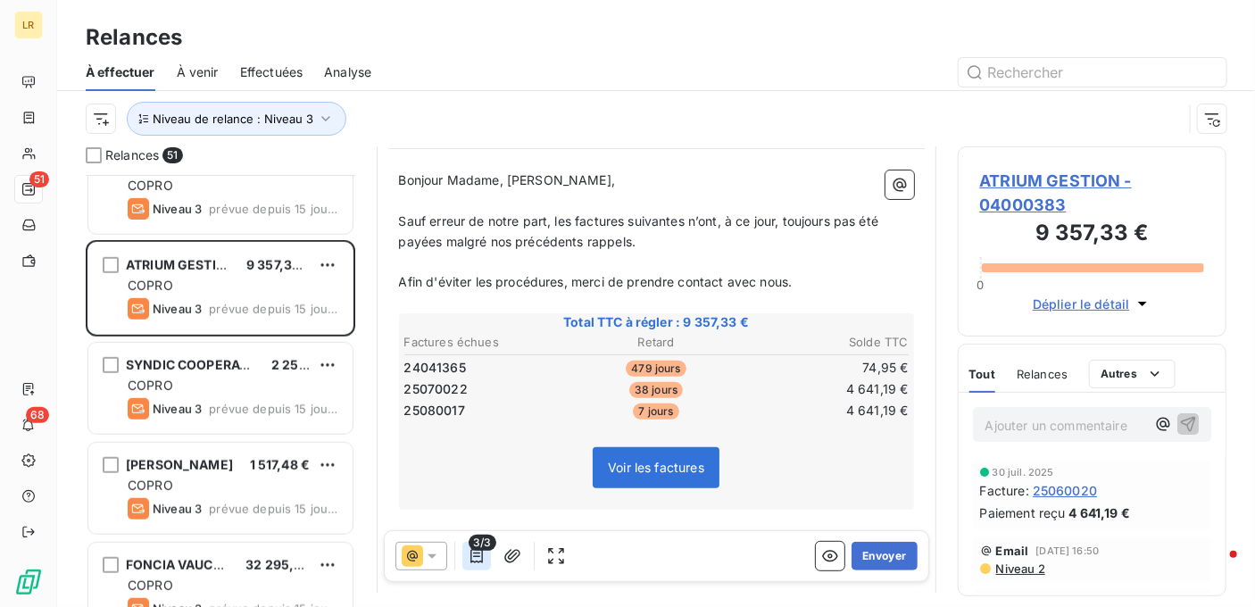
click at [477, 555] on icon "button" at bounding box center [477, 556] width 18 height 18
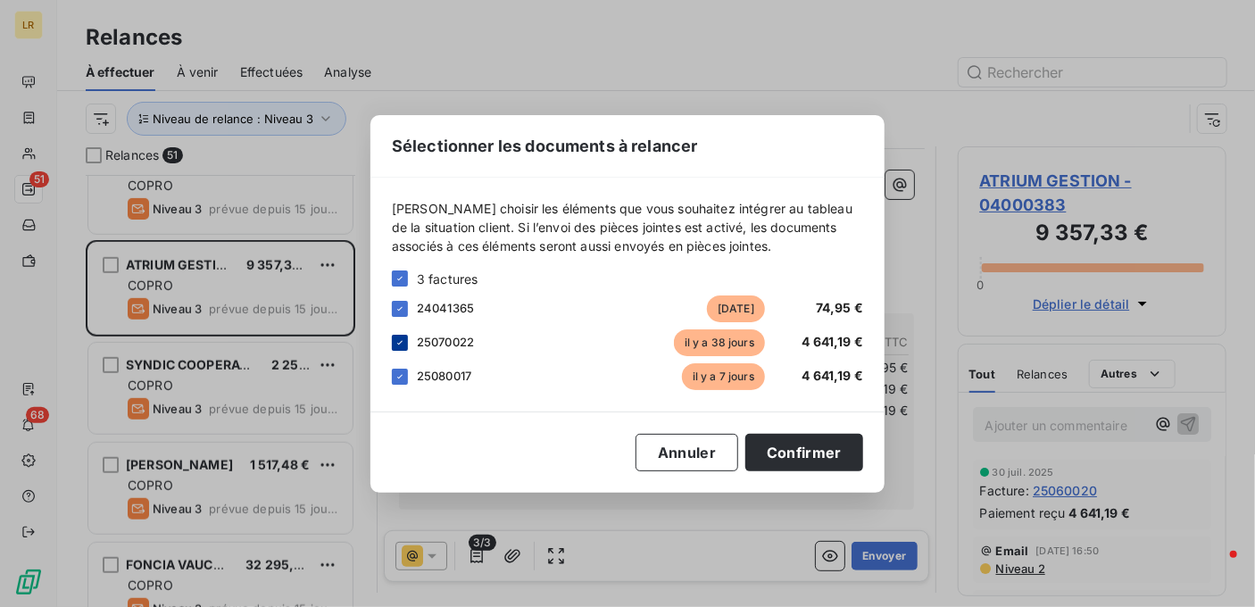
click at [400, 345] on icon at bounding box center [399, 342] width 11 height 11
click at [397, 371] on icon at bounding box center [399, 376] width 11 height 11
click at [813, 448] on button "Confirmer" at bounding box center [804, 452] width 118 height 37
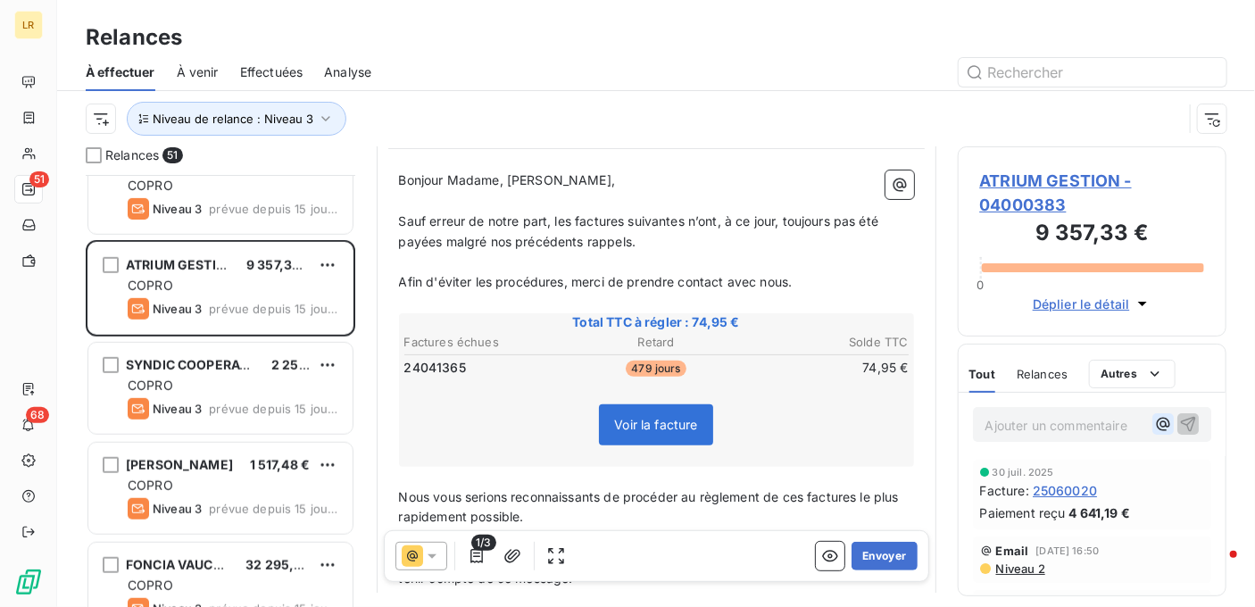
click at [1154, 420] on icon "button" at bounding box center [1163, 424] width 18 height 18
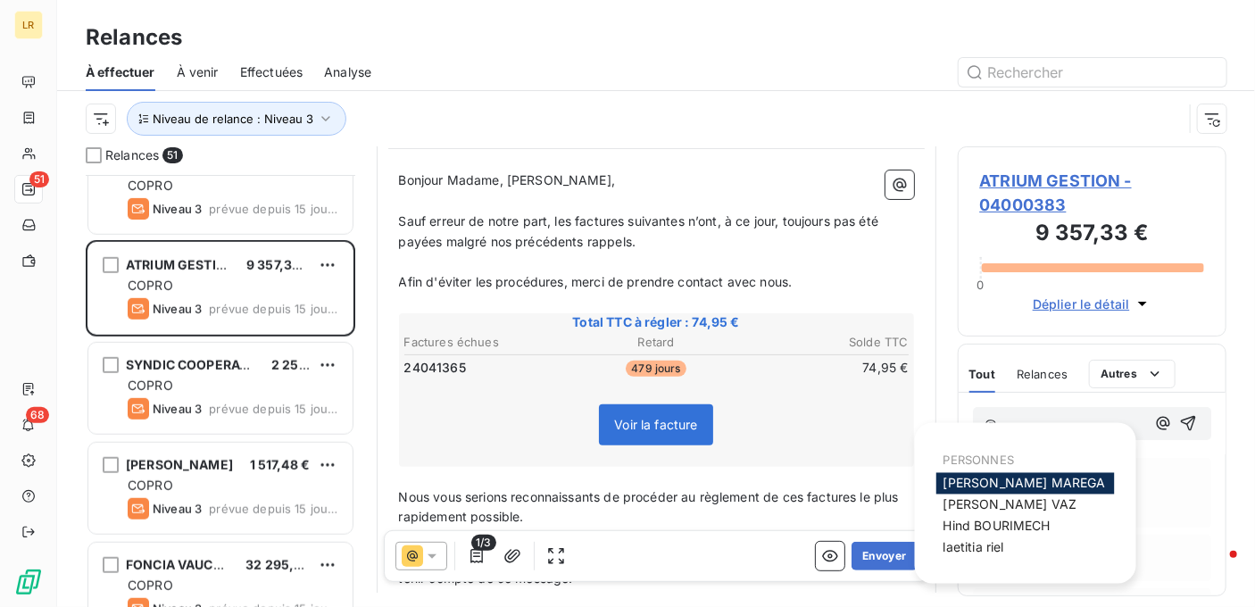
click at [1183, 487] on div "Facture : 25060020" at bounding box center [1092, 488] width 225 height 19
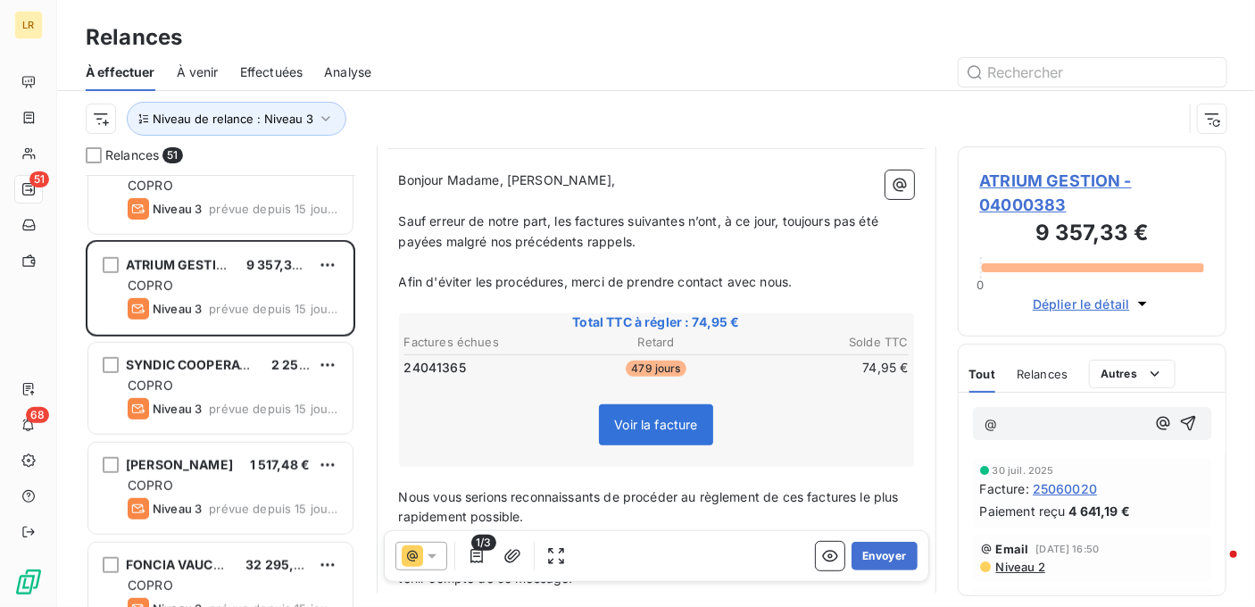
click at [1013, 420] on p "@" at bounding box center [1065, 424] width 161 height 21
click at [1202, 496] on div "[DATE] Facture : 25060020 Paiement reçu 4 641,19 €" at bounding box center [1092, 492] width 268 height 77
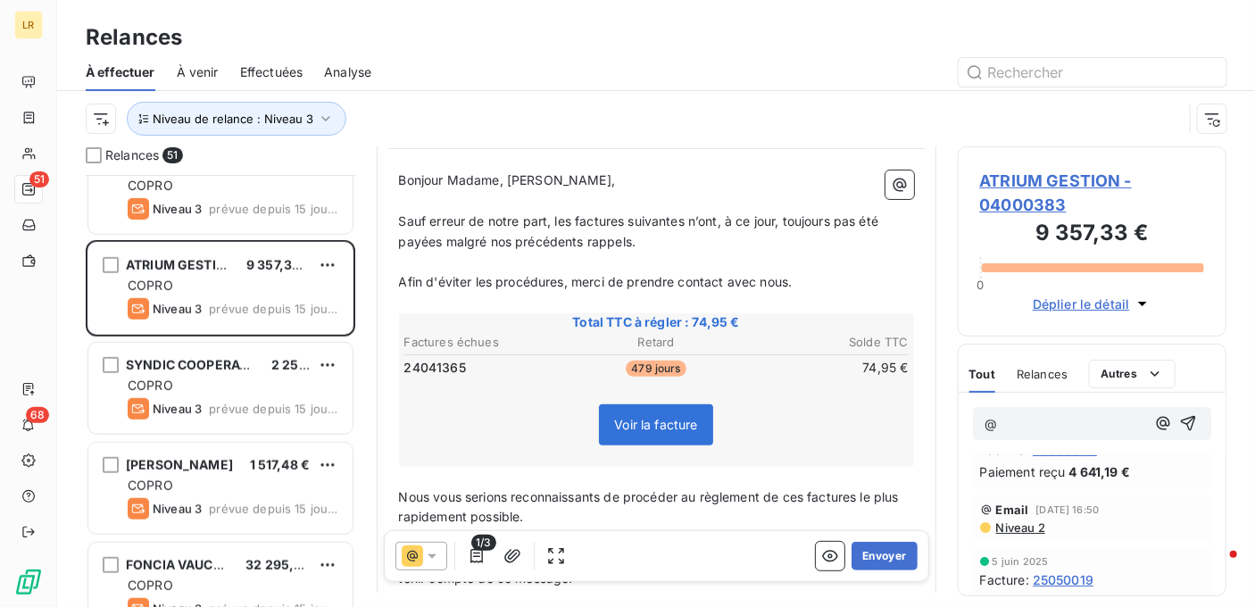
scroll to position [0, 0]
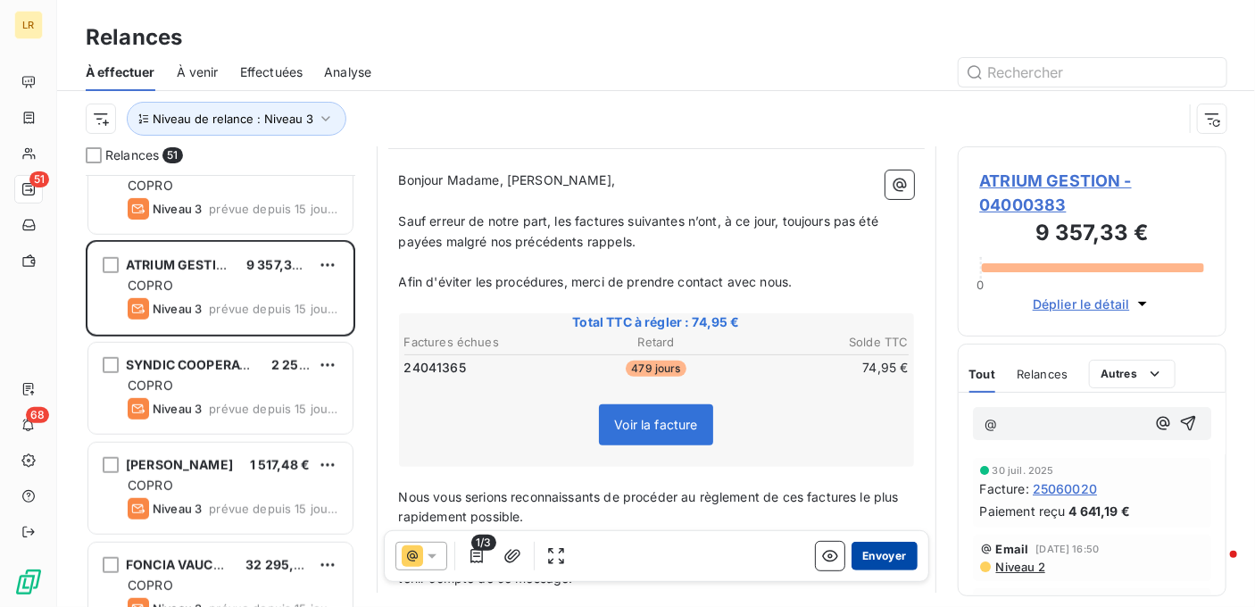
click at [874, 550] on button "Envoyer" at bounding box center [883, 556] width 65 height 29
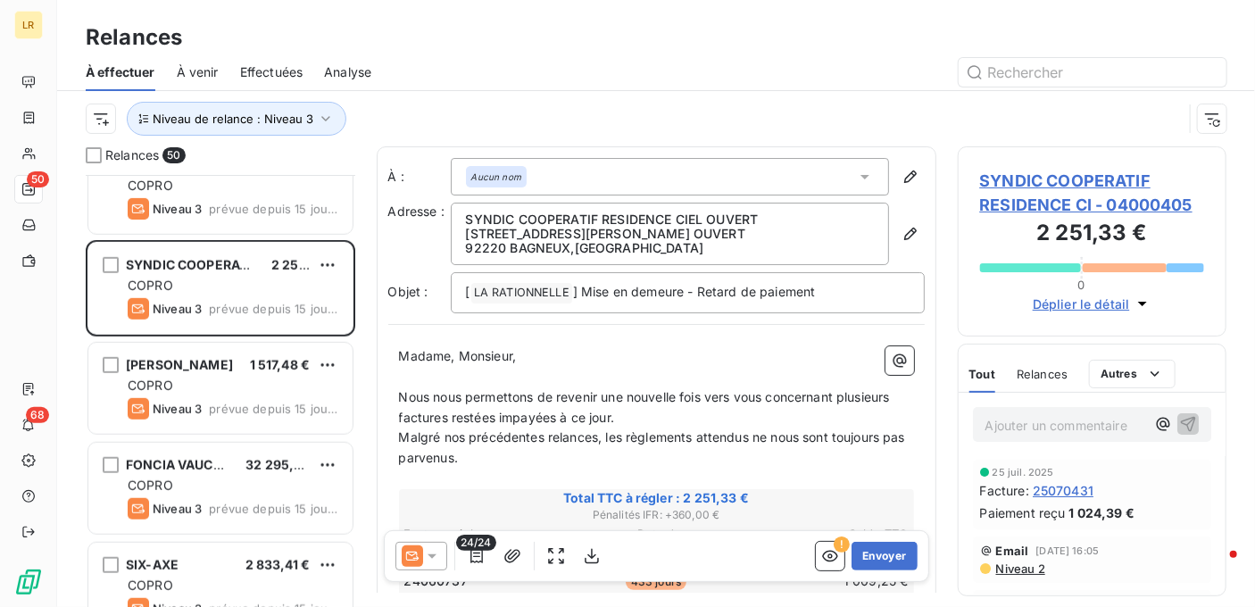
click at [198, 63] on span "À venir" at bounding box center [198, 72] width 42 height 18
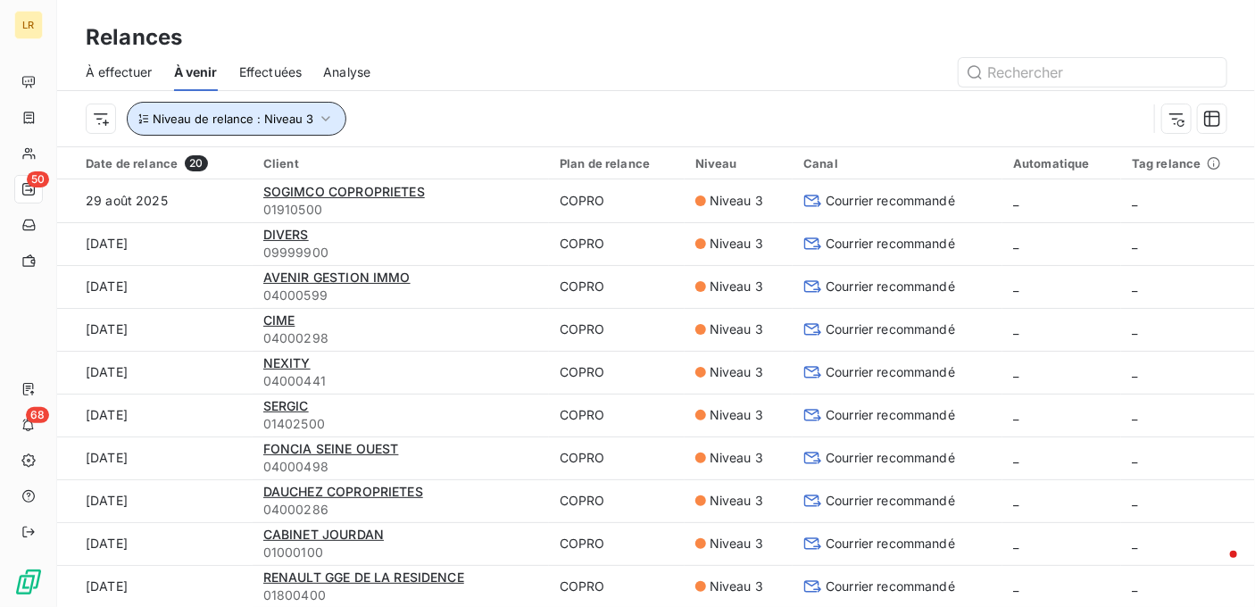
click at [320, 115] on icon "button" at bounding box center [326, 119] width 18 height 18
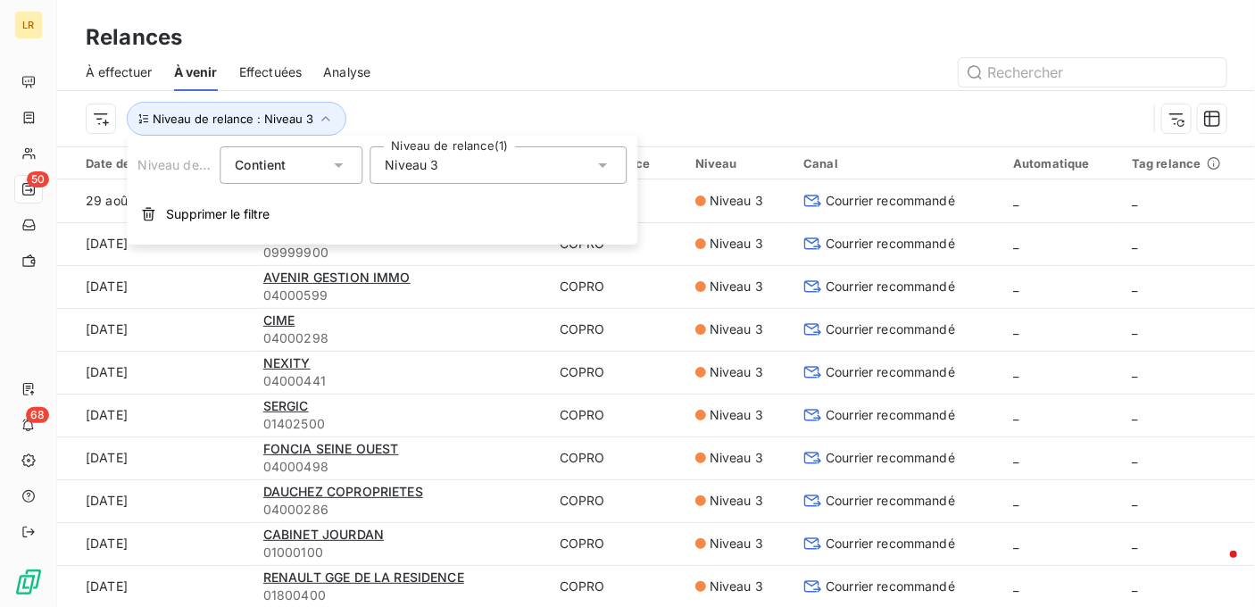
click at [476, 165] on div "Niveau 3" at bounding box center [497, 164] width 257 height 37
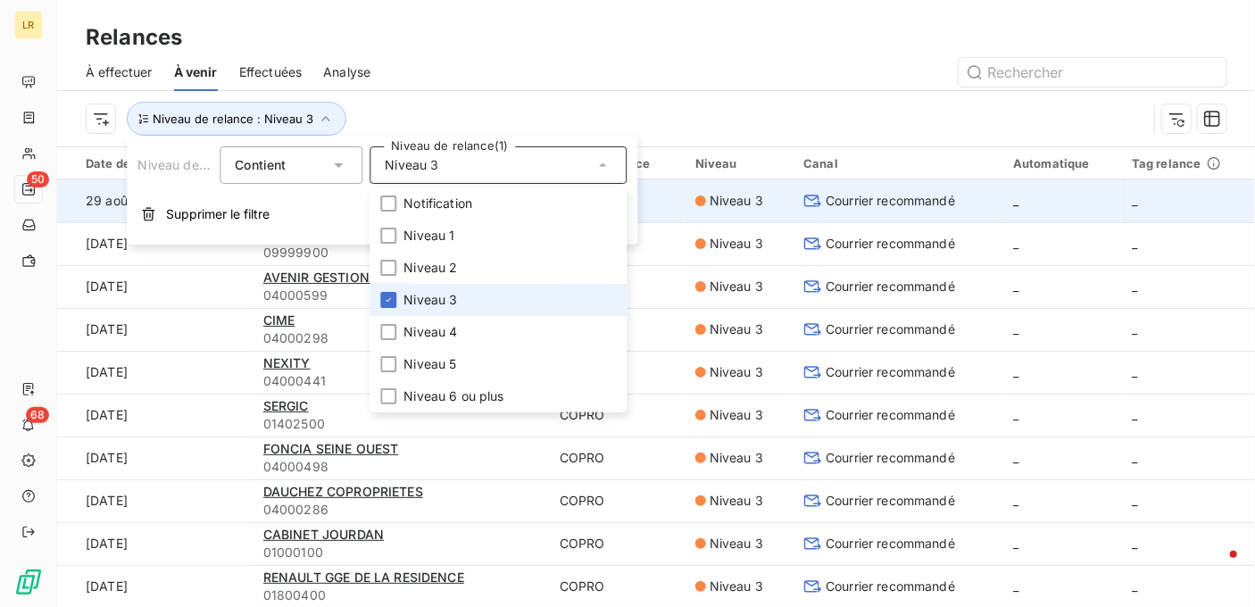
click at [195, 224] on button "Supprimer le filtre" at bounding box center [382, 214] width 510 height 39
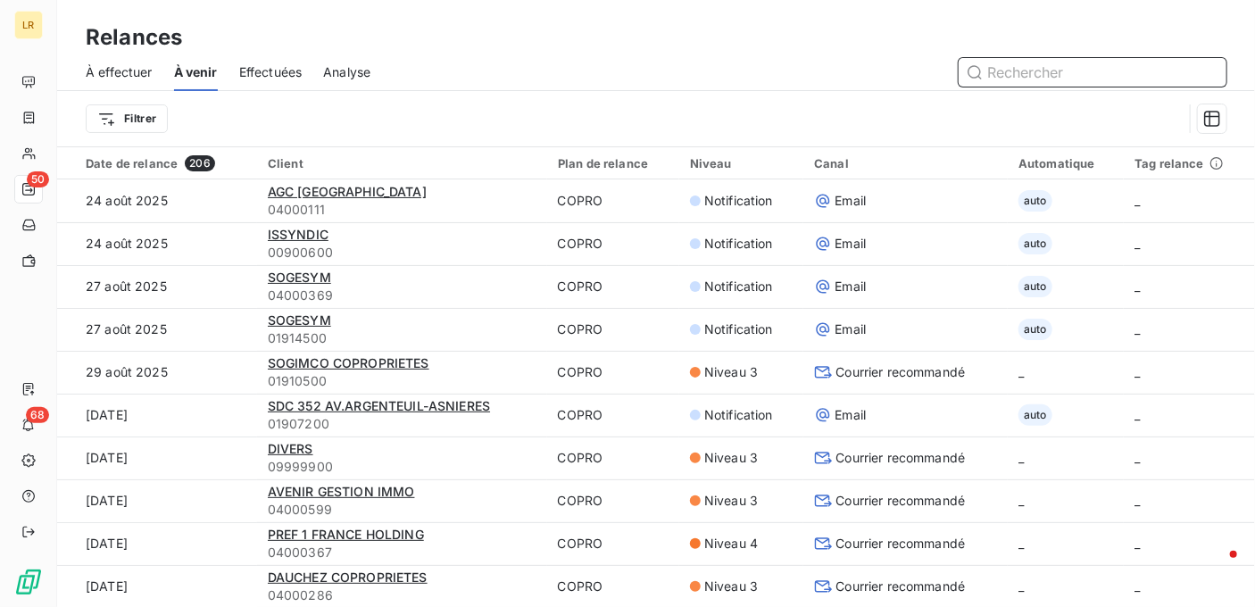
drag, startPoint x: 1085, startPoint y: 70, endPoint x: 980, endPoint y: 77, distance: 105.5
click at [980, 77] on input "text" at bounding box center [1092, 72] width 268 height 29
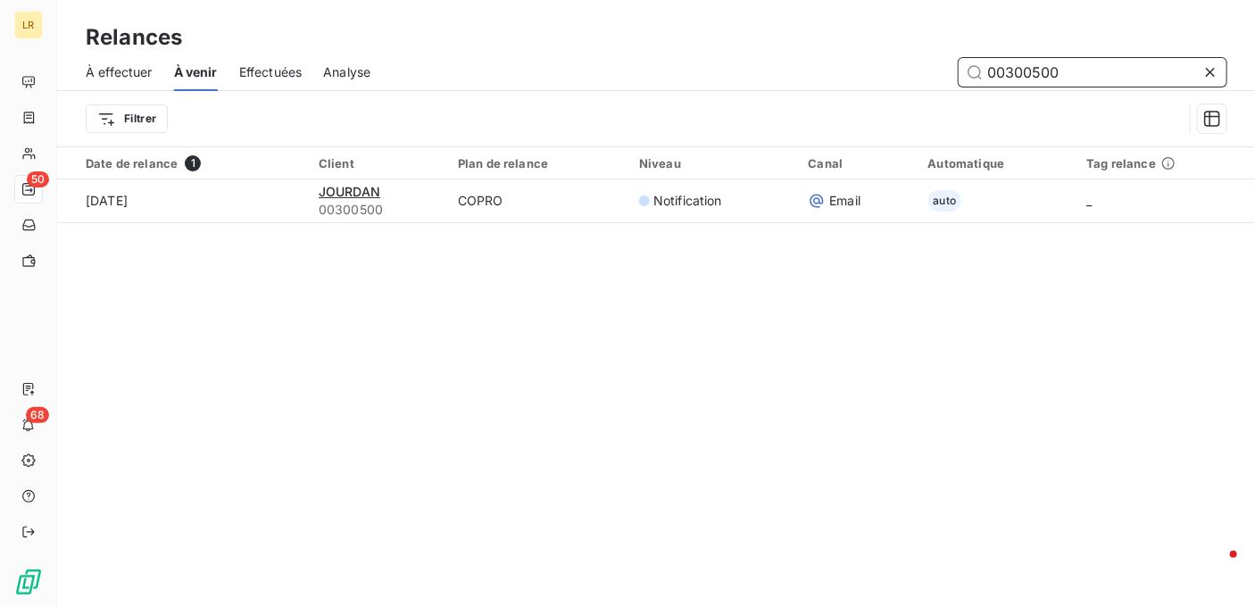
type input "00300500"
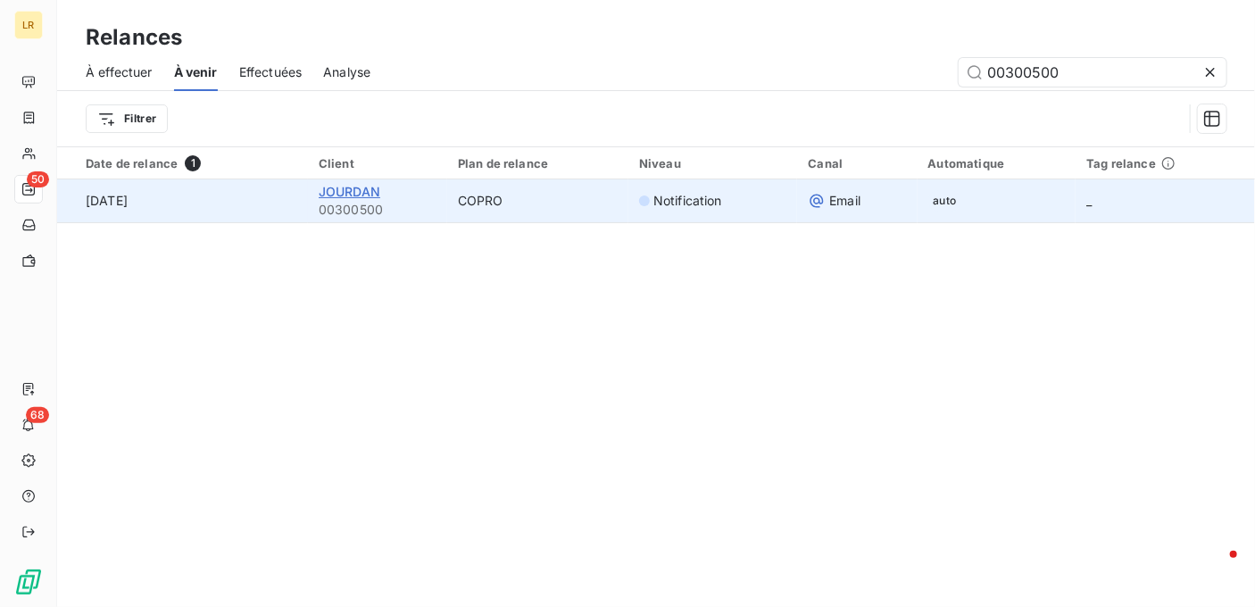
click at [370, 188] on span "JOURDAN" at bounding box center [350, 191] width 62 height 15
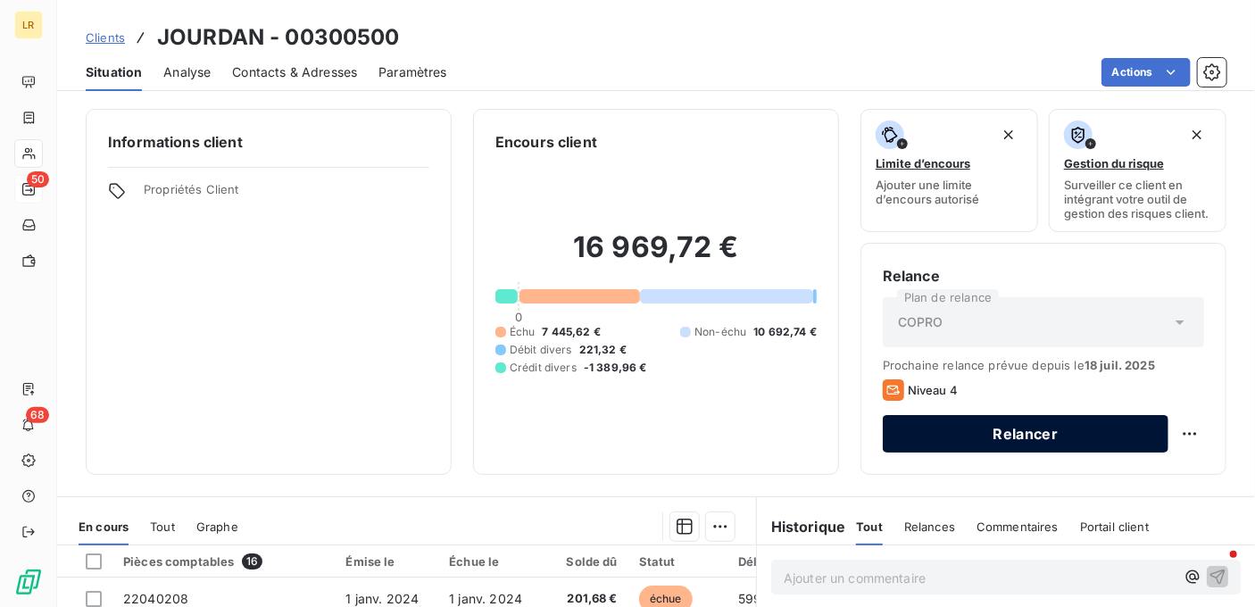
click at [971, 432] on button "Relancer" at bounding box center [1025, 433] width 286 height 37
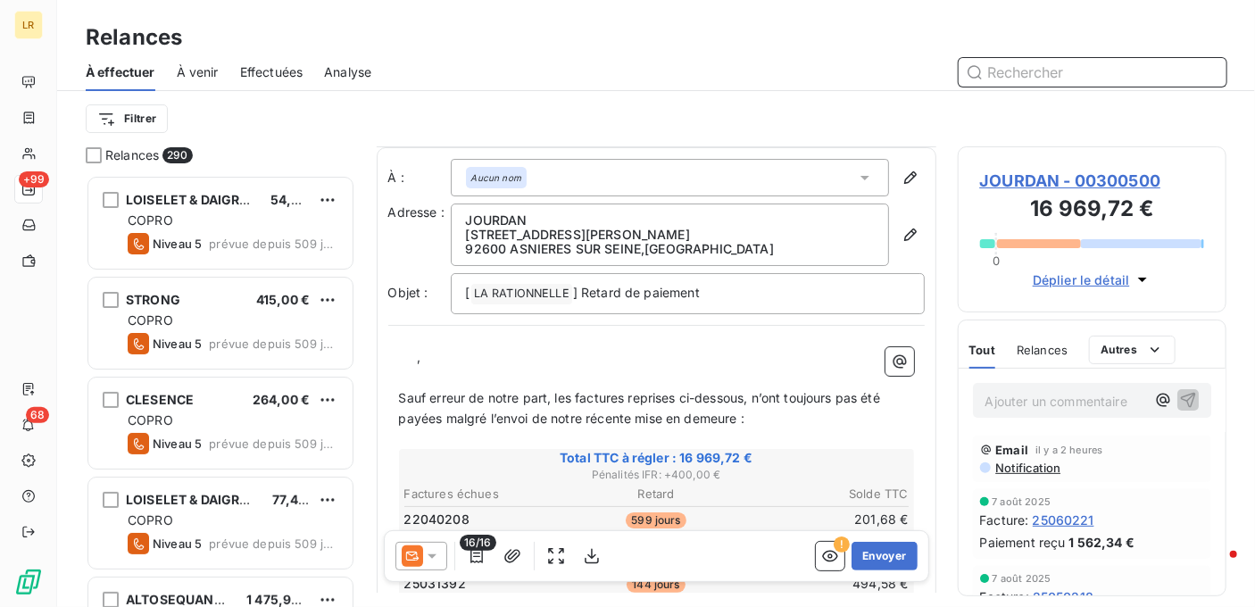
scroll to position [268, 0]
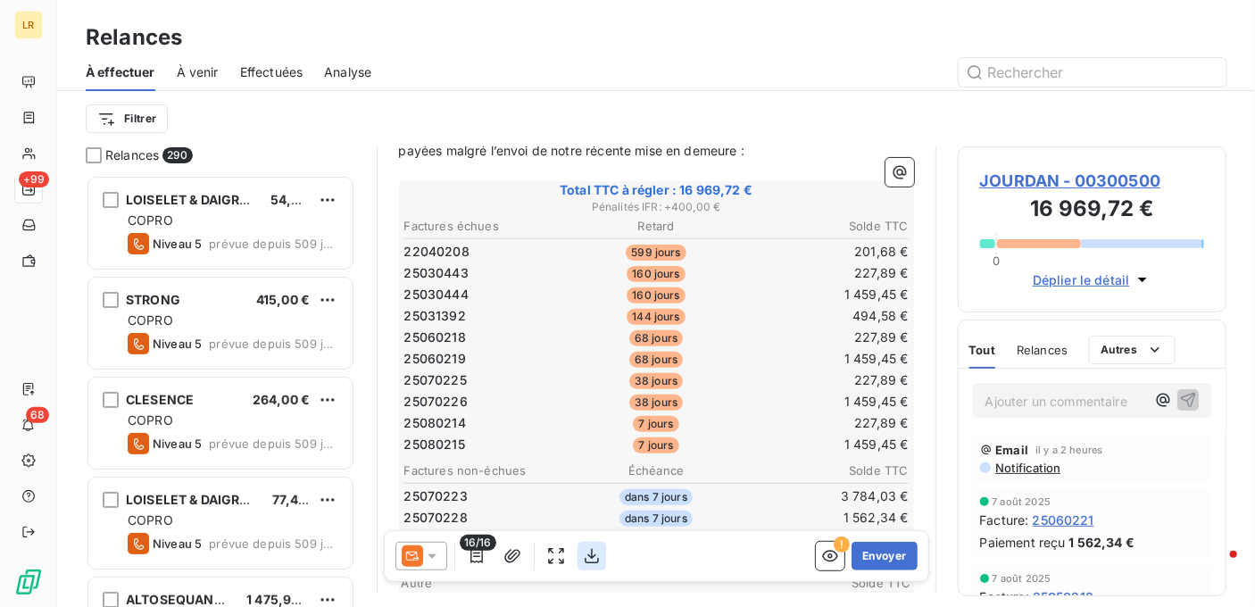
click at [591, 555] on icon "button" at bounding box center [591, 556] width 14 height 15
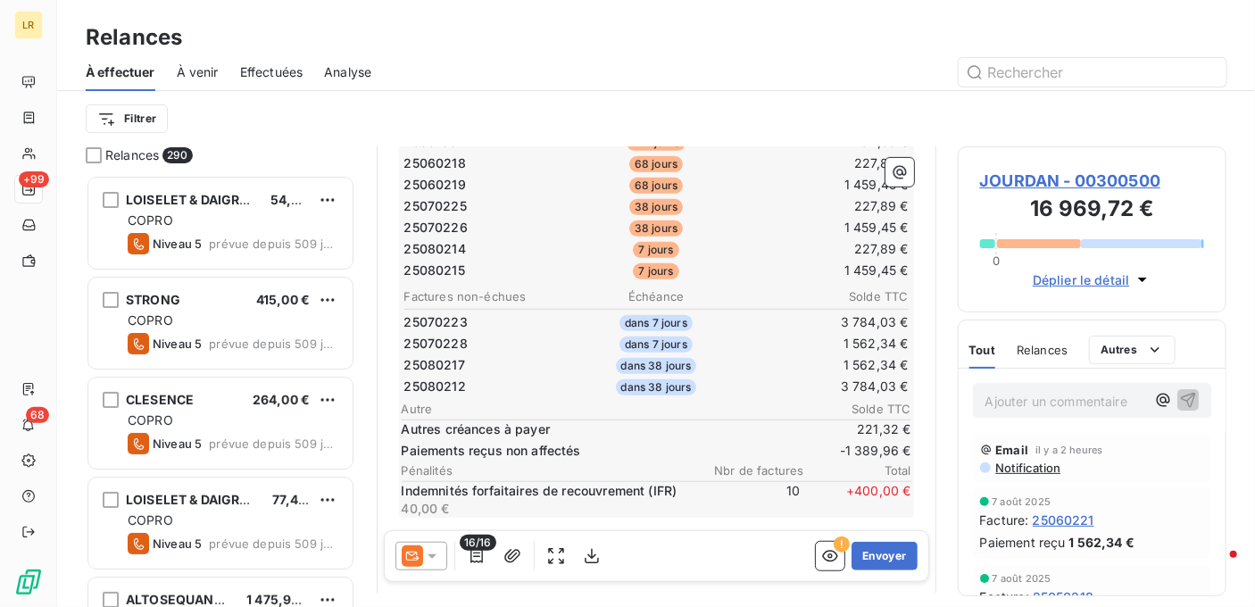
scroll to position [178, 0]
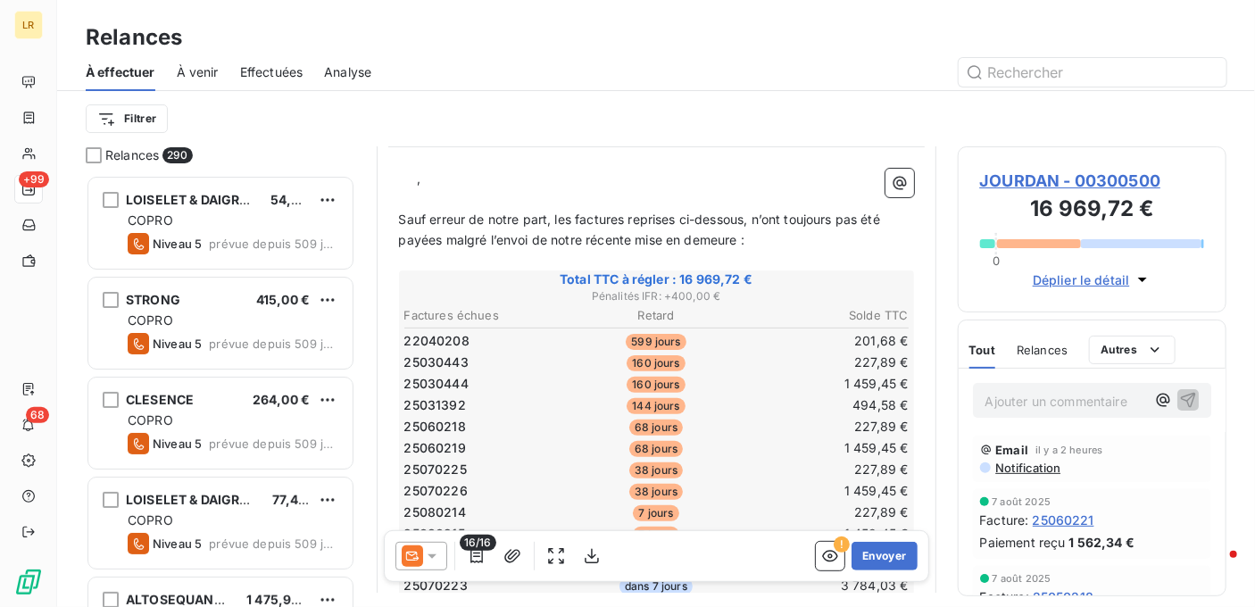
click at [435, 551] on icon at bounding box center [432, 556] width 18 height 18
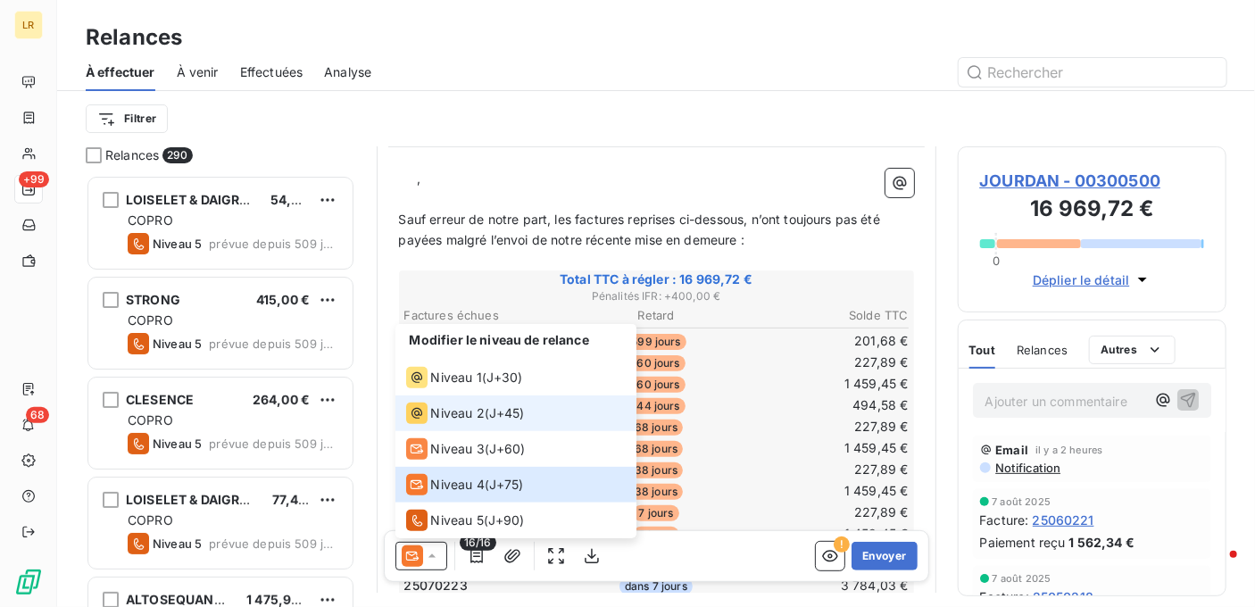
click at [453, 420] on span "Niveau 2" at bounding box center [458, 413] width 54 height 18
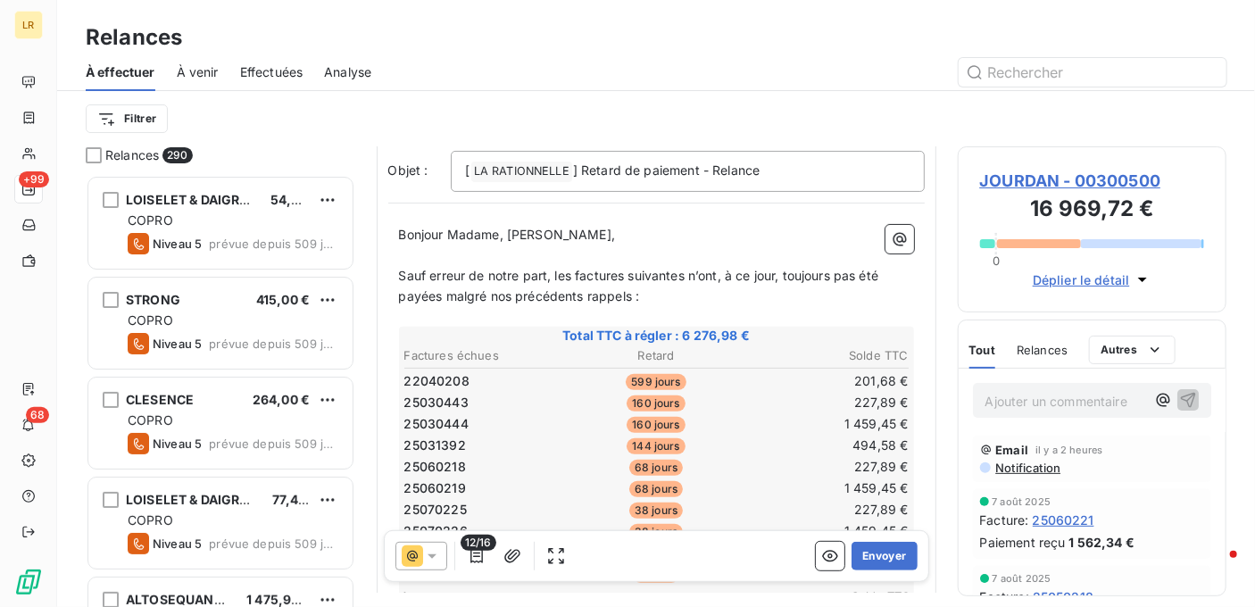
scroll to position [357, 0]
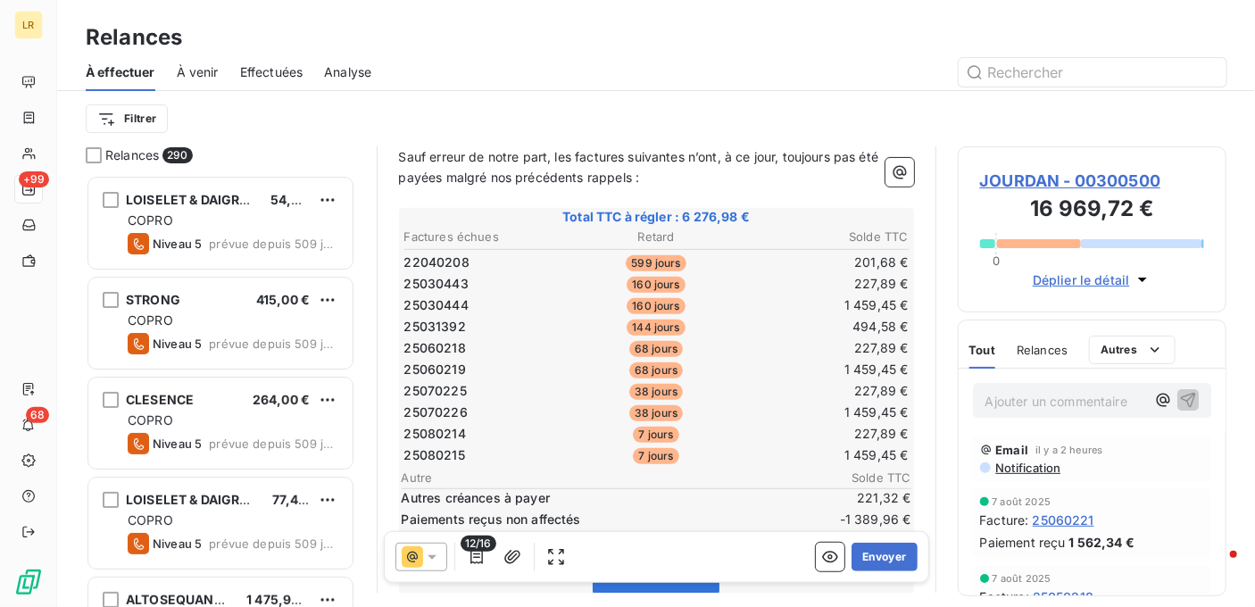
click at [431, 558] on icon at bounding box center [431, 556] width 9 height 4
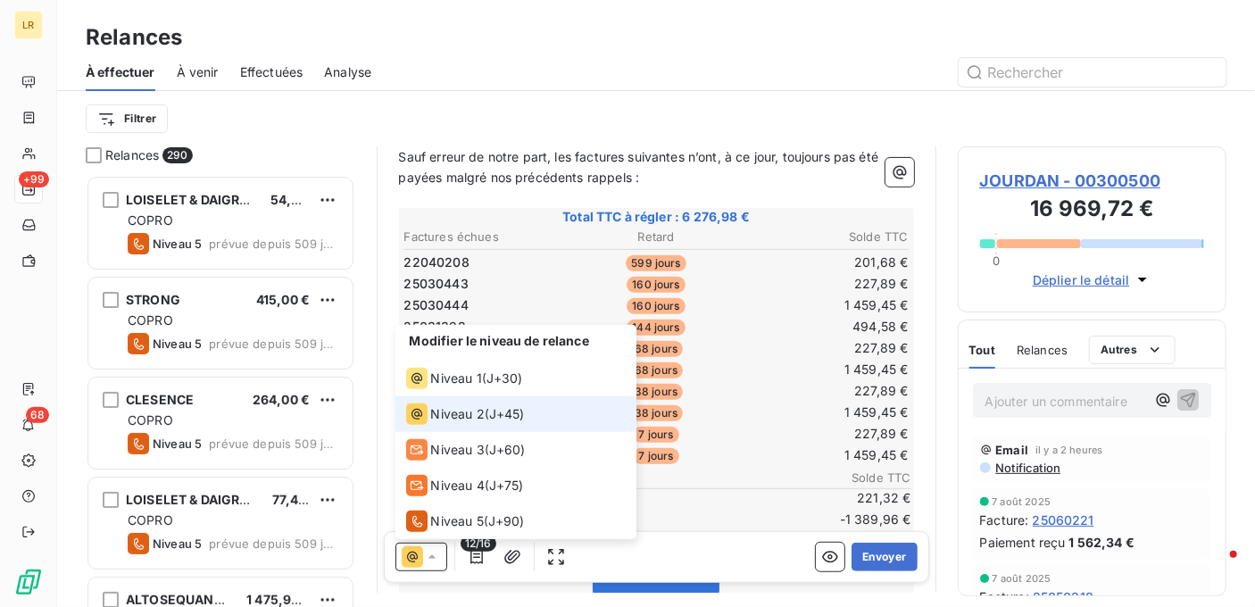
click at [446, 418] on span "Niveau 2" at bounding box center [458, 413] width 54 height 18
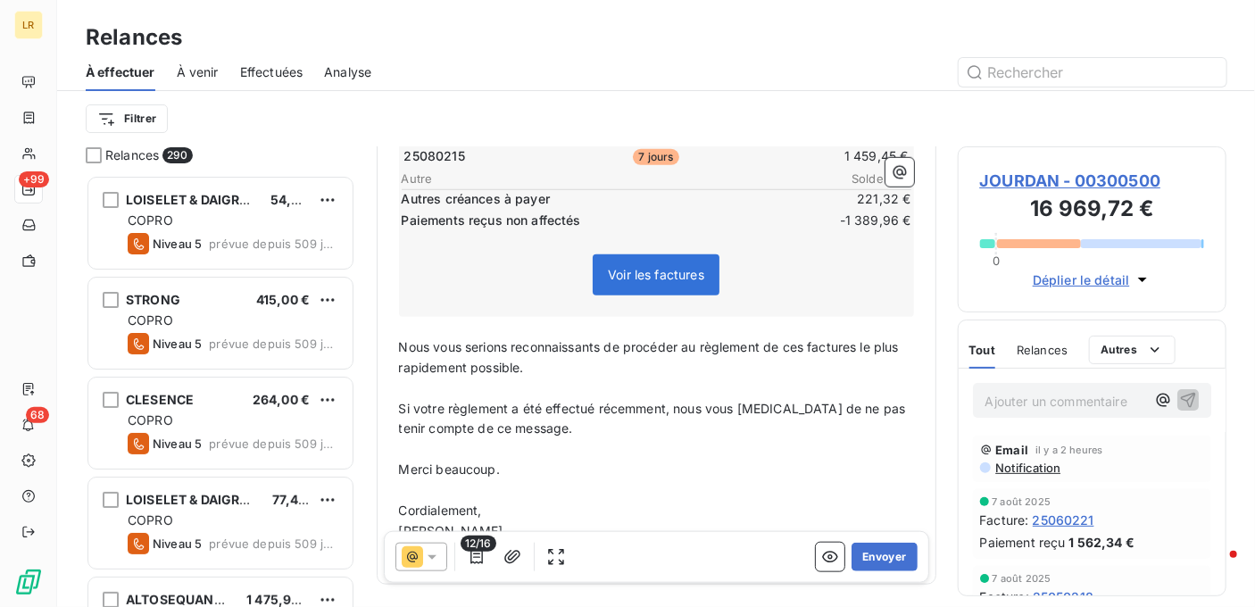
scroll to position [660, 0]
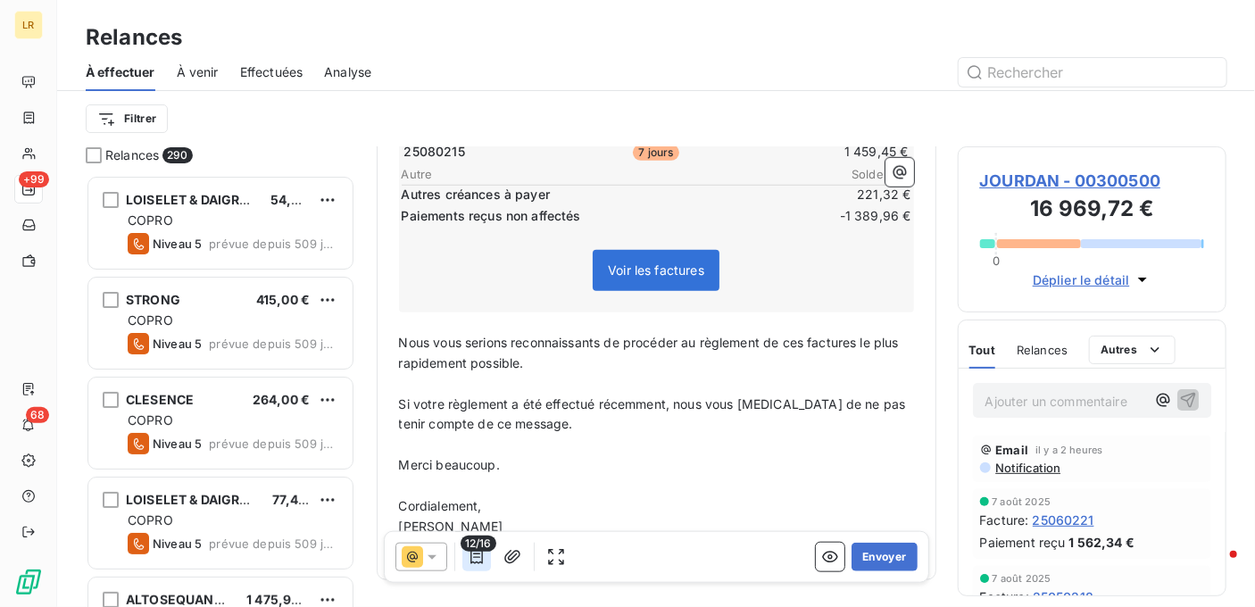
click at [473, 556] on icon "button" at bounding box center [476, 556] width 12 height 14
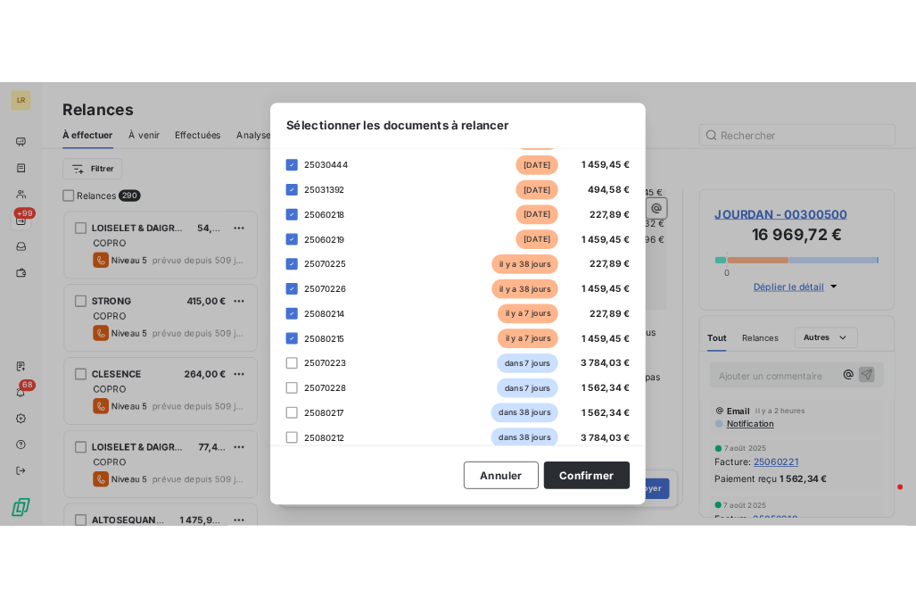
scroll to position [178, 0]
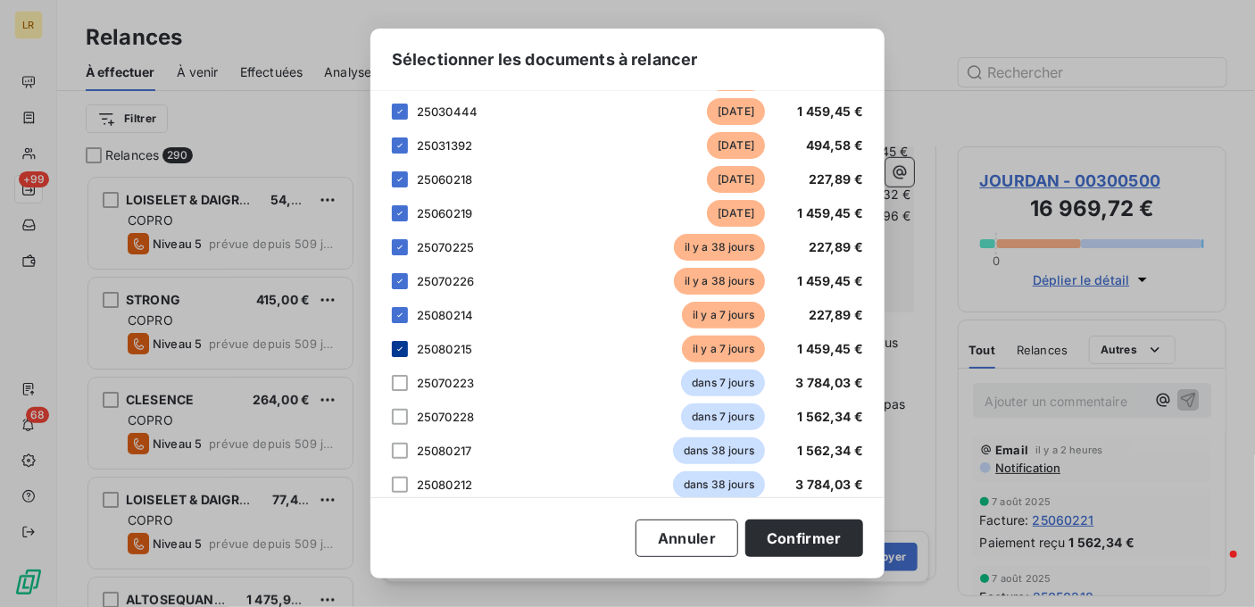
click at [398, 347] on icon at bounding box center [399, 349] width 11 height 11
click at [398, 347] on div at bounding box center [400, 349] width 16 height 16
click at [432, 351] on span "25080215" at bounding box center [444, 349] width 55 height 14
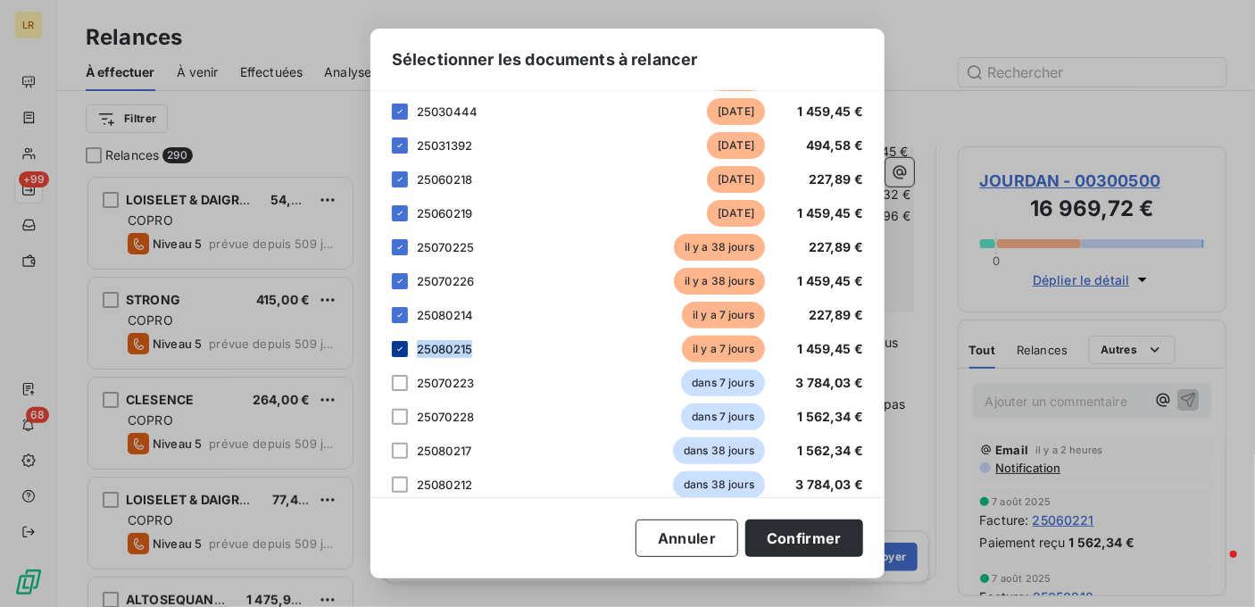
click at [432, 351] on span "25080215" at bounding box center [444, 349] width 55 height 14
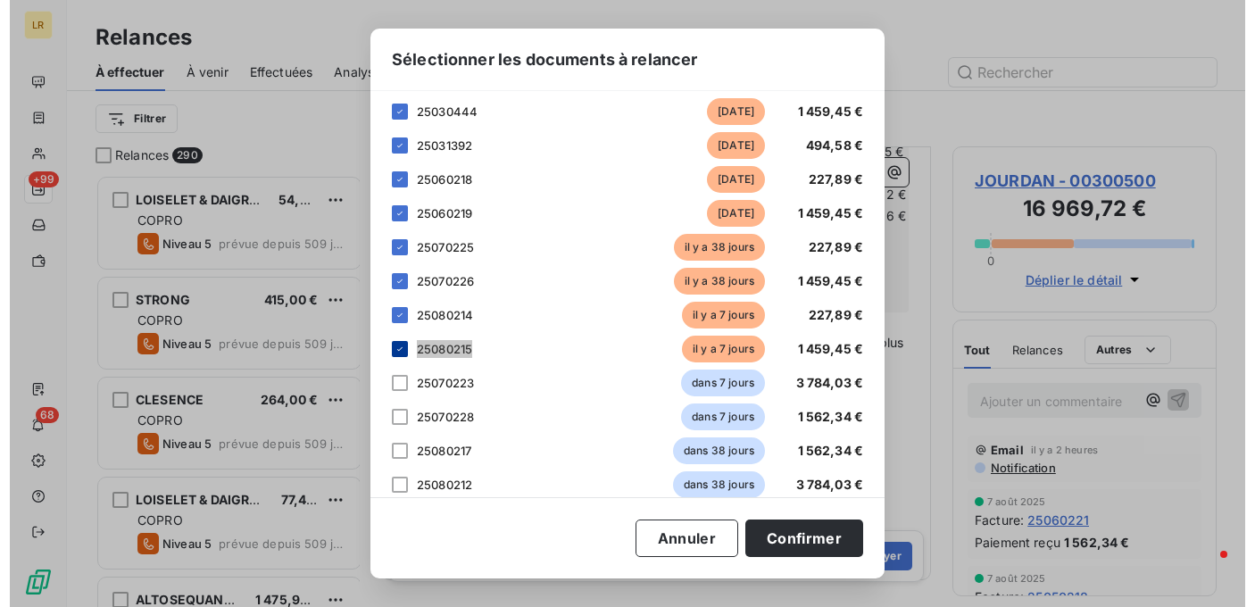
scroll to position [418, 255]
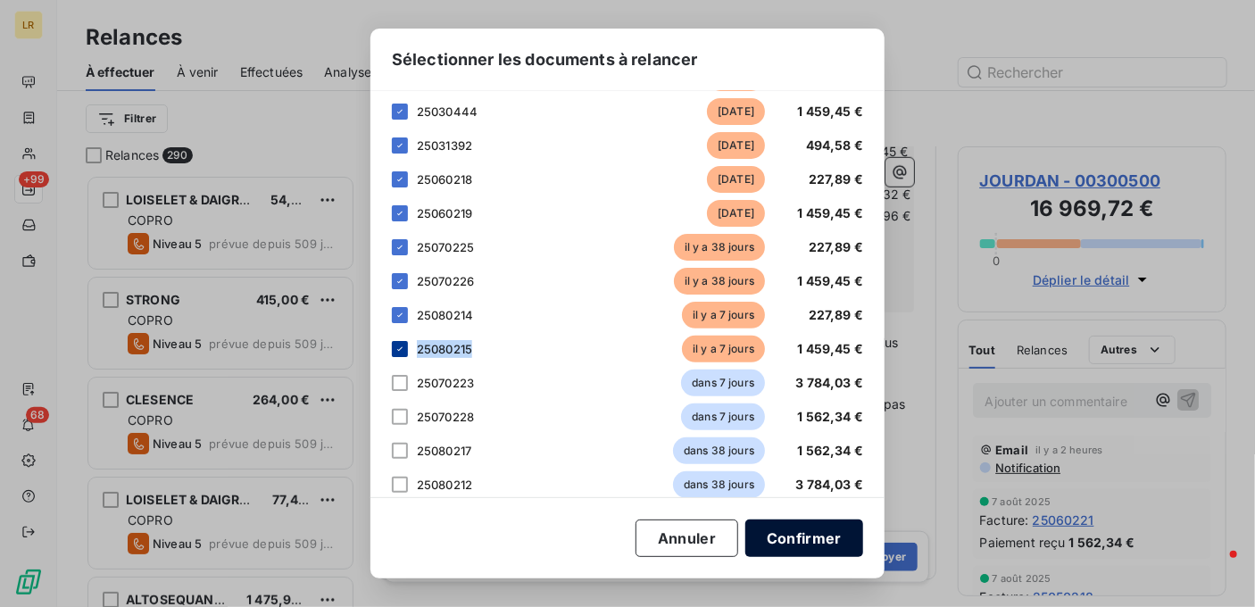
click at [799, 538] on button "Confirmer" at bounding box center [804, 537] width 118 height 37
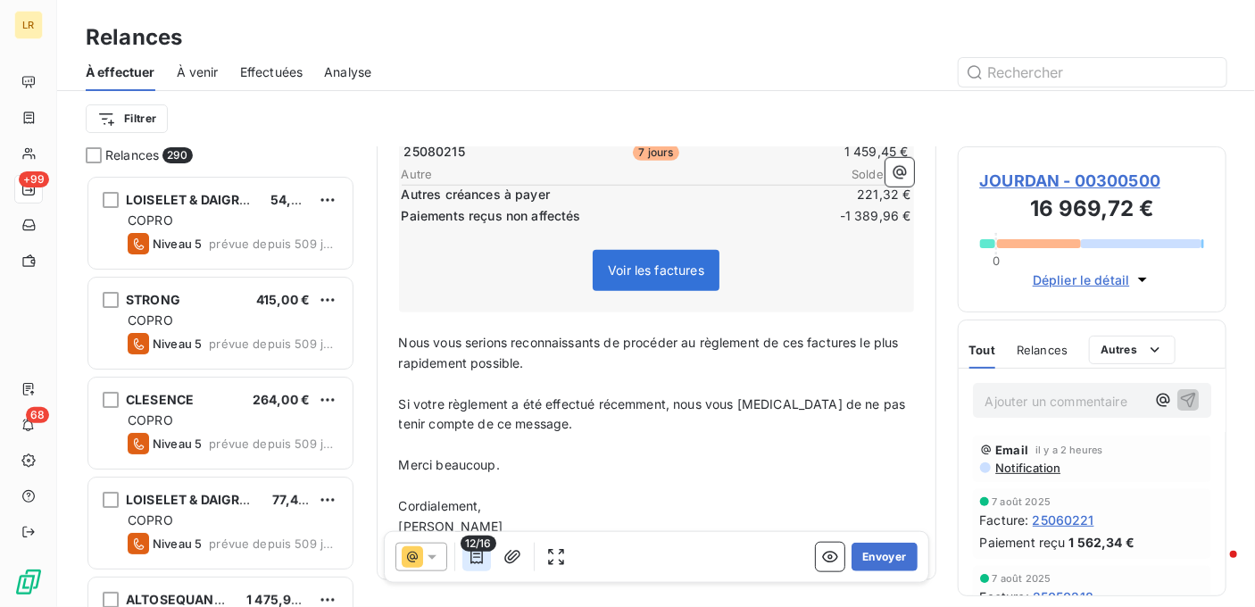
click at [472, 556] on icon "button" at bounding box center [476, 556] width 12 height 14
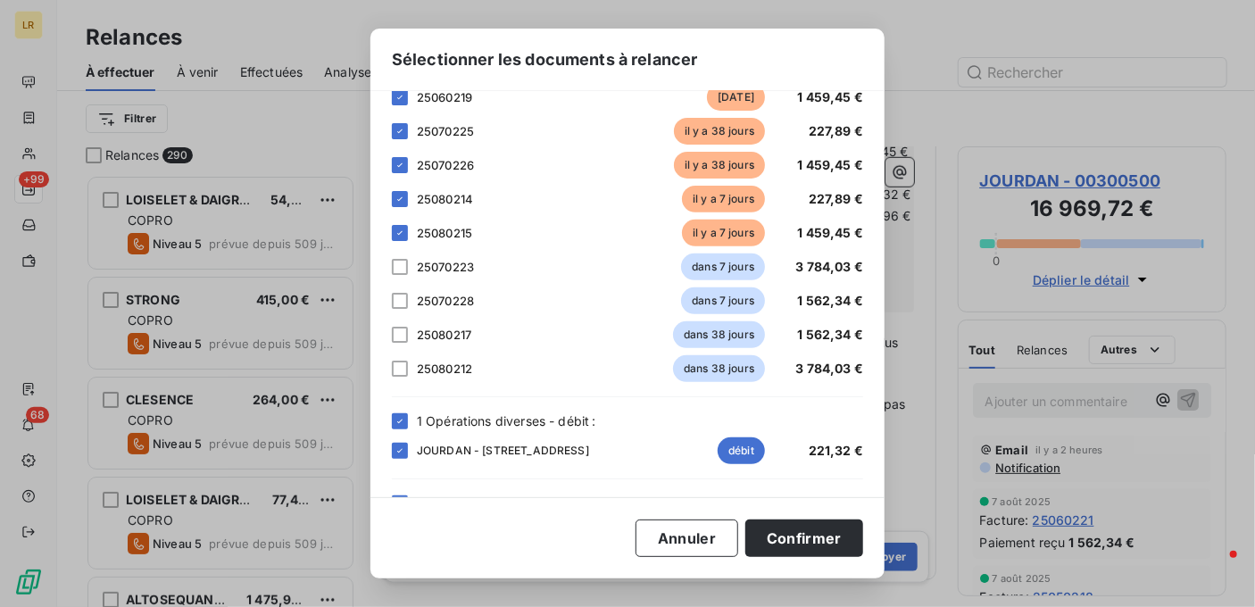
scroll to position [268, 0]
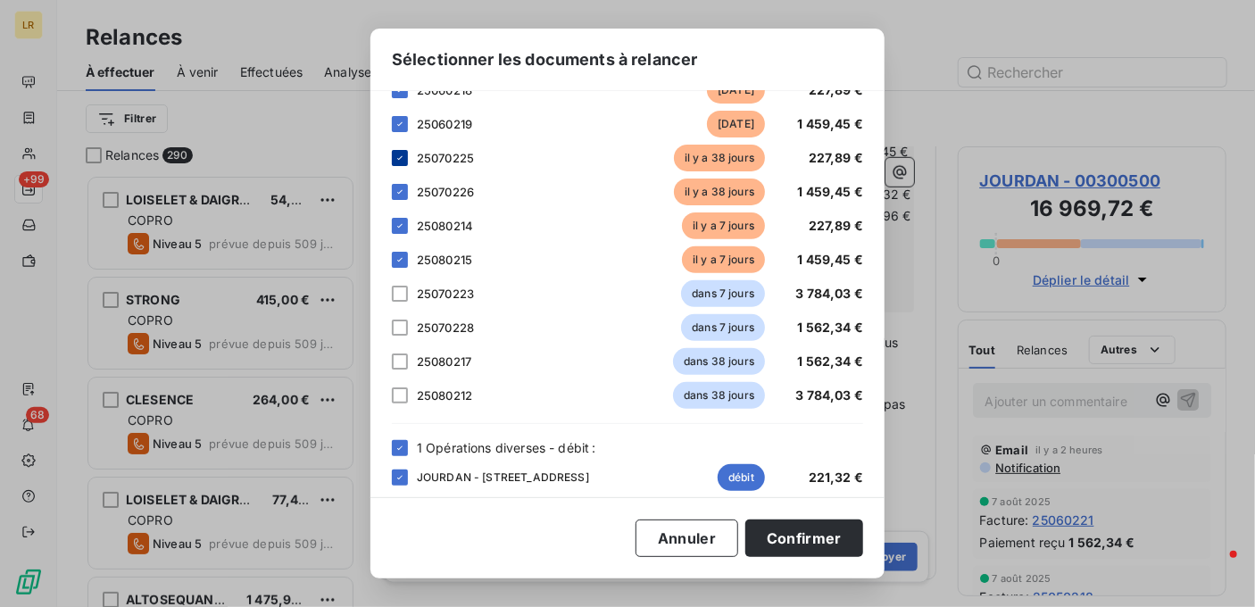
click at [397, 156] on icon at bounding box center [399, 158] width 11 height 11
click at [399, 185] on div at bounding box center [400, 192] width 16 height 16
click at [399, 220] on icon at bounding box center [399, 225] width 11 height 11
click at [397, 255] on icon at bounding box center [399, 259] width 11 height 11
click at [783, 527] on button "Confirmer" at bounding box center [804, 537] width 118 height 37
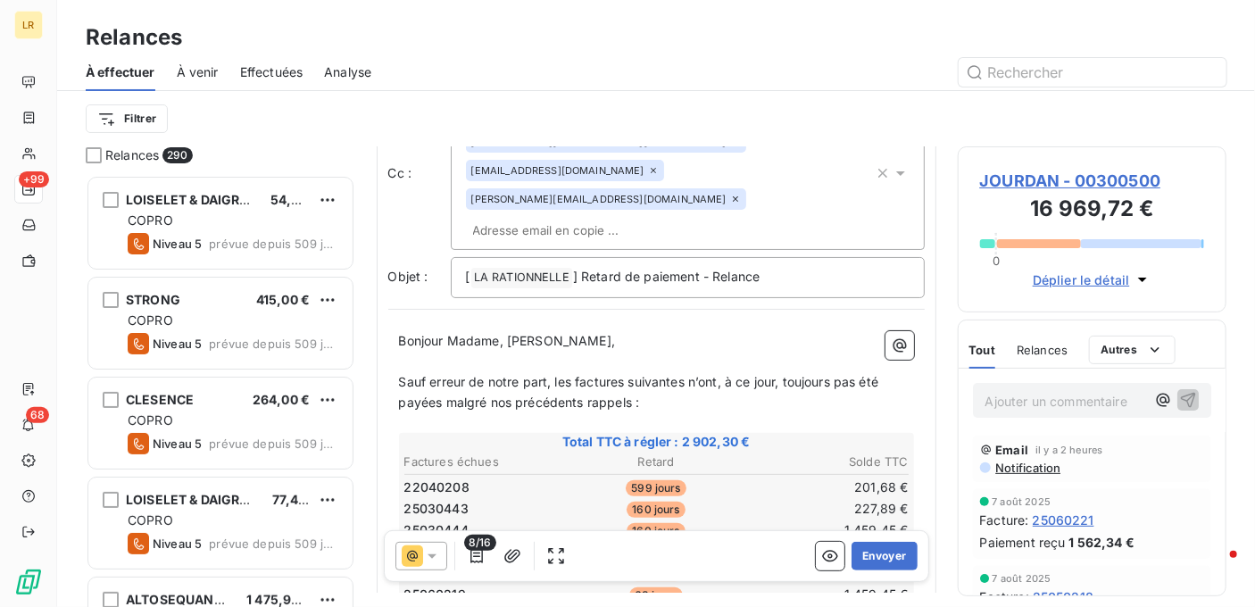
scroll to position [307, 0]
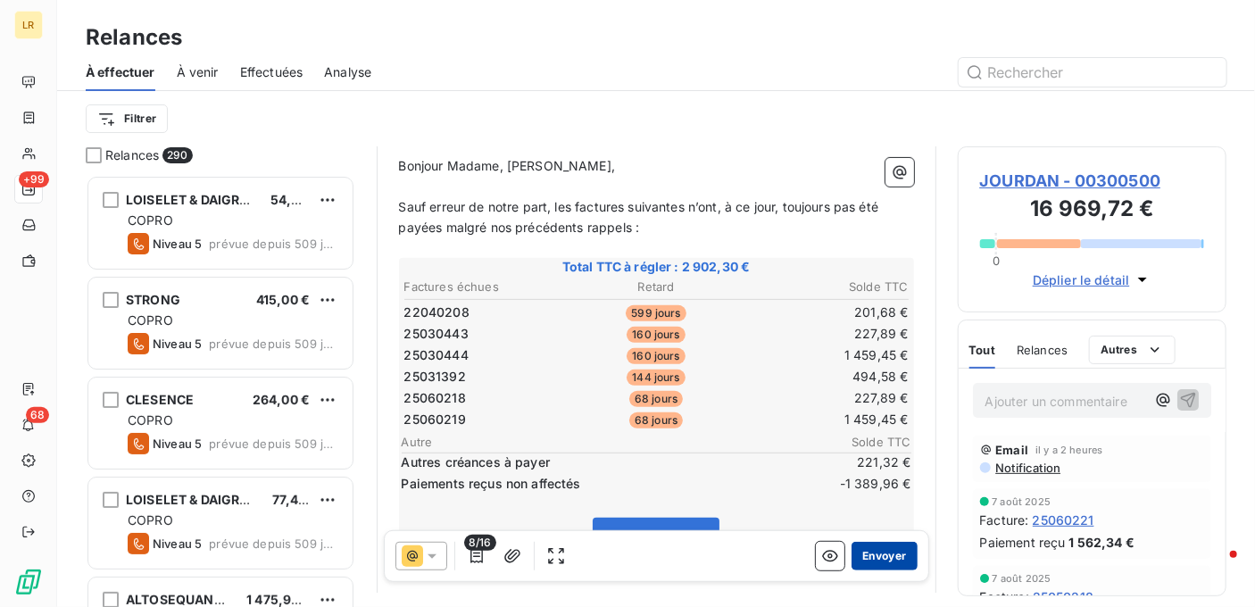
click at [872, 556] on button "Envoyer" at bounding box center [883, 556] width 65 height 29
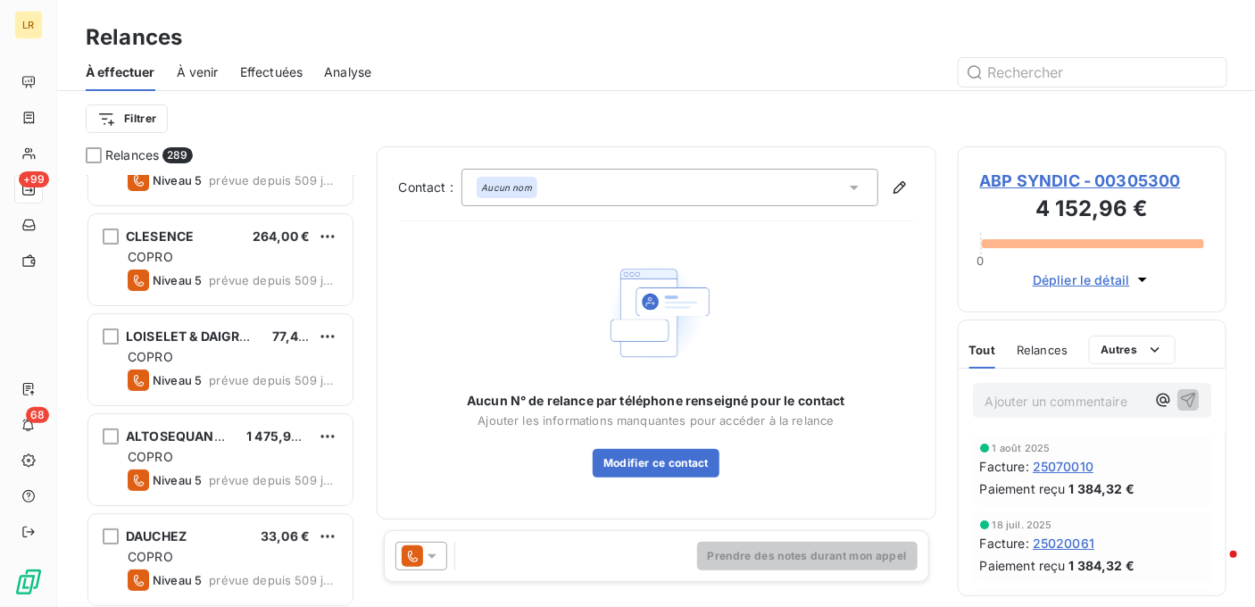
scroll to position [178, 0]
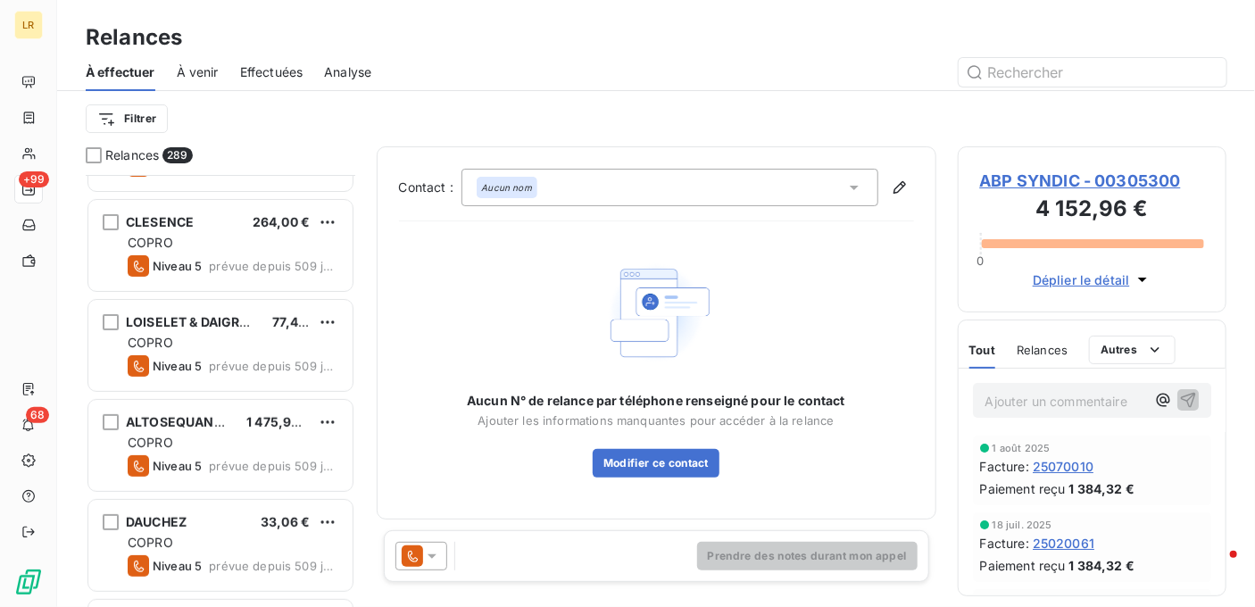
click at [263, 66] on span "Effectuées" at bounding box center [271, 72] width 63 height 18
click at [203, 72] on span "À venir" at bounding box center [198, 72] width 42 height 18
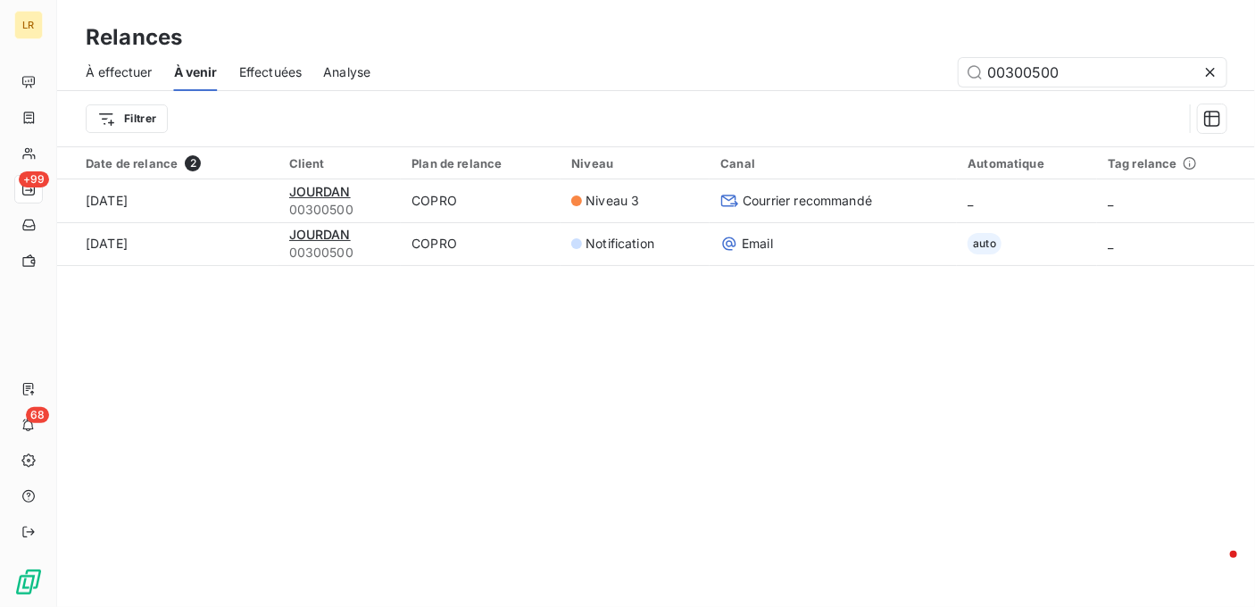
click at [145, 73] on span "À effectuer" at bounding box center [119, 72] width 67 height 18
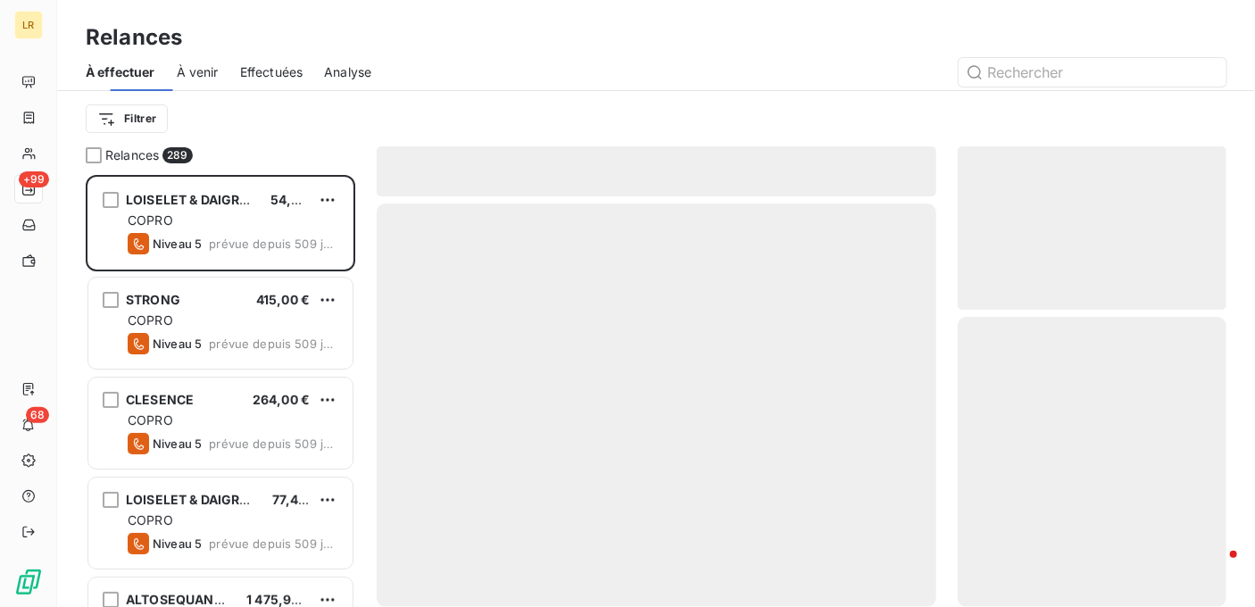
scroll to position [418, 255]
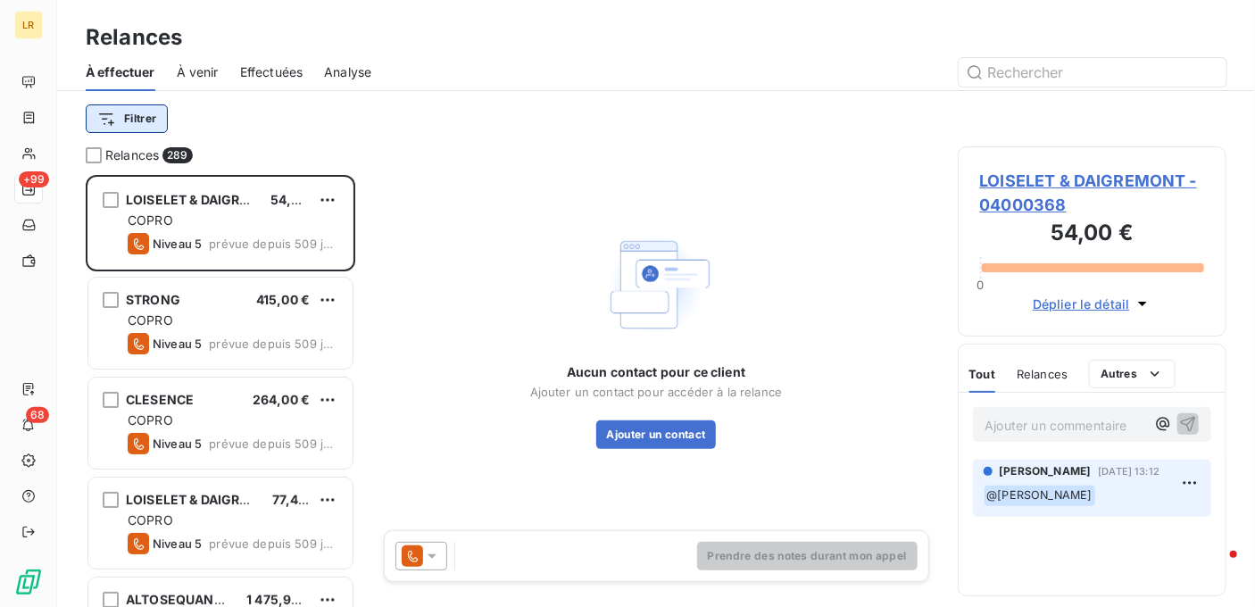
click at [123, 117] on html "LR +99 68 Relances À effectuer À venir Effectuées Analyse Filtrer Relances 289 …" at bounding box center [627, 303] width 1255 height 607
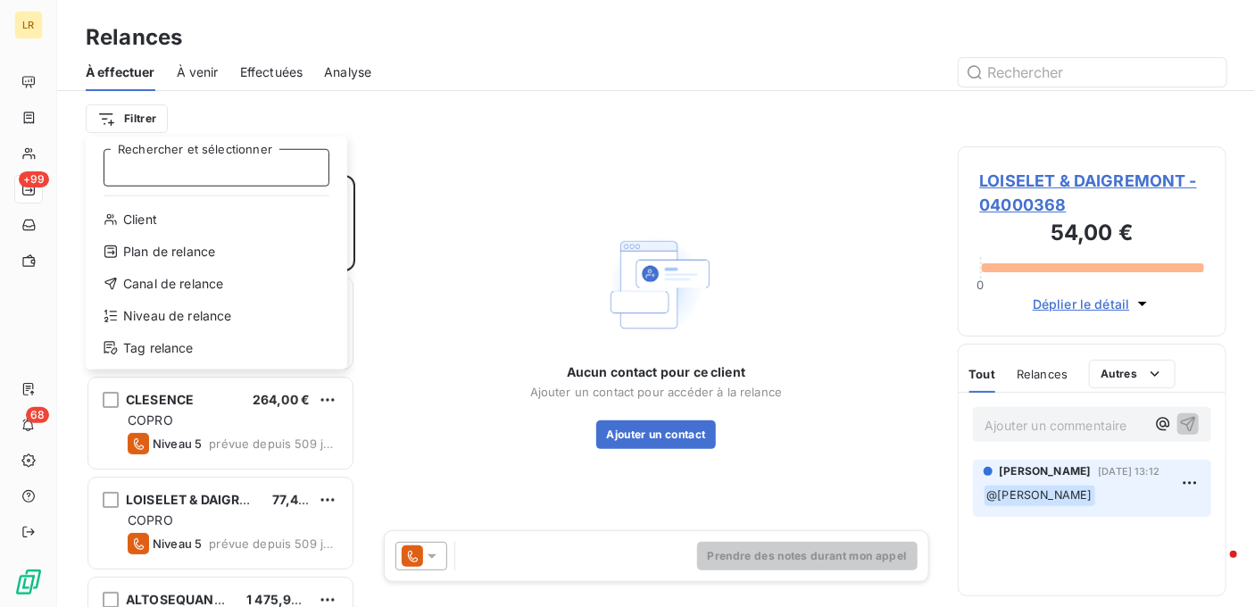
click at [243, 174] on input "Rechercher et sélectionner" at bounding box center [217, 167] width 226 height 37
click at [136, 306] on div "Niveau de relance" at bounding box center [216, 316] width 247 height 29
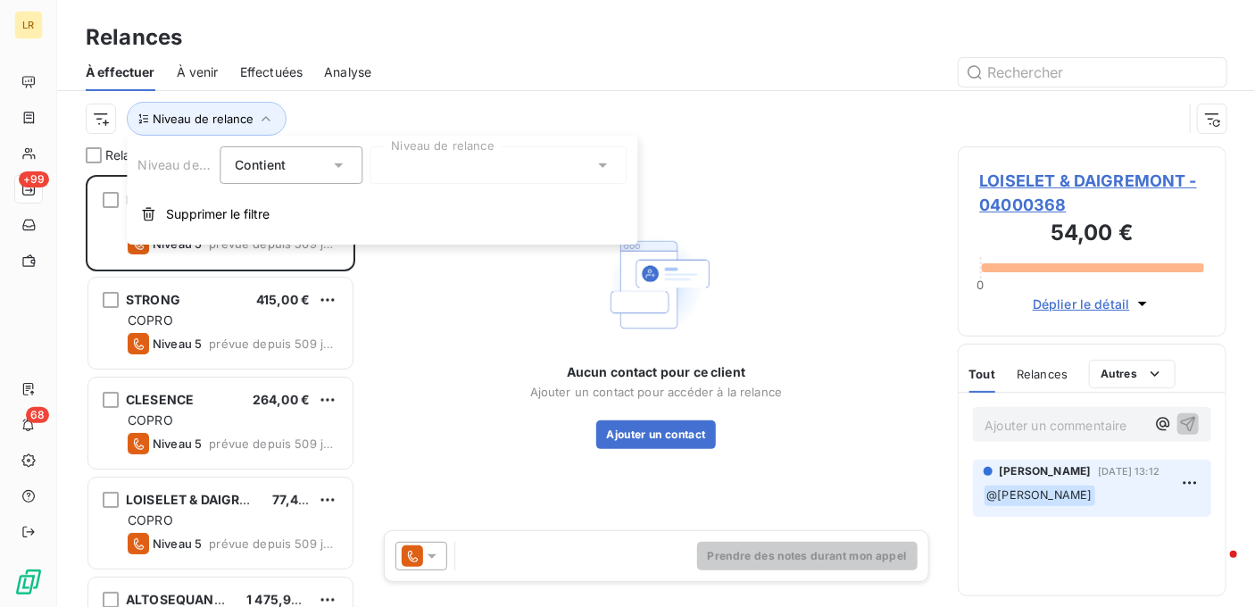
click at [446, 168] on div at bounding box center [497, 164] width 257 height 37
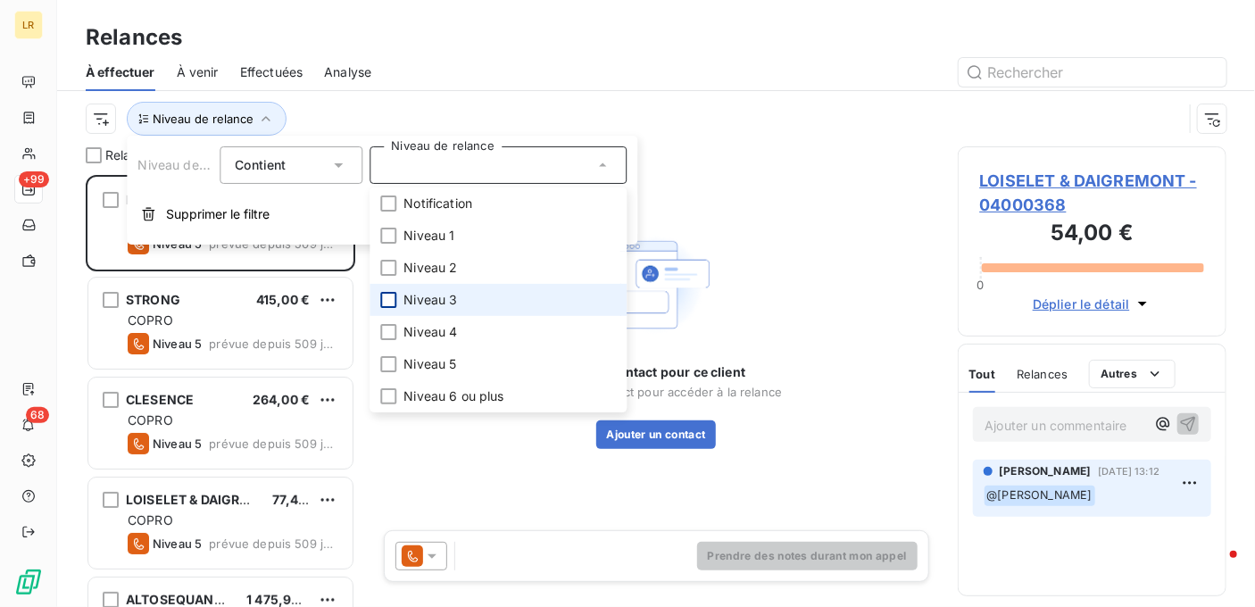
click at [382, 296] on div at bounding box center [388, 300] width 16 height 16
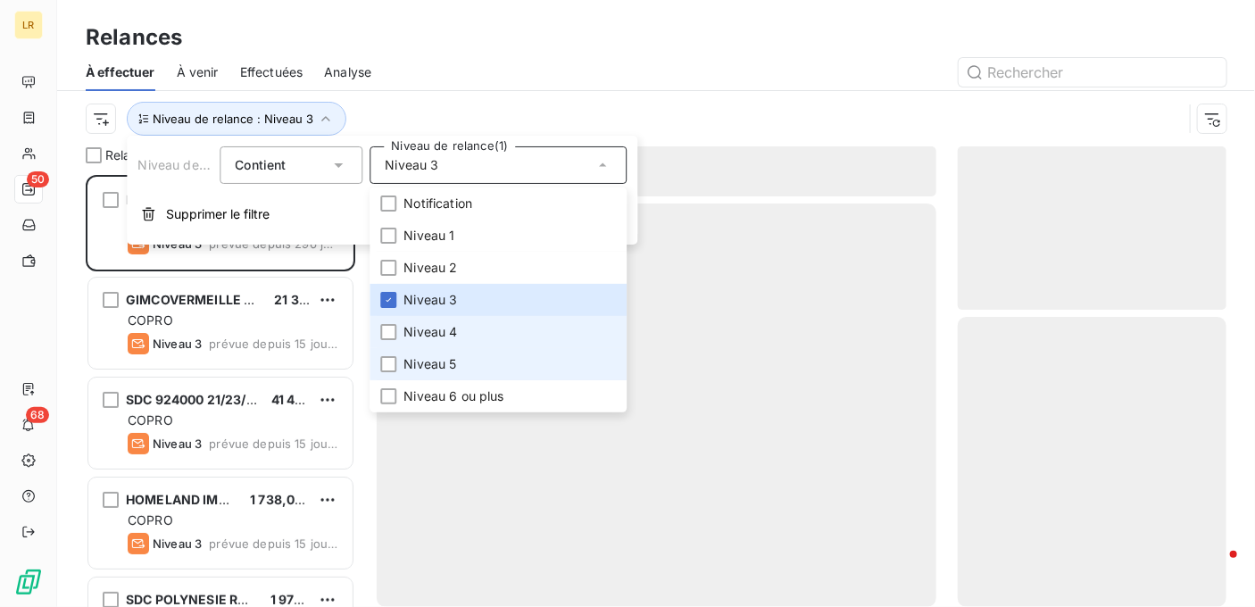
scroll to position [418, 255]
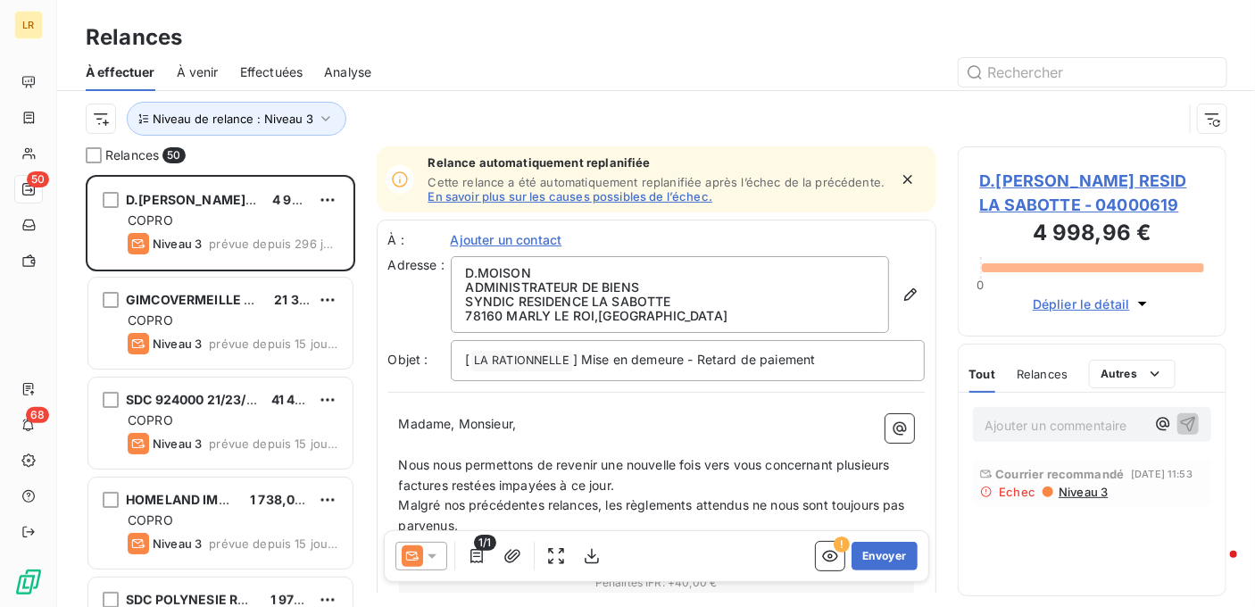
click at [464, 64] on div at bounding box center [809, 72] width 833 height 29
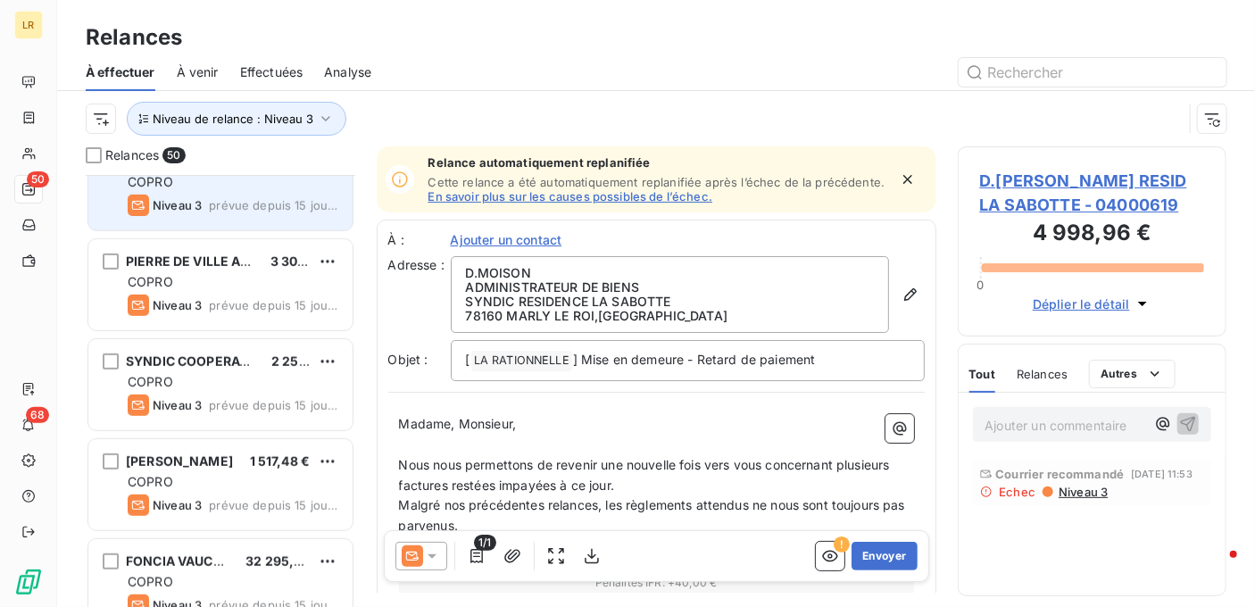
scroll to position [446, 0]
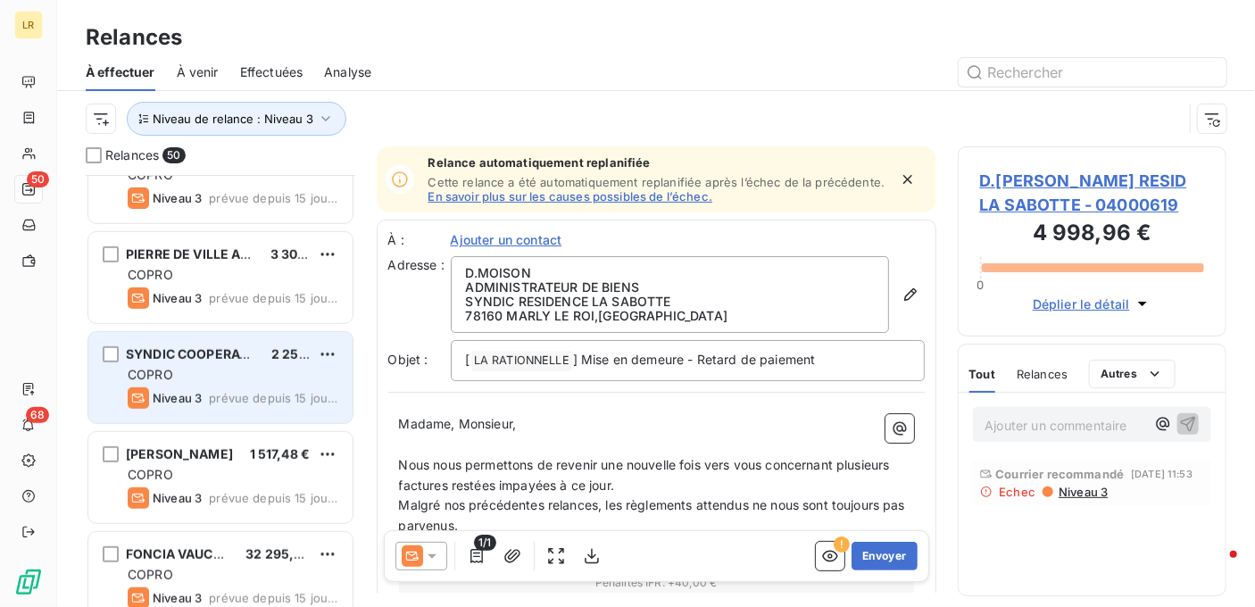
click at [215, 381] on div "COPRO" at bounding box center [233, 375] width 211 height 18
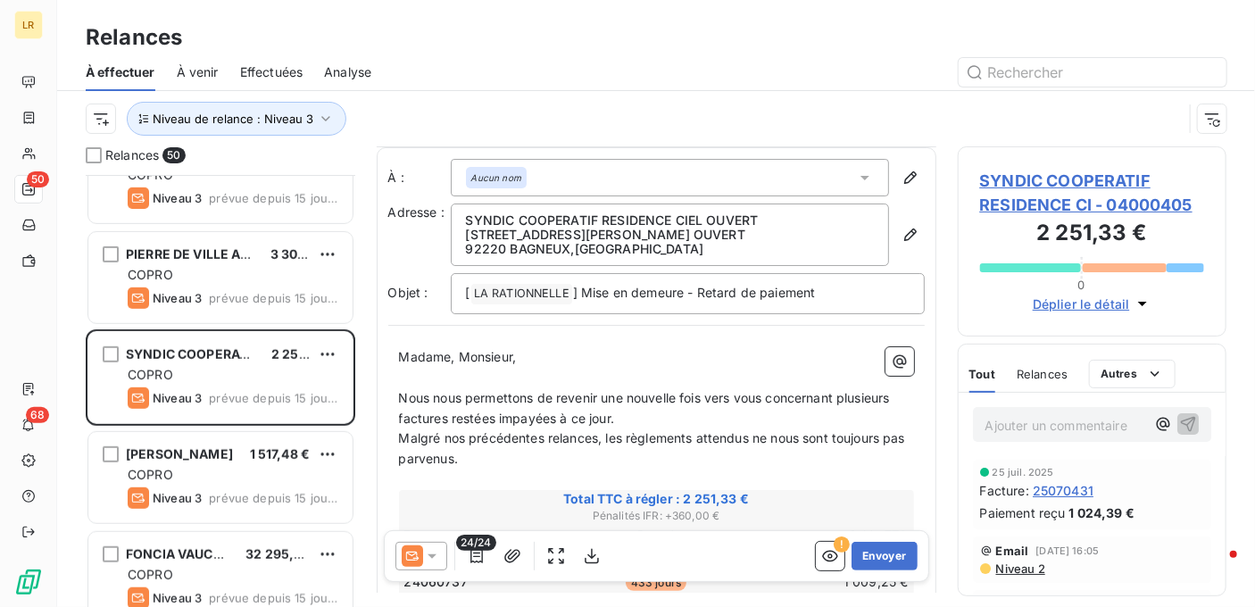
scroll to position [178, 0]
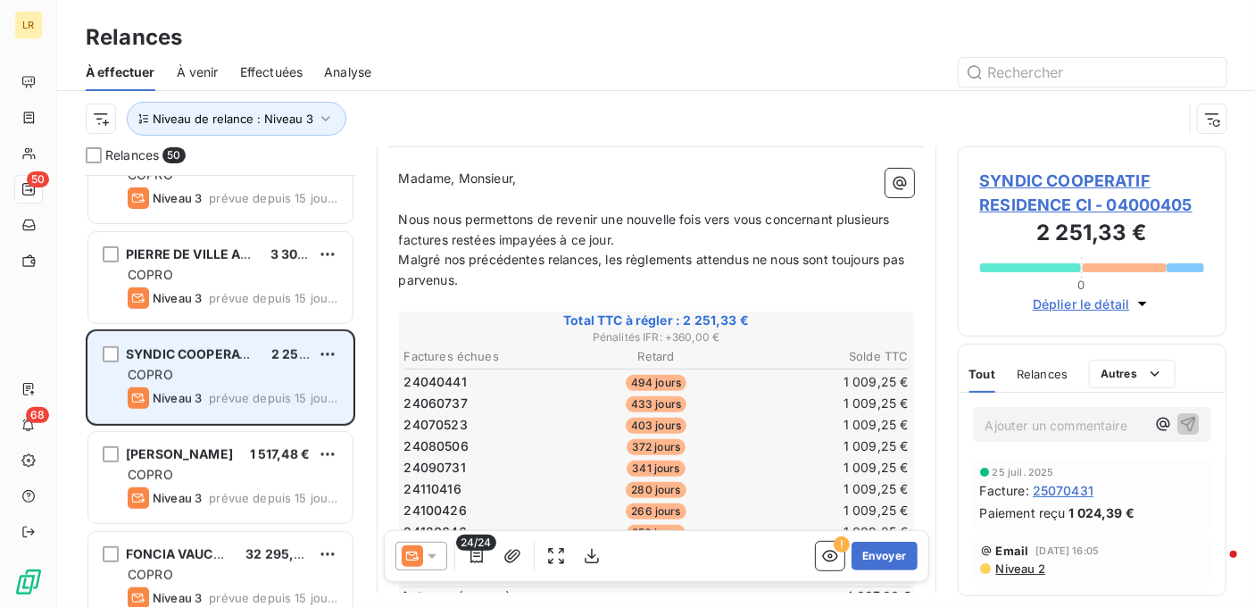
click at [254, 376] on div "COPRO" at bounding box center [233, 375] width 211 height 18
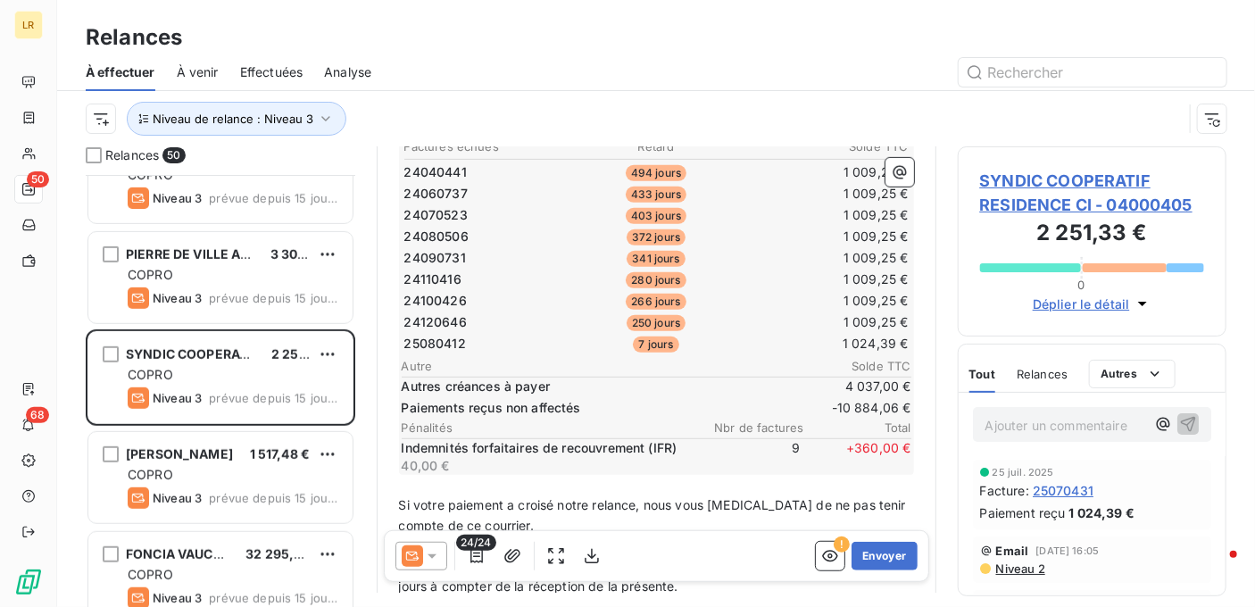
scroll to position [357, 0]
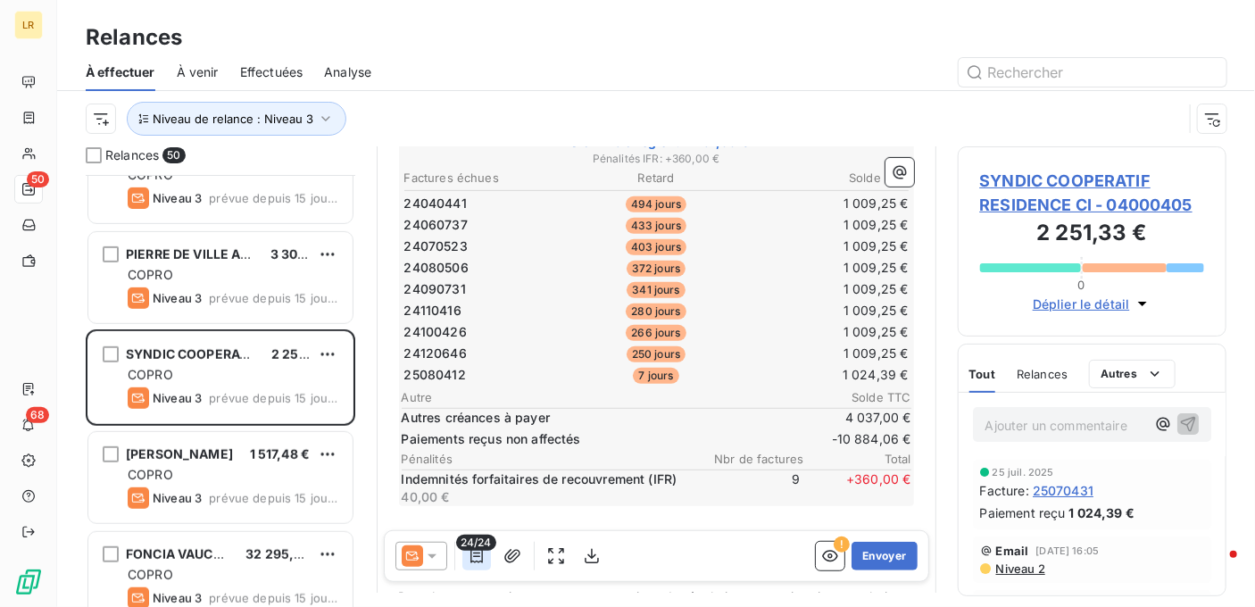
click at [475, 557] on icon "button" at bounding box center [477, 556] width 18 height 18
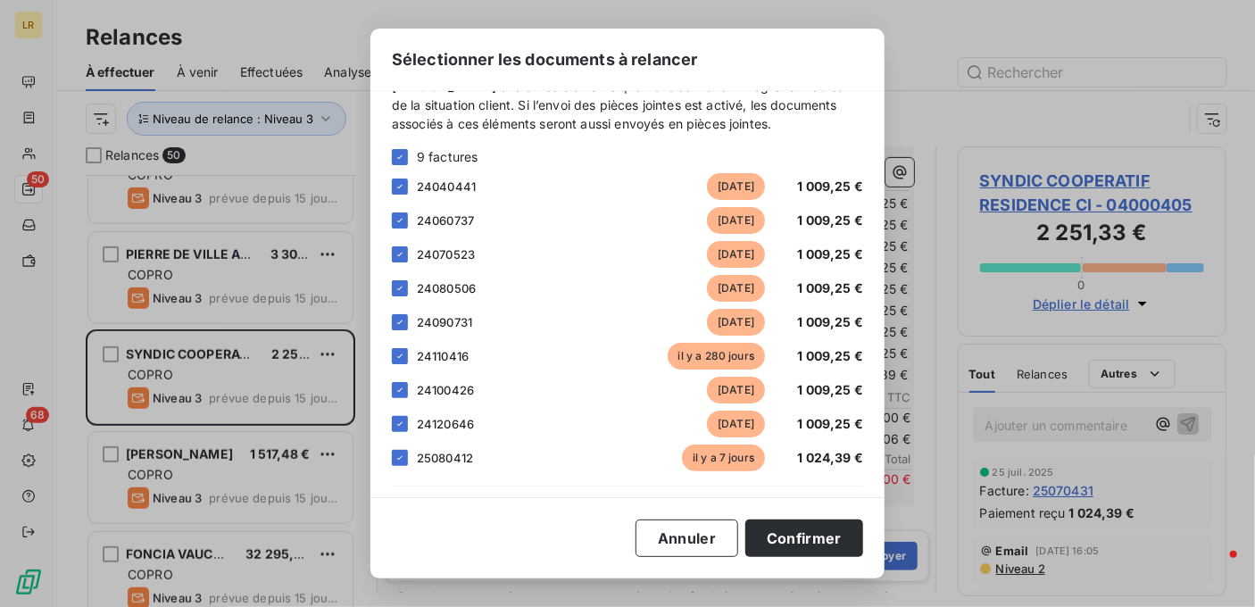
scroll to position [0, 0]
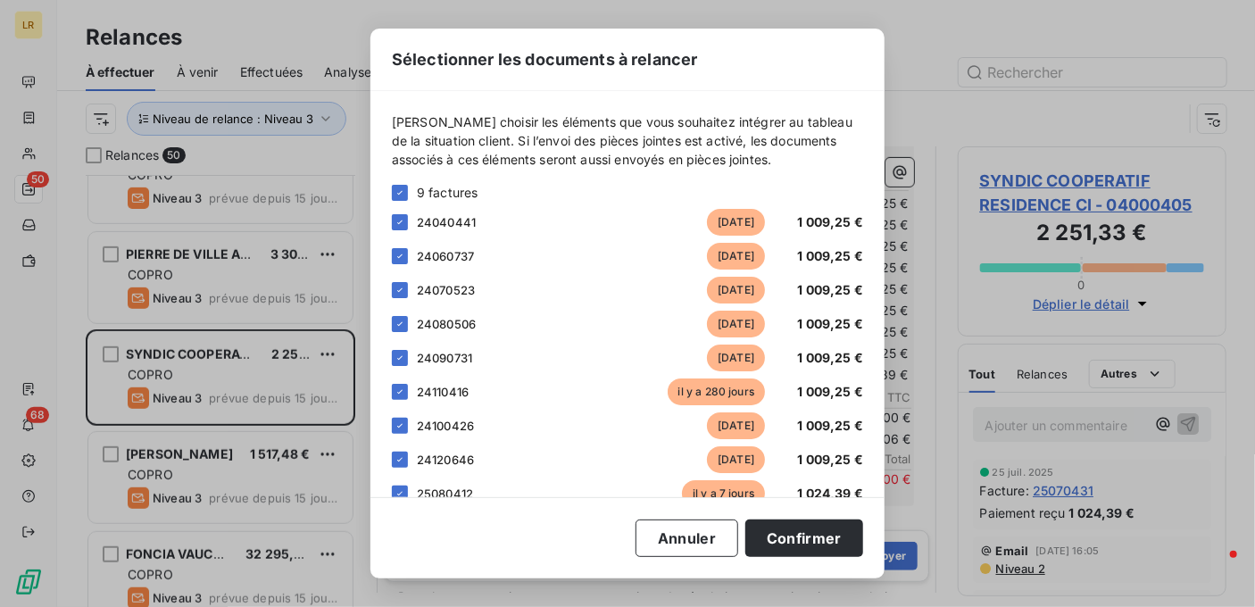
click at [968, 18] on div "Sélectionner les documents à relancer [PERSON_NAME] choisir les éléments que vo…" at bounding box center [627, 303] width 1255 height 607
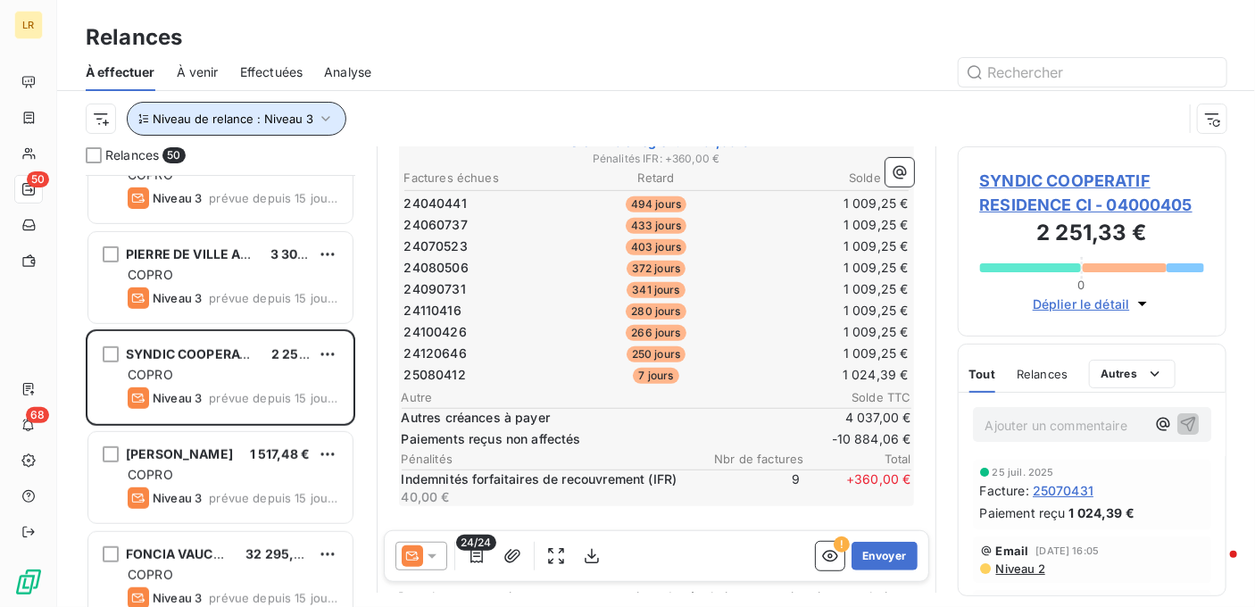
click at [325, 112] on icon "button" at bounding box center [326, 119] width 18 height 18
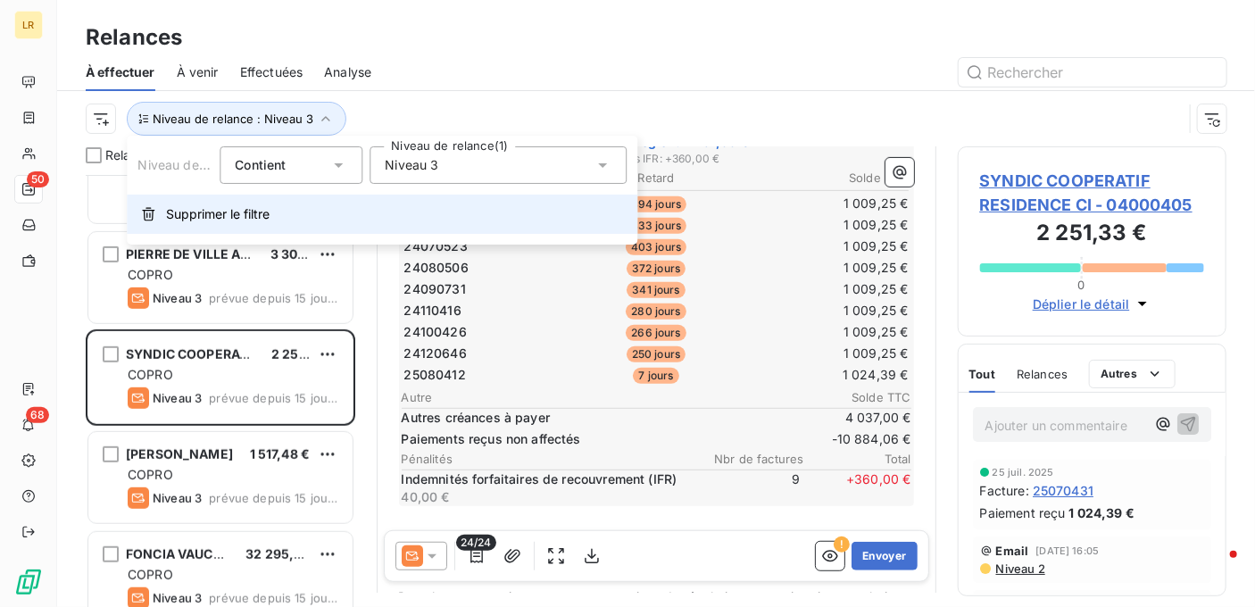
click at [250, 219] on span "Supprimer le filtre" at bounding box center [218, 214] width 104 height 18
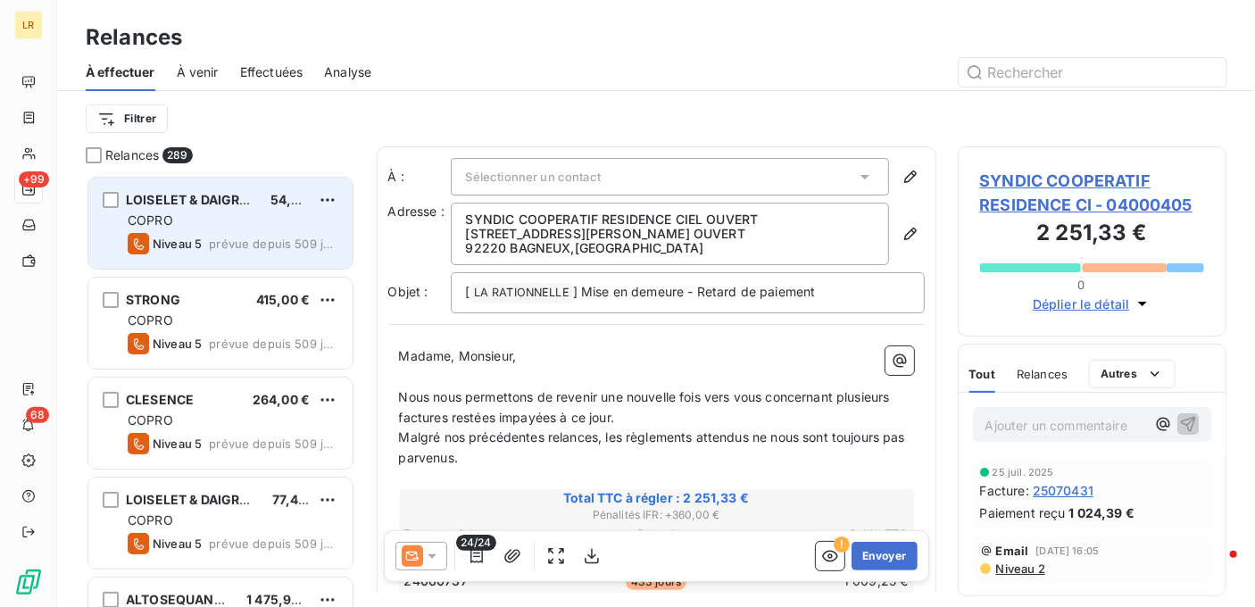
scroll to position [418, 255]
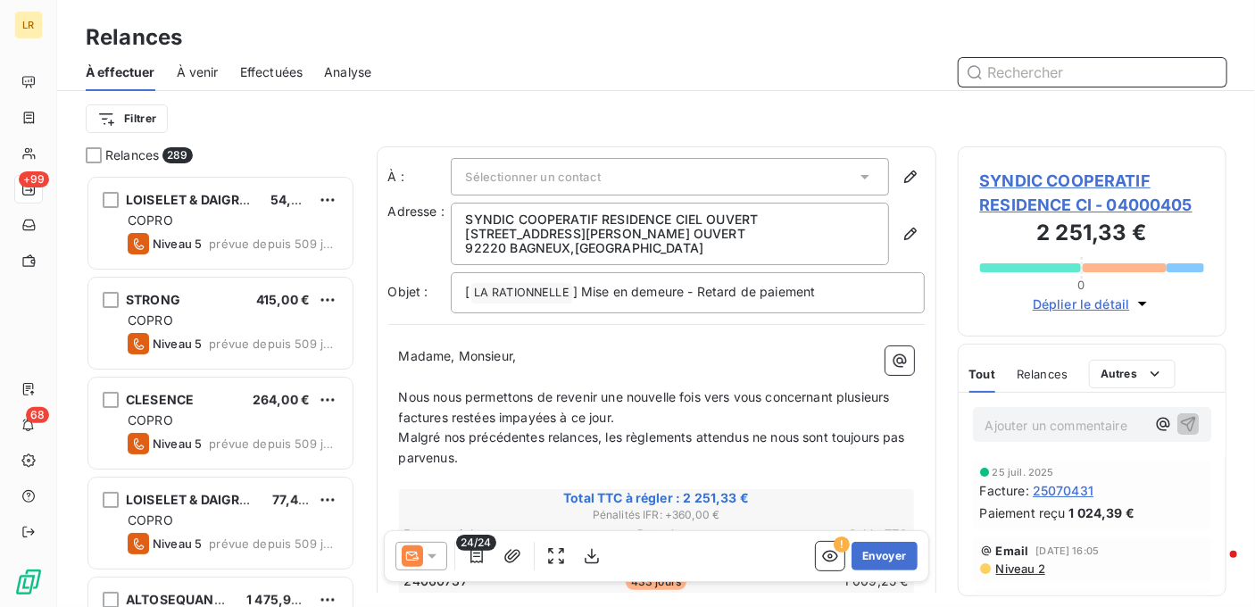
click at [982, 71] on input "text" at bounding box center [1092, 72] width 268 height 29
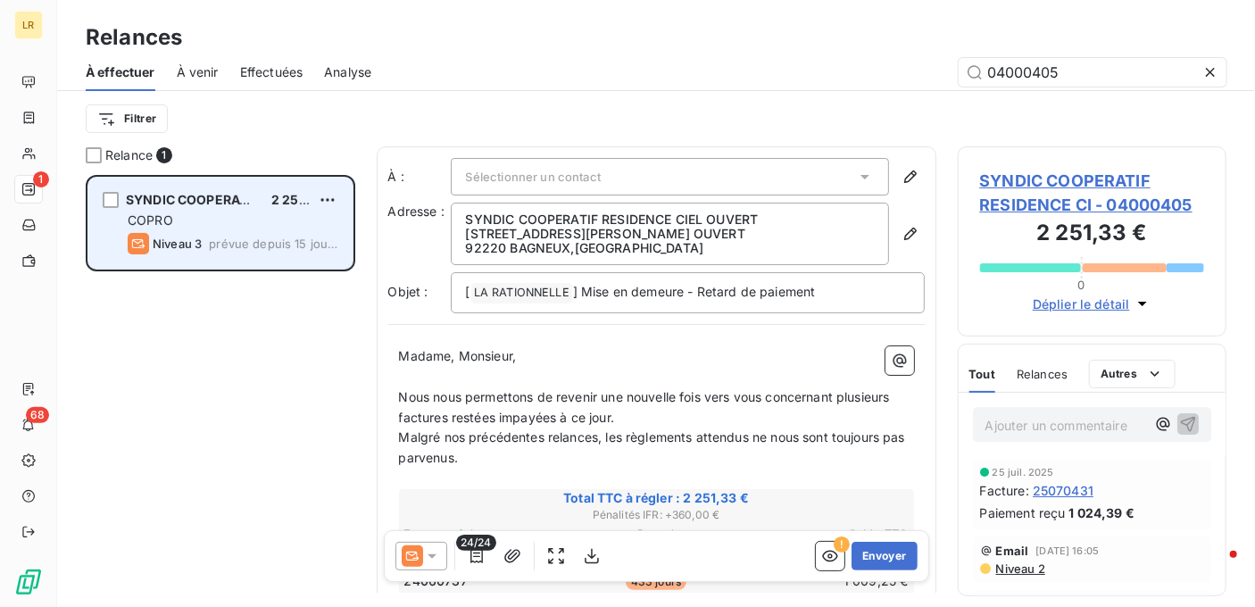
click at [163, 196] on span "SYNDIC COOPERATIF RESIDENCE CI" at bounding box center [238, 199] width 224 height 15
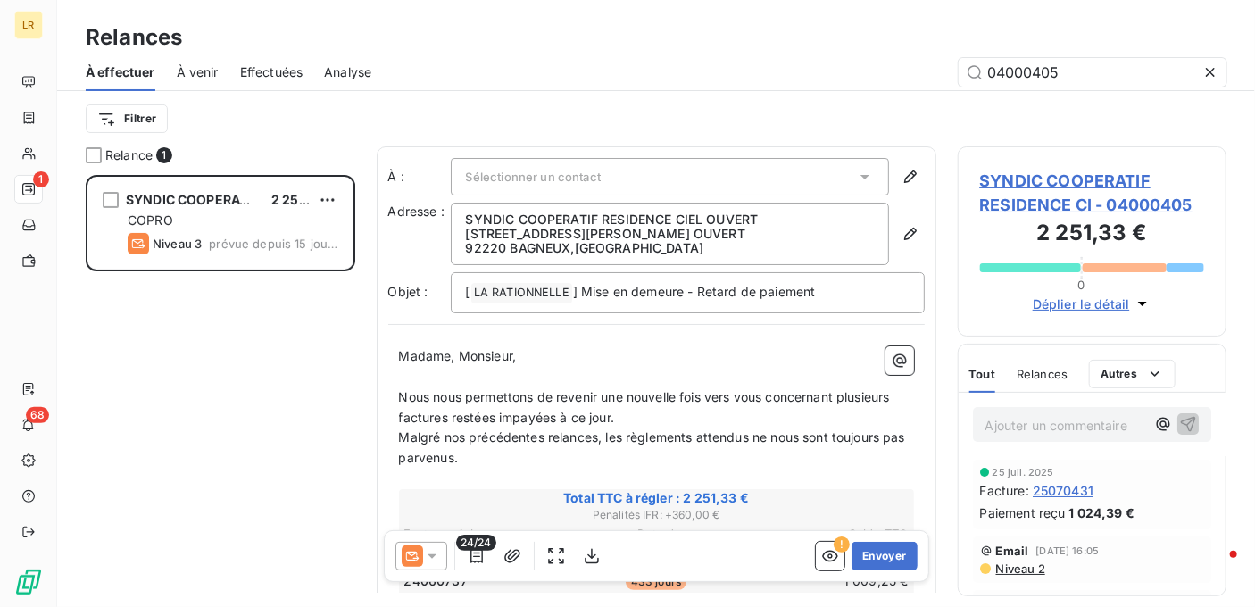
click at [427, 551] on icon at bounding box center [432, 556] width 18 height 18
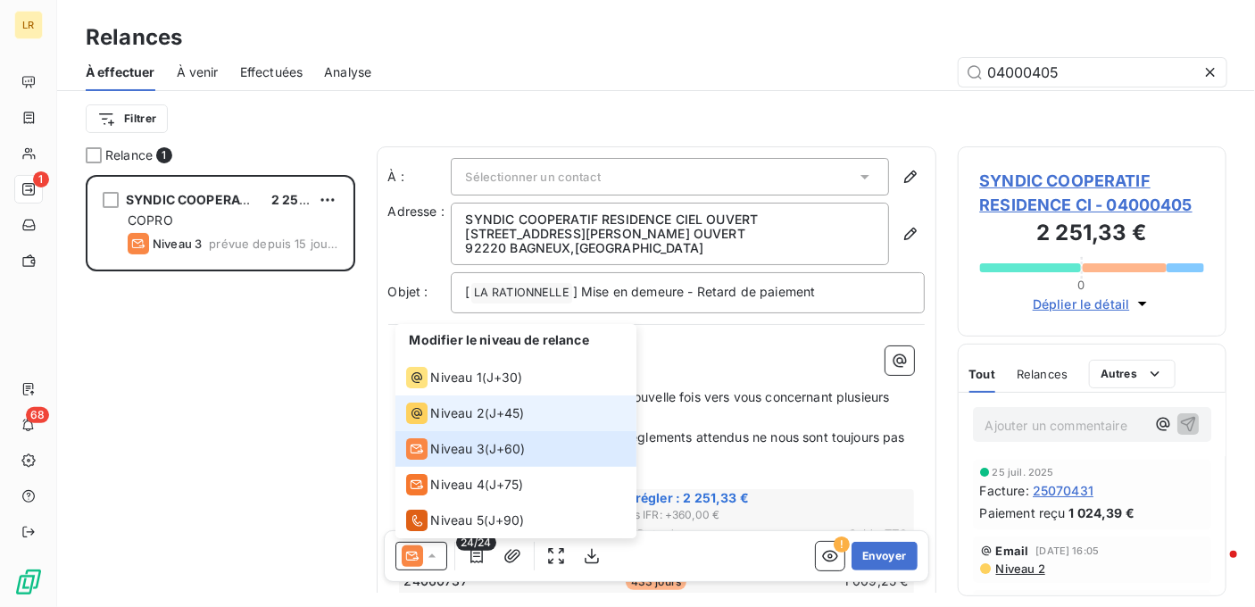
click at [453, 410] on span "Niveau 2" at bounding box center [458, 413] width 54 height 18
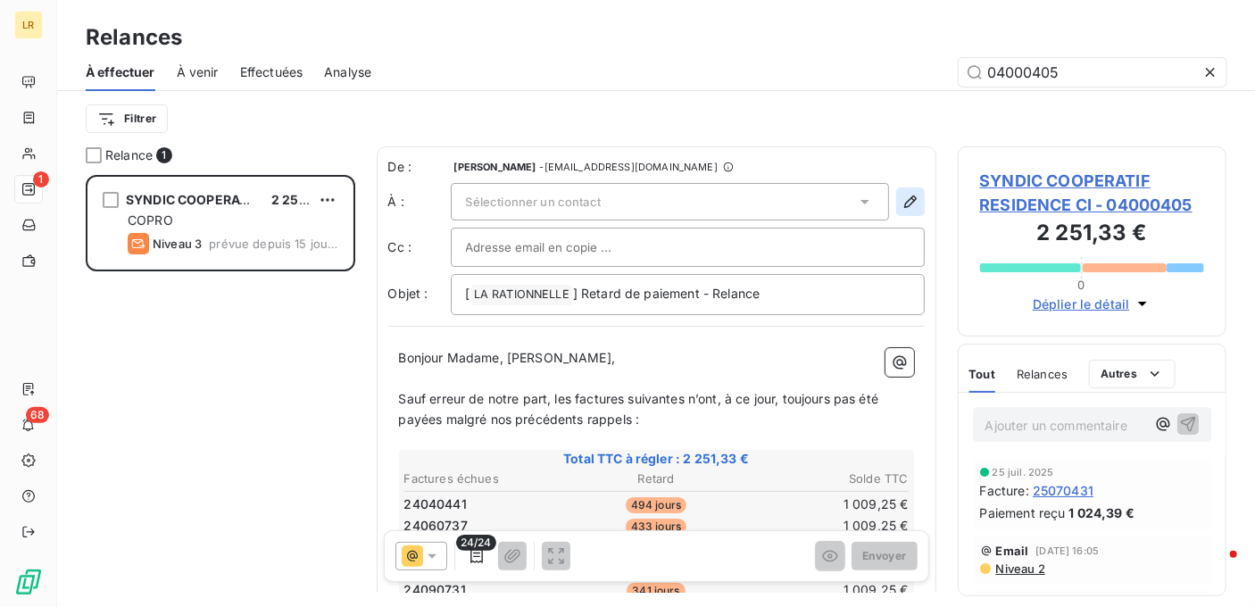
click at [901, 198] on icon "button" at bounding box center [910, 202] width 18 height 18
click at [901, 199] on icon "button" at bounding box center [910, 202] width 18 height 18
click at [901, 195] on icon "button" at bounding box center [910, 202] width 18 height 18
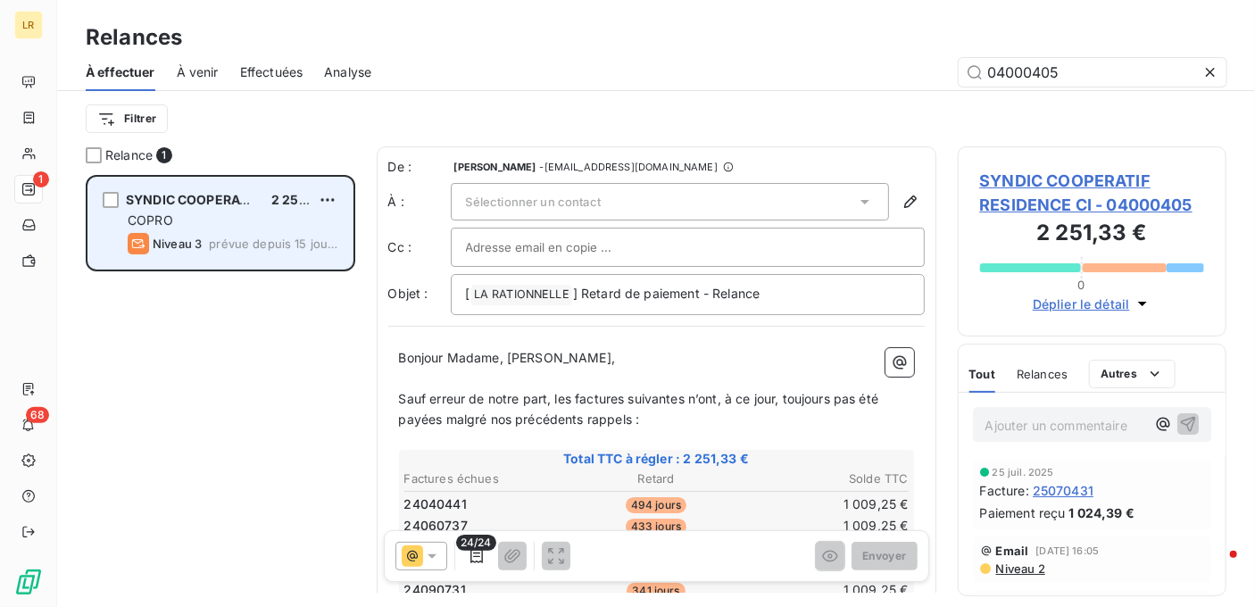
click at [234, 214] on div "COPRO" at bounding box center [233, 220] width 211 height 18
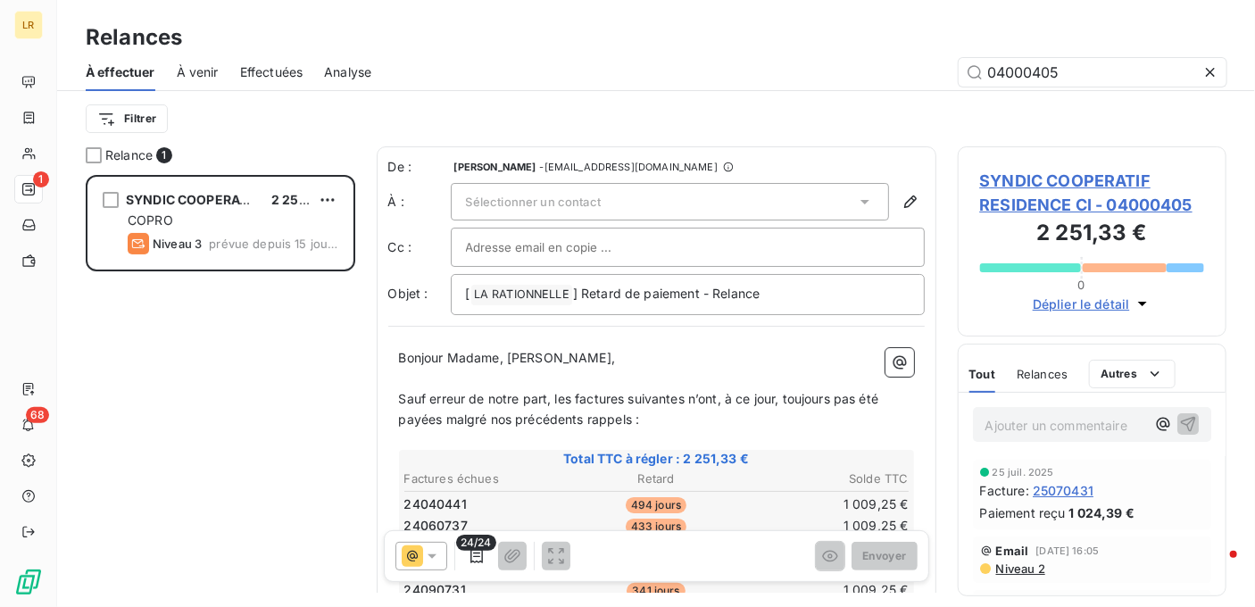
click at [470, 193] on div "Sélectionner un contact" at bounding box center [670, 201] width 438 height 37
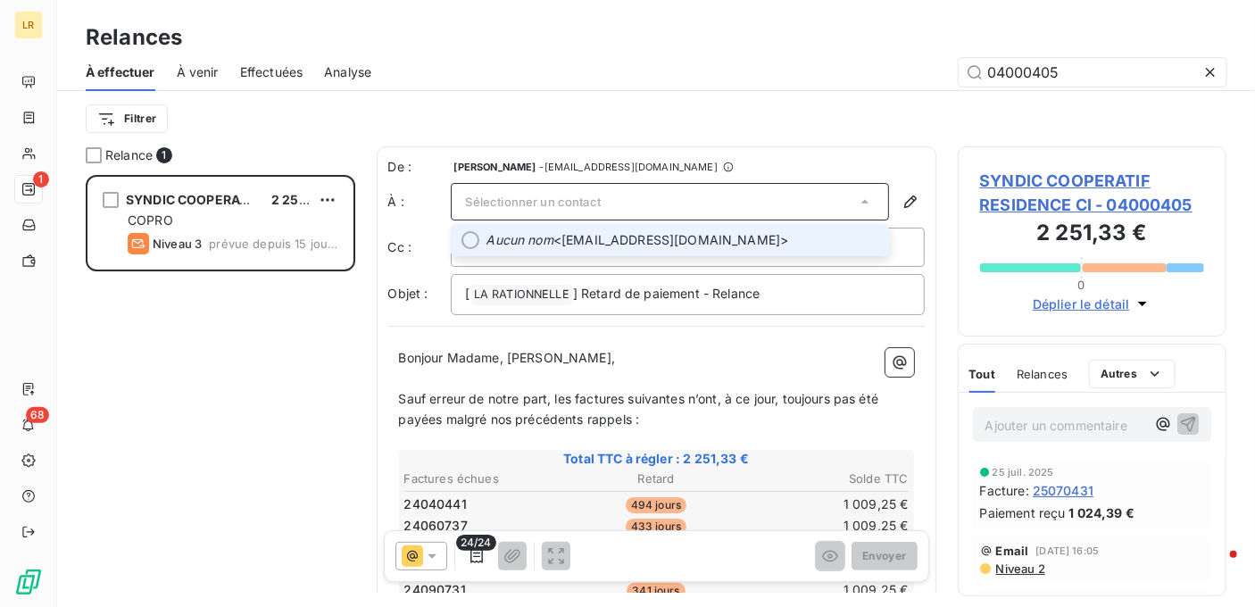
click at [700, 203] on div "Sélectionner un contact" at bounding box center [670, 201] width 438 height 37
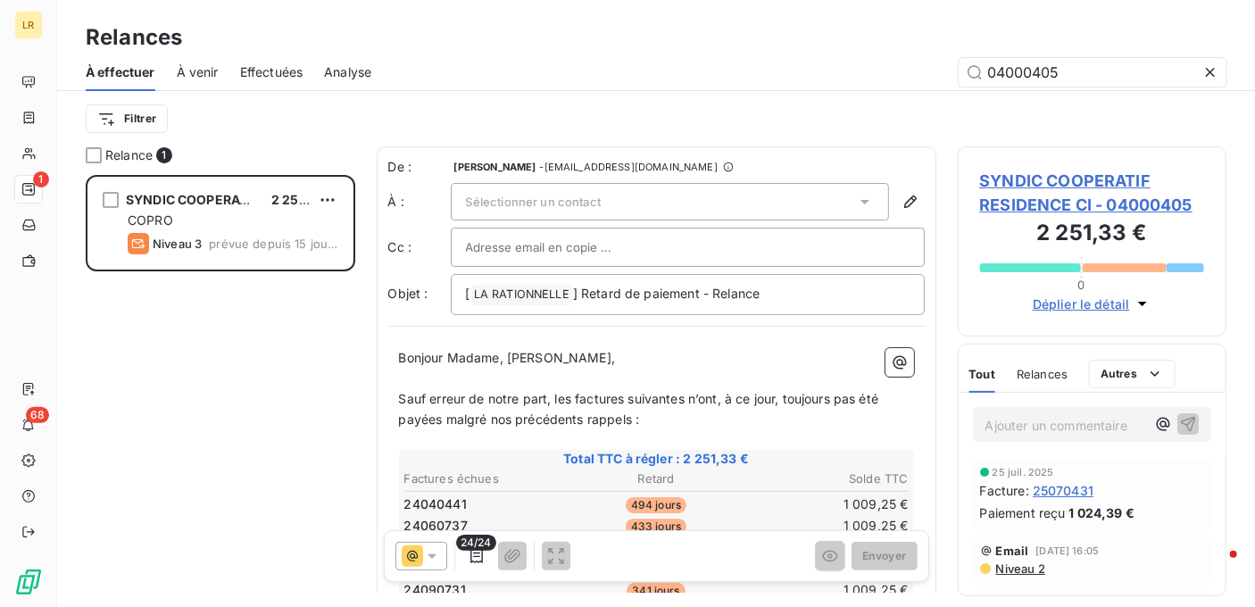
click at [698, 203] on div "Sélectionner un contact" at bounding box center [670, 201] width 438 height 37
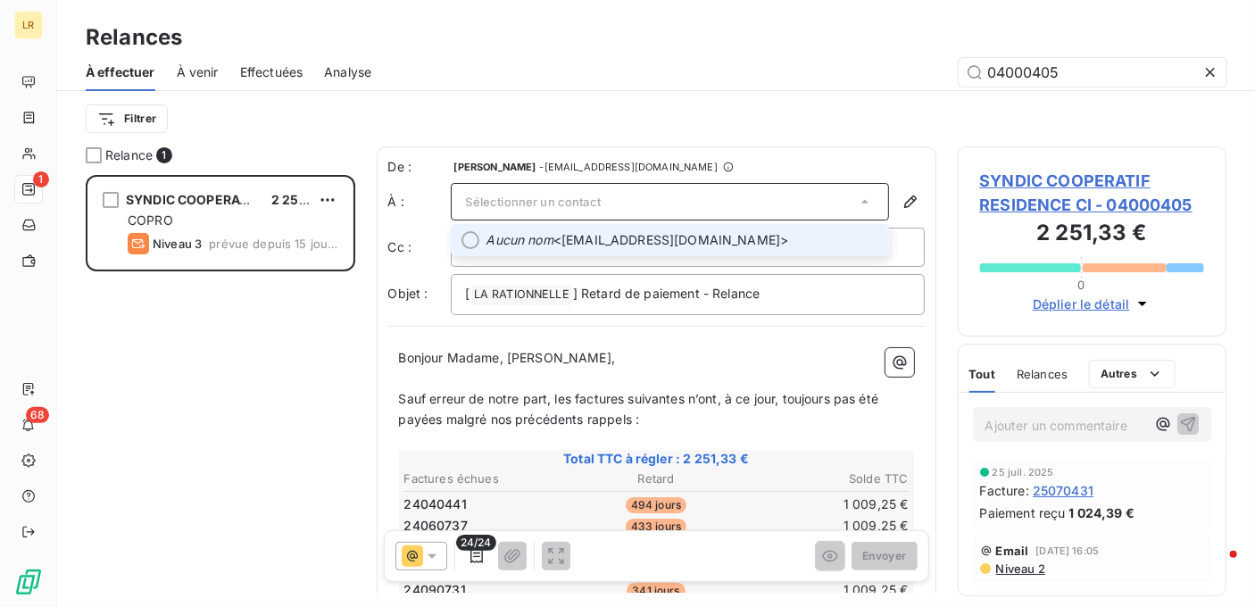
click at [553, 238] on span "Aucun nom <[EMAIL_ADDRESS][DOMAIN_NAME]>" at bounding box center [682, 240] width 392 height 18
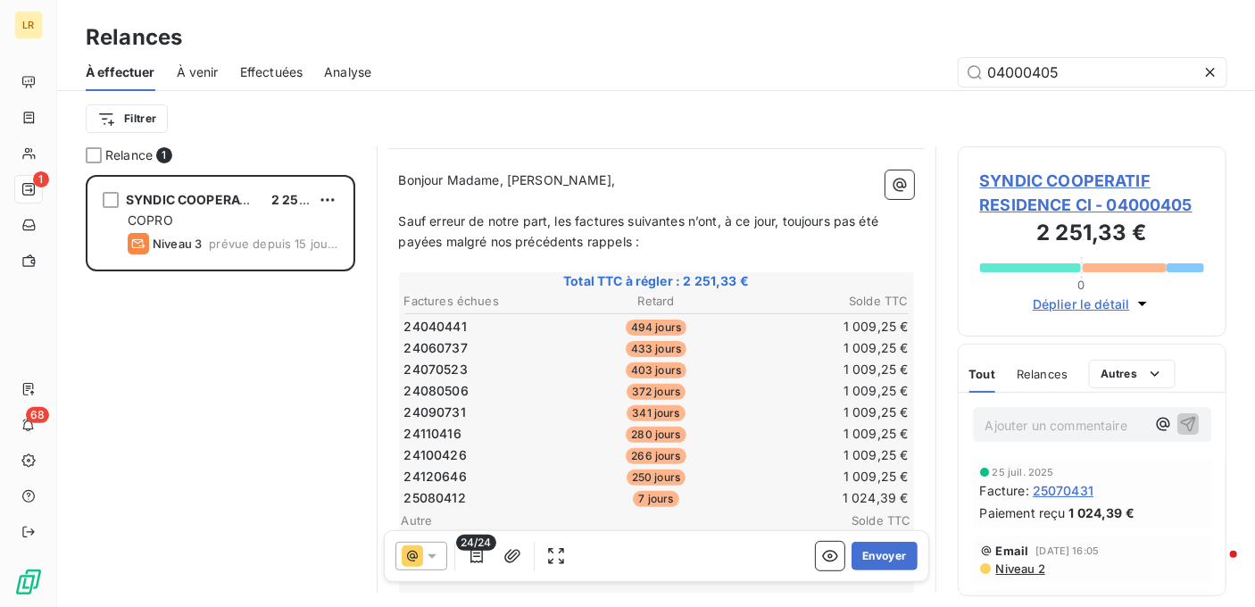
scroll to position [357, 0]
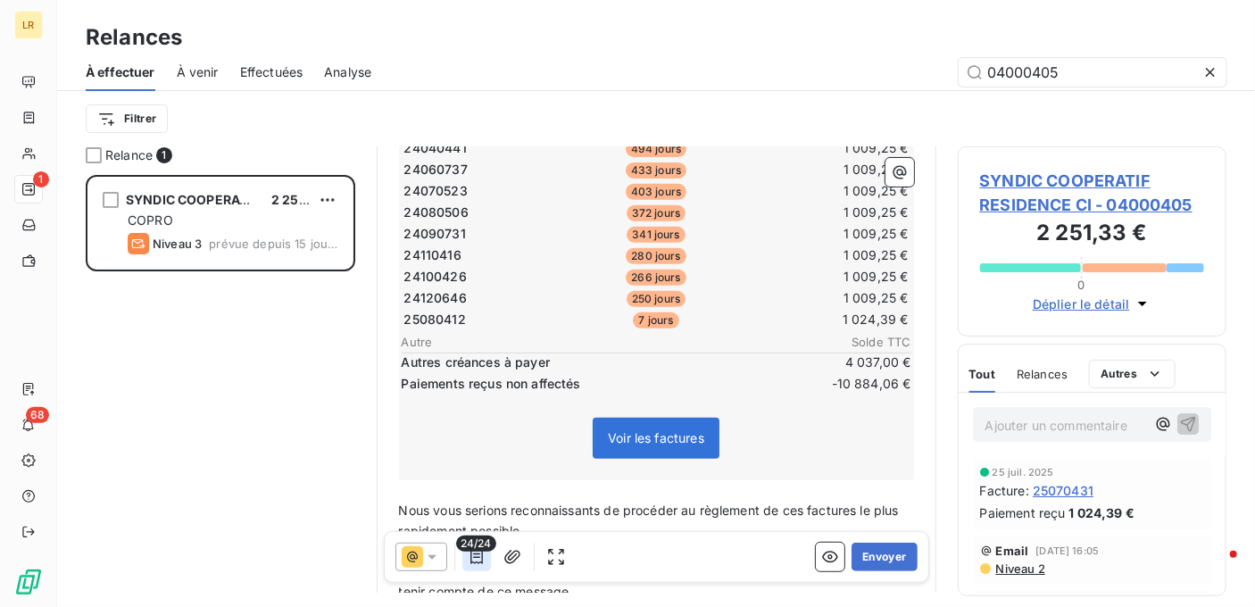
click at [475, 558] on icon "button" at bounding box center [477, 556] width 18 height 18
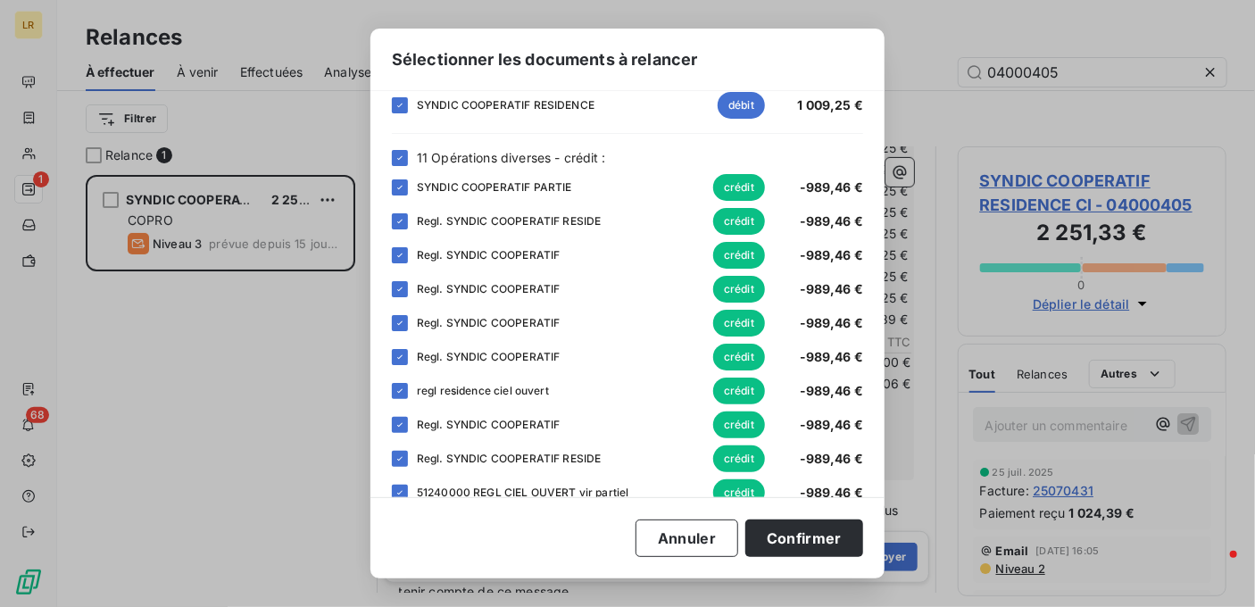
scroll to position [635, 0]
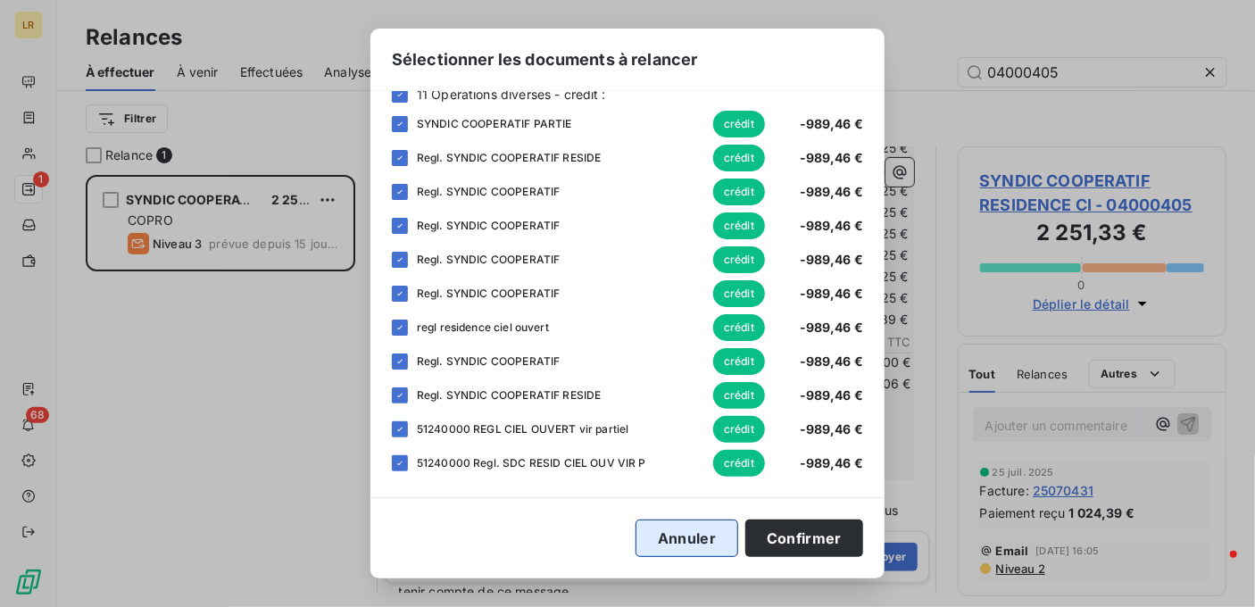
click at [689, 538] on button "Annuler" at bounding box center [686, 537] width 103 height 37
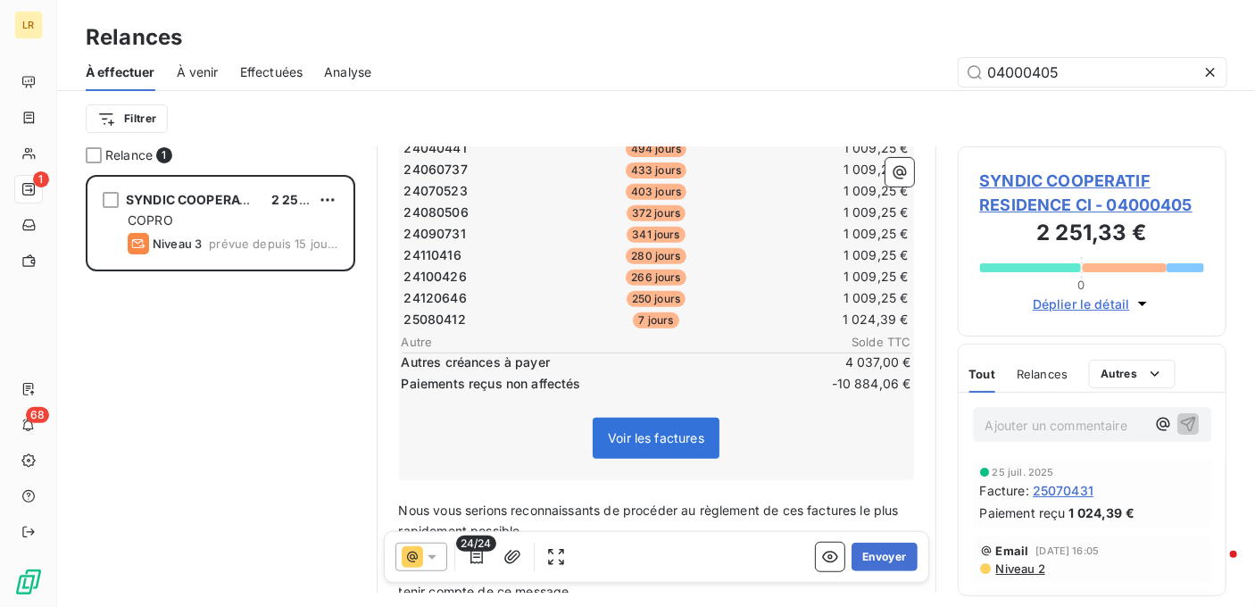
click at [425, 460] on div "Voir les factures" at bounding box center [656, 441] width 509 height 77
click at [276, 395] on div "SYNDIC COOPERATIF RESIDENCE CI 2 251,33 € COPRO Niveau 3 prévue depuis 15 jours" at bounding box center [220, 391] width 269 height 432
click at [849, 34] on div "Relances" at bounding box center [655, 37] width 1197 height 32
drag, startPoint x: 1083, startPoint y: 70, endPoint x: 971, endPoint y: 21, distance: 122.7
click at [971, 21] on div "Relances À effectuer À venir Effectuées Analyse 04000405 Filtrer" at bounding box center [655, 73] width 1197 height 146
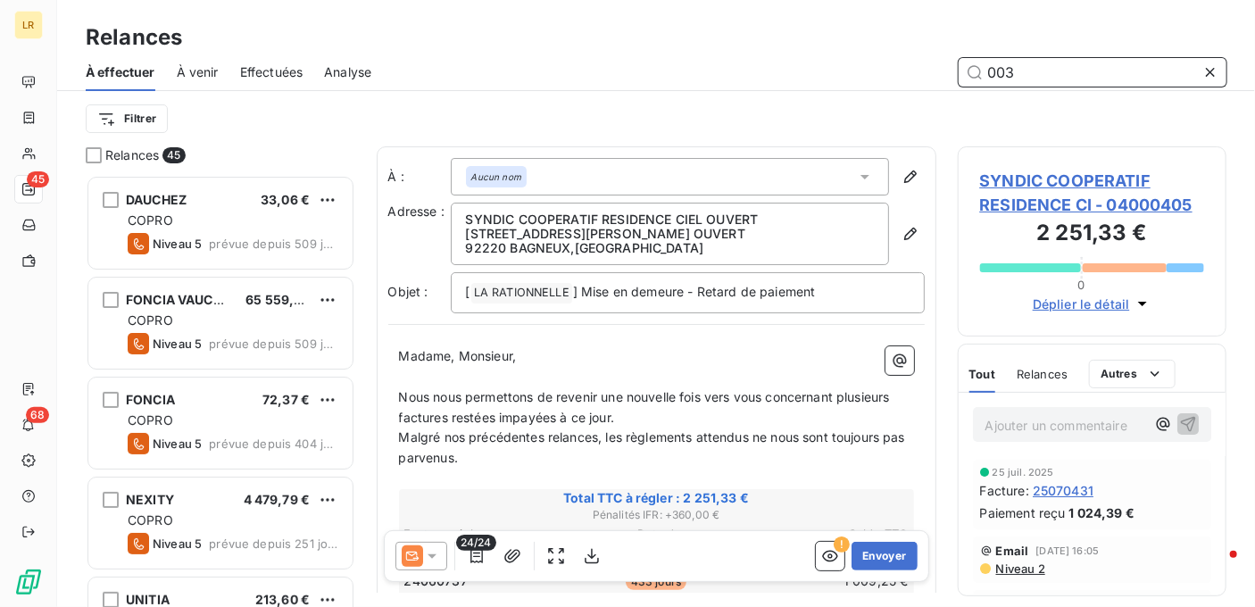
scroll to position [418, 255]
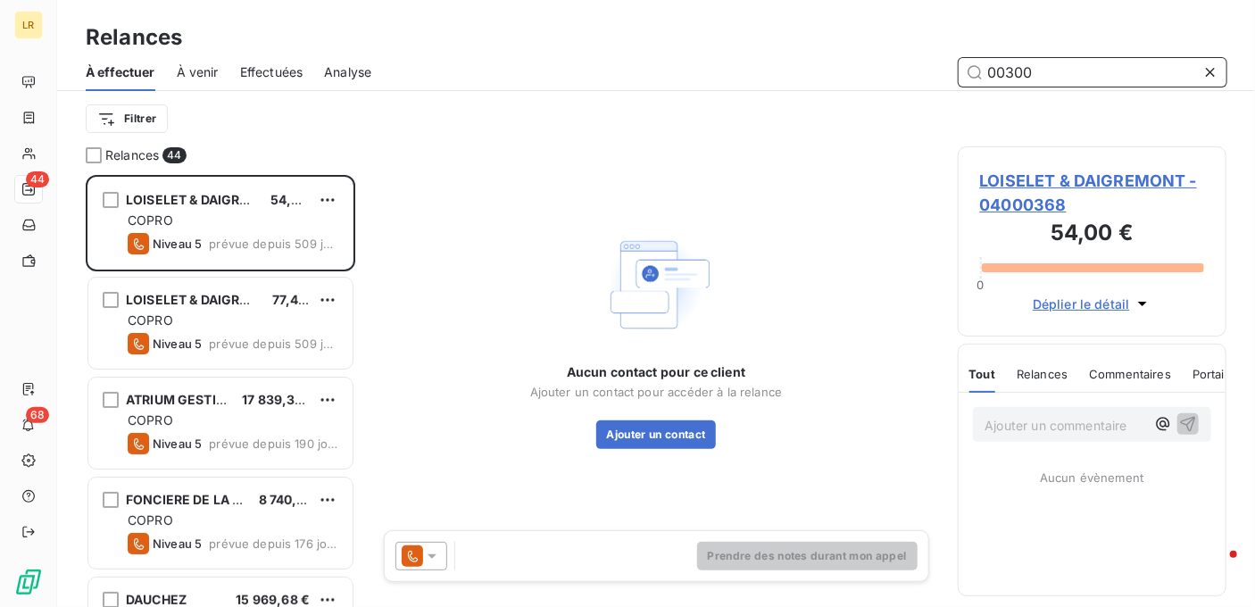
scroll to position [418, 255]
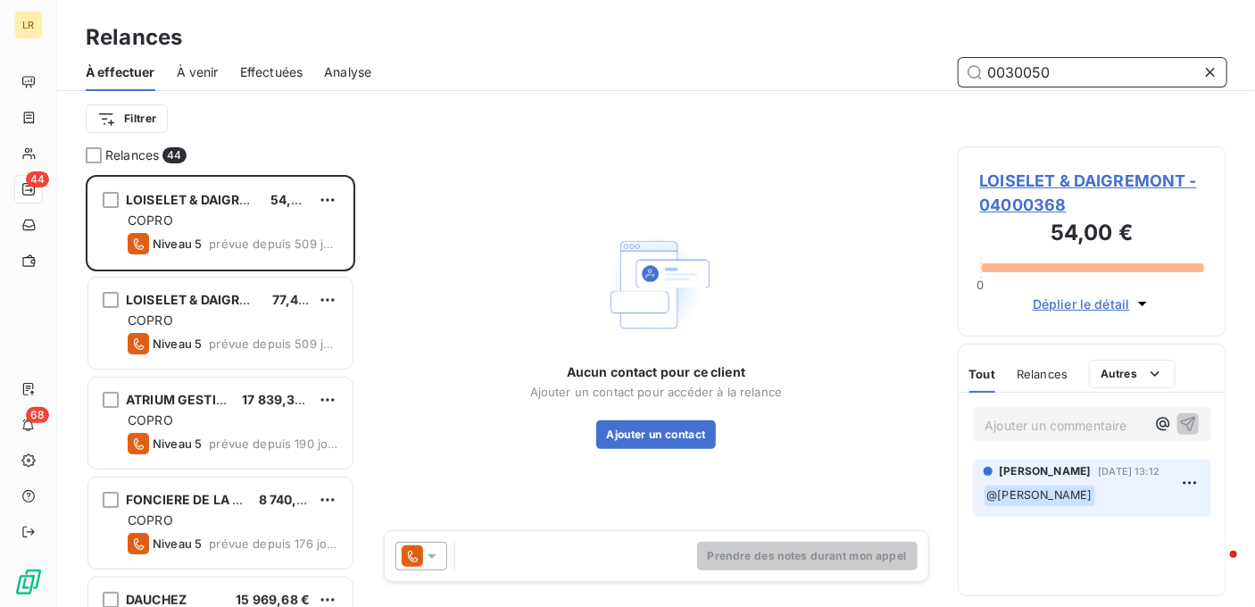
type input "00300500"
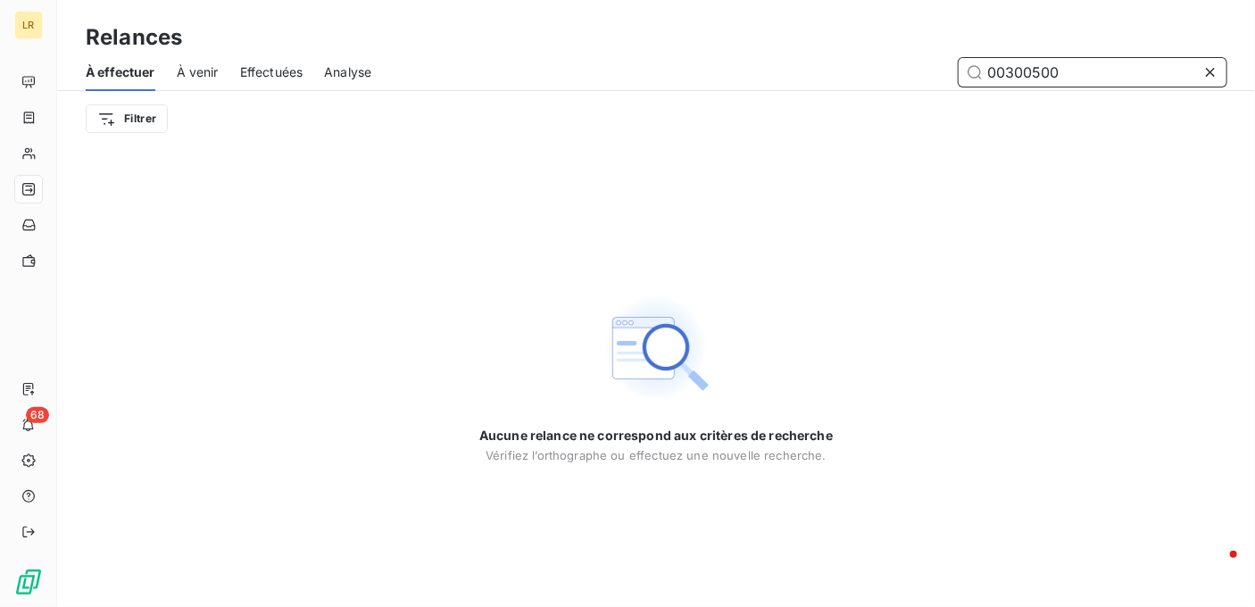
click at [268, 70] on span "Effectuées" at bounding box center [271, 72] width 63 height 18
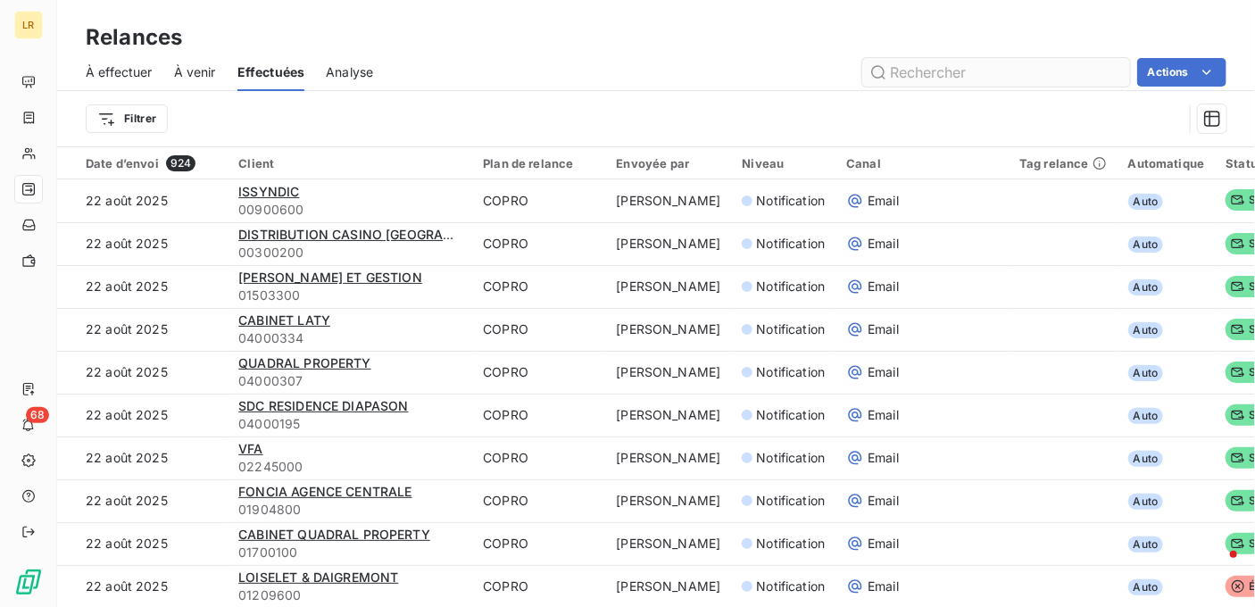
click at [1015, 72] on input "text" at bounding box center [996, 72] width 268 height 29
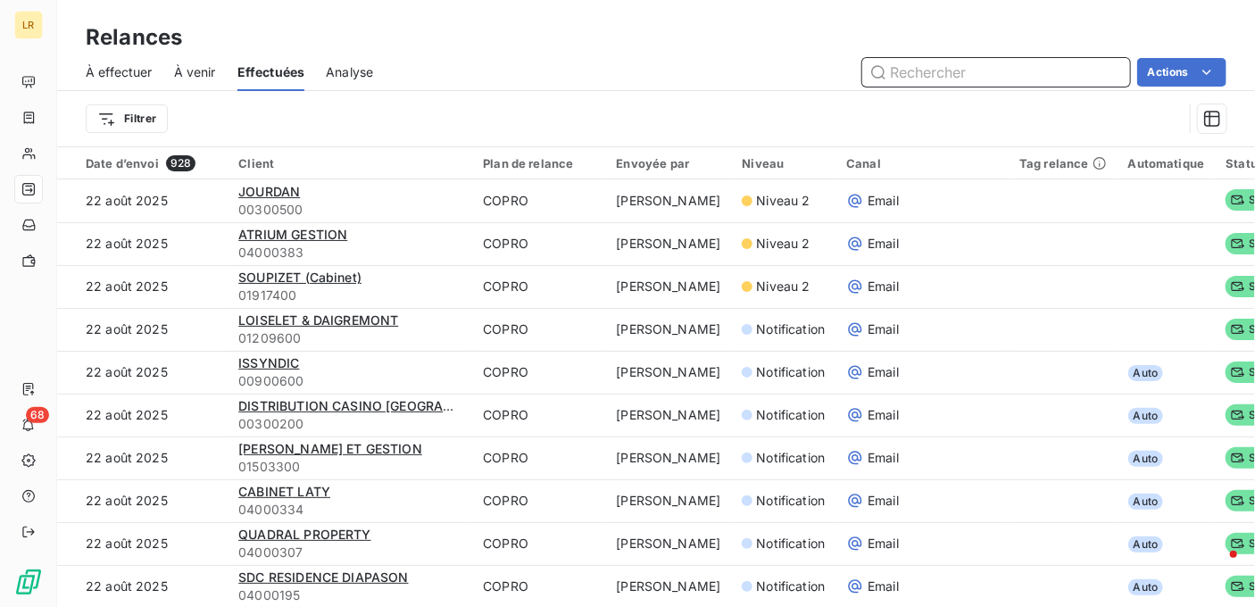
click at [959, 79] on input "text" at bounding box center [996, 72] width 268 height 29
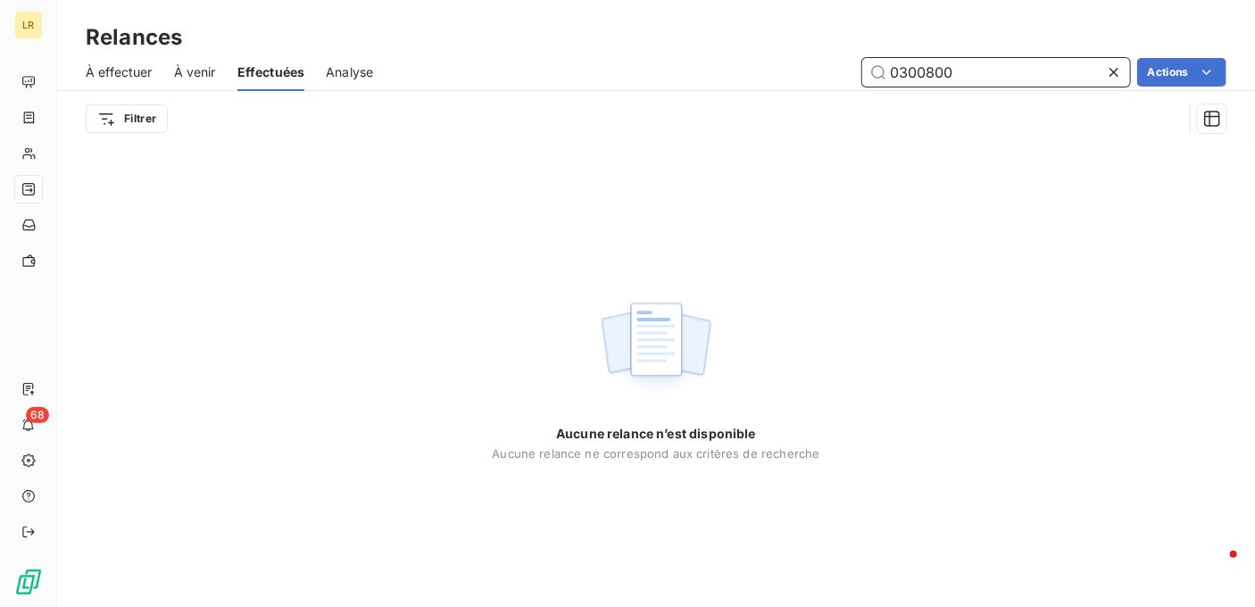
click at [888, 76] on input "0300800" at bounding box center [996, 72] width 268 height 29
click at [941, 70] on input "00300800" at bounding box center [996, 72] width 268 height 29
type input "00300500"
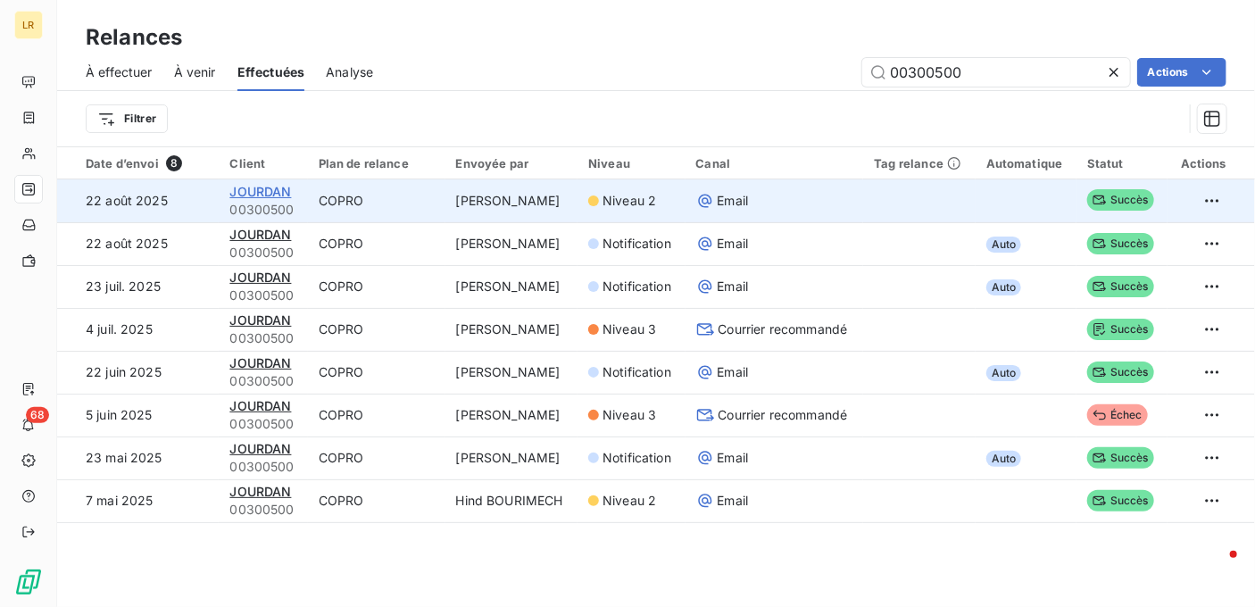
click at [244, 188] on span "JOURDAN" at bounding box center [260, 191] width 62 height 15
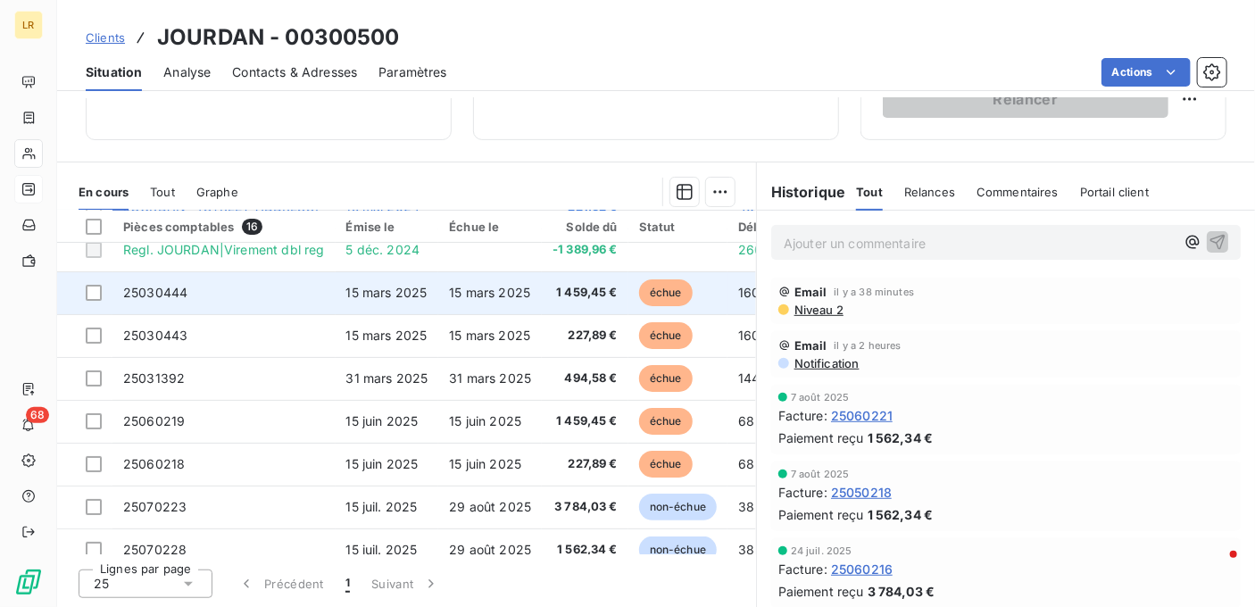
scroll to position [89, 0]
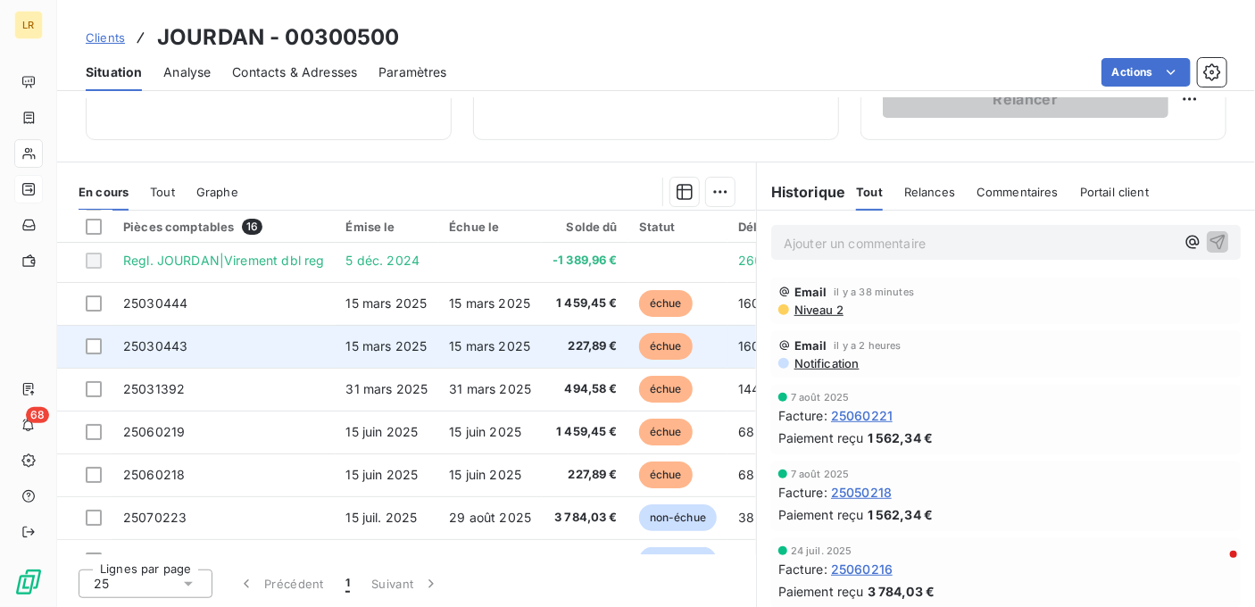
click at [145, 345] on span "25030443" at bounding box center [155, 345] width 64 height 15
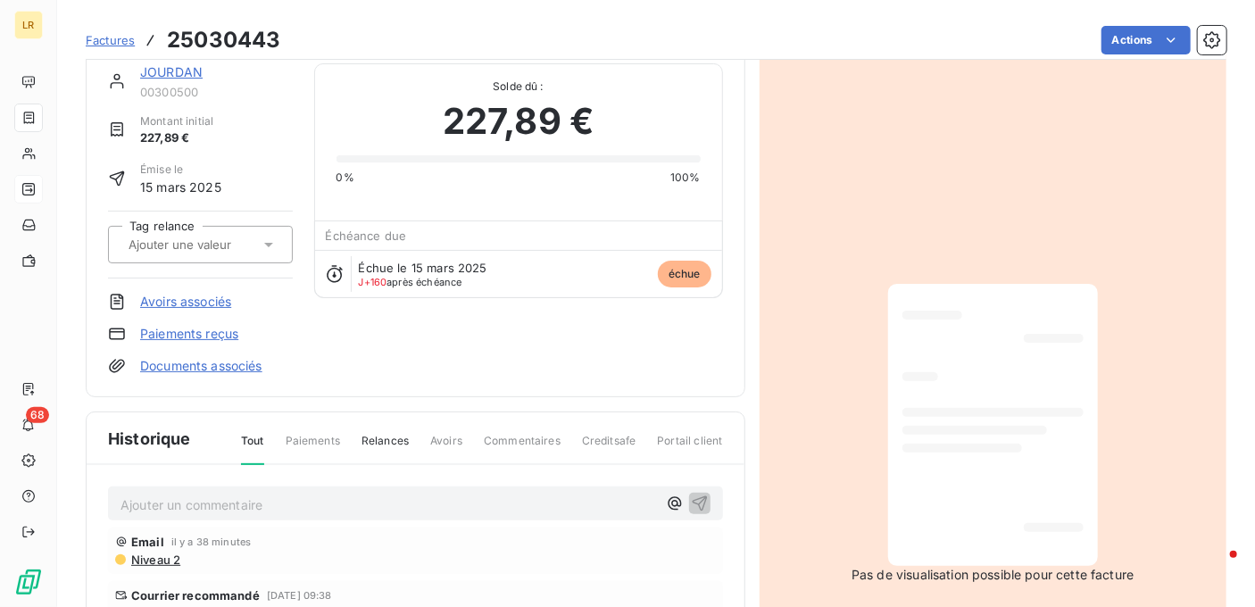
scroll to position [2, 0]
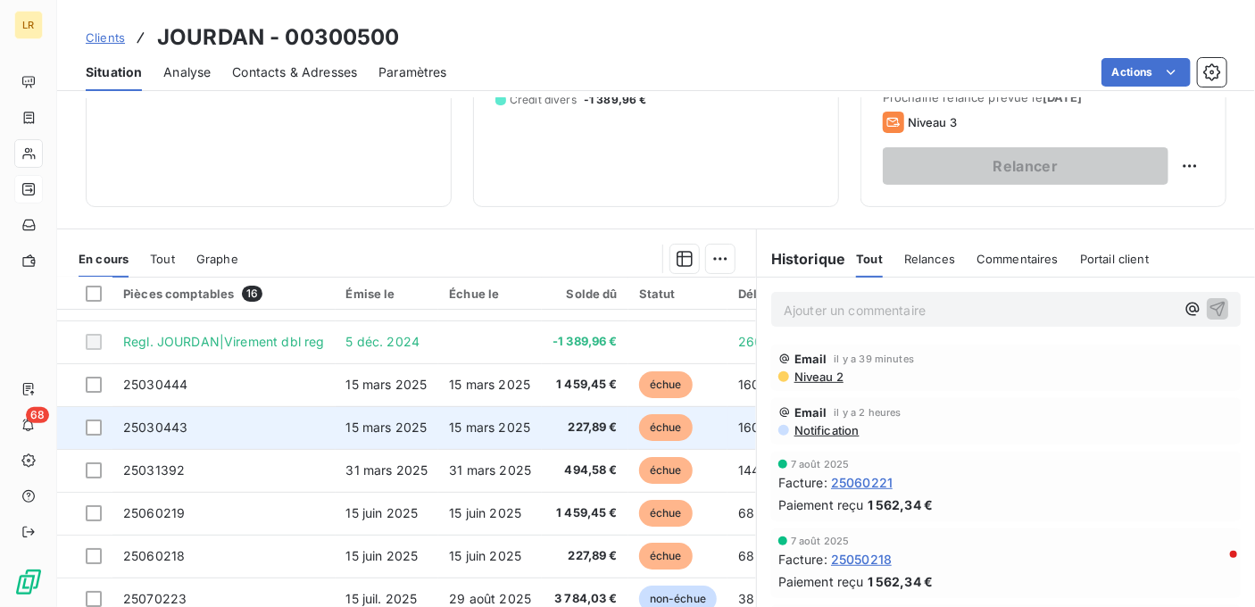
scroll to position [268, 0]
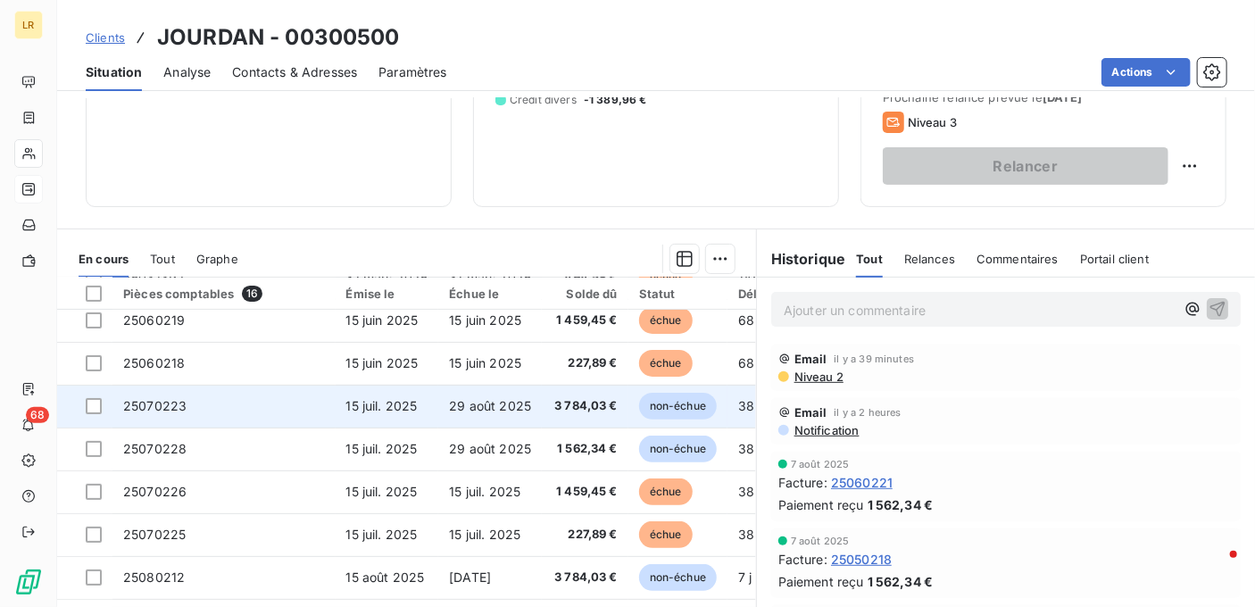
click at [135, 406] on span "25070223" at bounding box center [154, 405] width 63 height 15
